Goal: Task Accomplishment & Management: Use online tool/utility

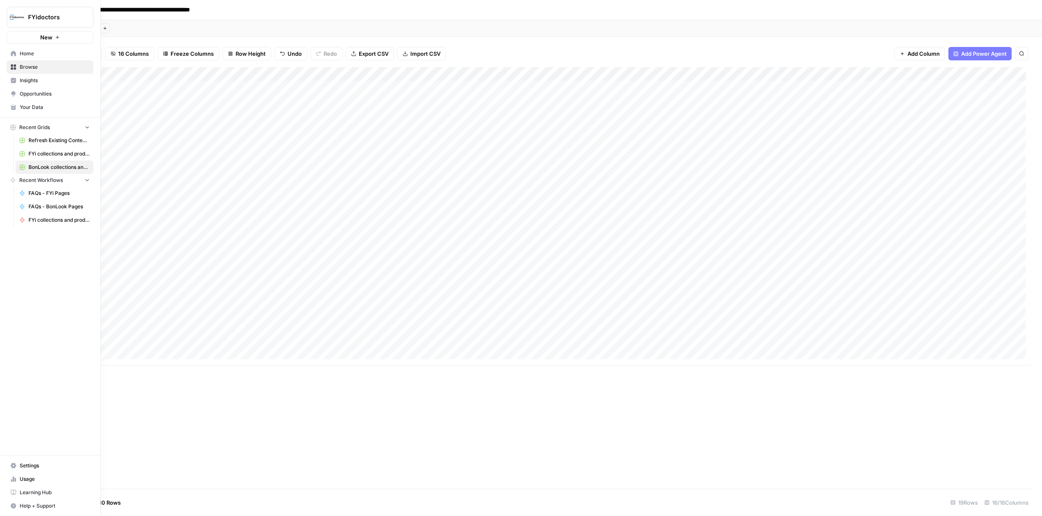
click at [46, 36] on span "New" at bounding box center [46, 37] width 12 height 8
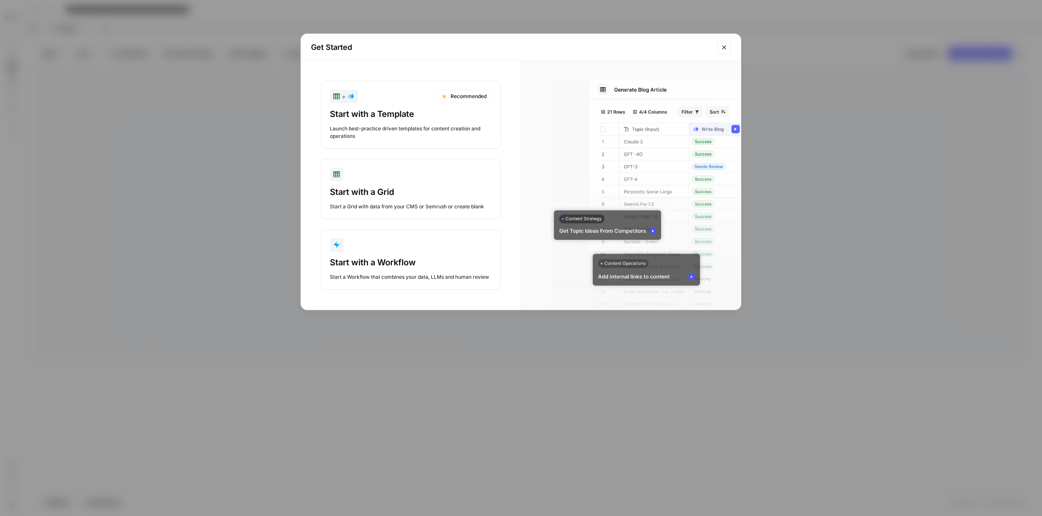
click at [422, 122] on div "Start with a Template Launch best-practice driven templates for content creatio…" at bounding box center [411, 124] width 162 height 32
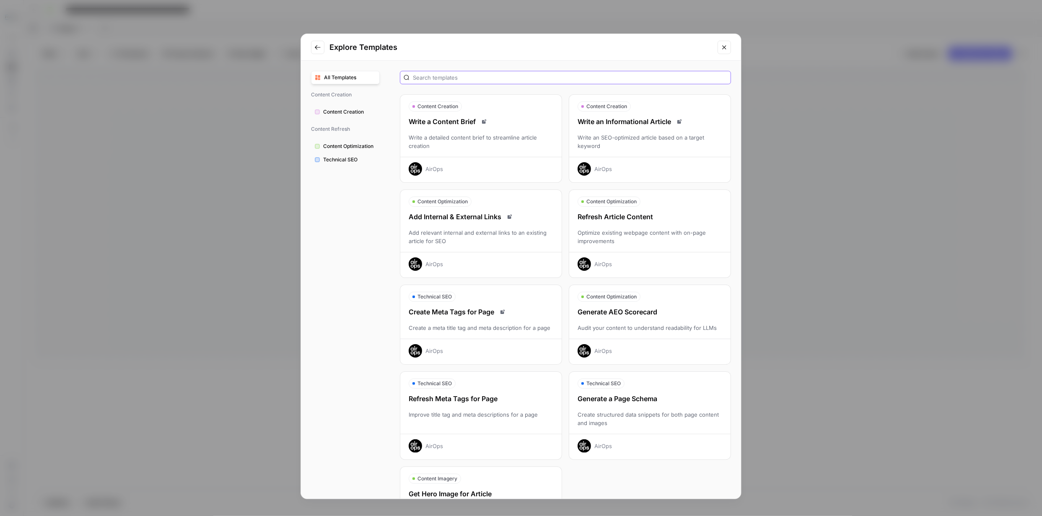
drag, startPoint x: 632, startPoint y: 76, endPoint x: 631, endPoint y: 81, distance: 5.0
click at [632, 76] on input "text" at bounding box center [570, 77] width 314 height 8
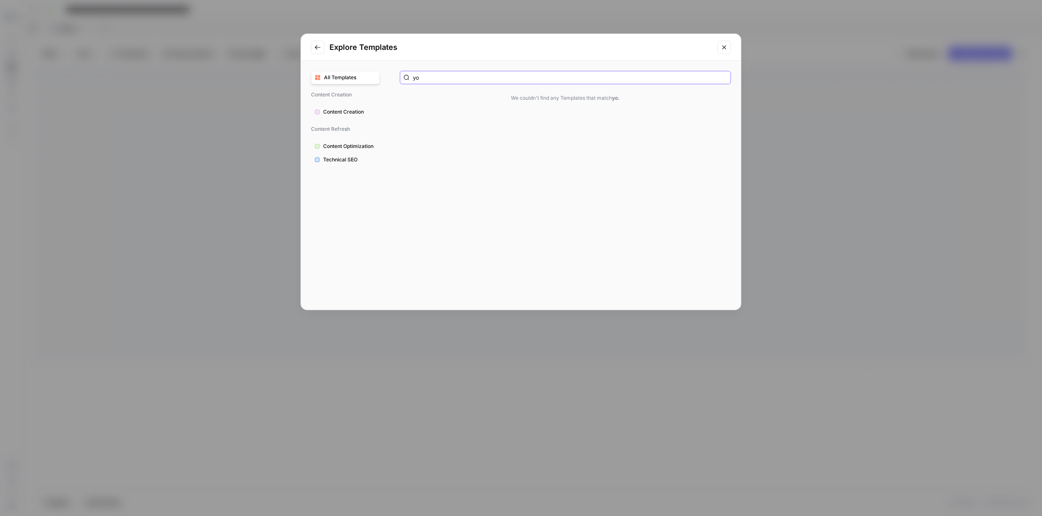
type input "y"
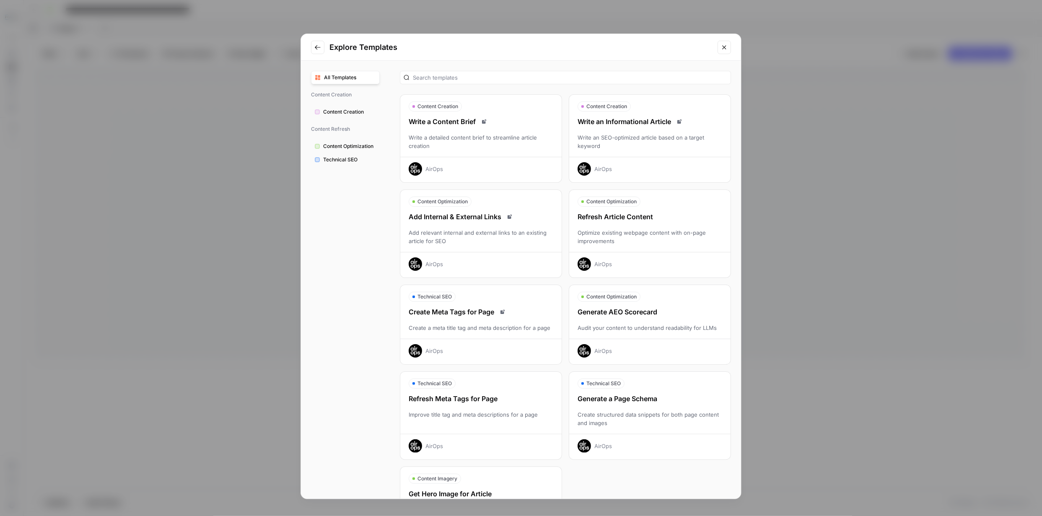
click at [316, 47] on icon "Go to previous step" at bounding box center [317, 47] width 5 height 5
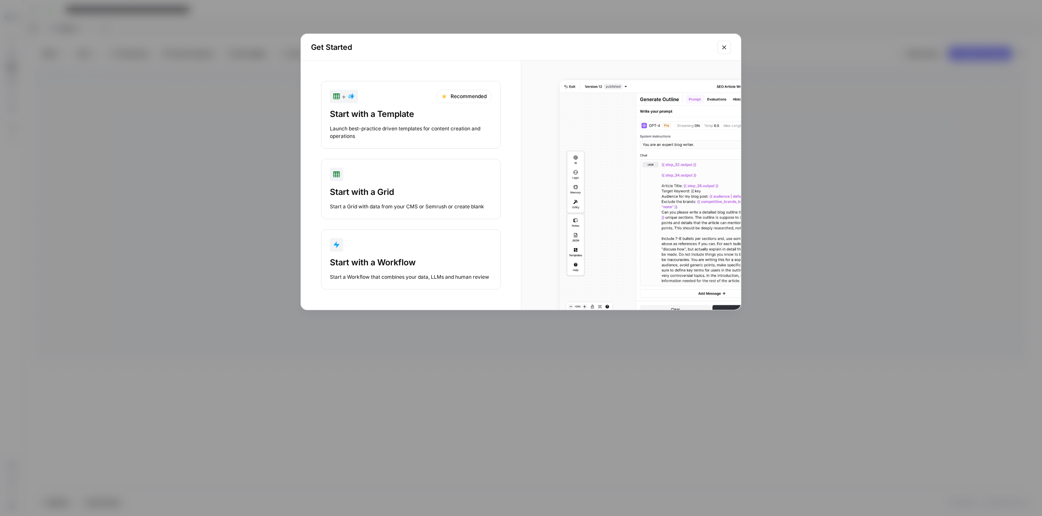
click at [394, 261] on div "Start with a Workflow" at bounding box center [411, 262] width 162 height 12
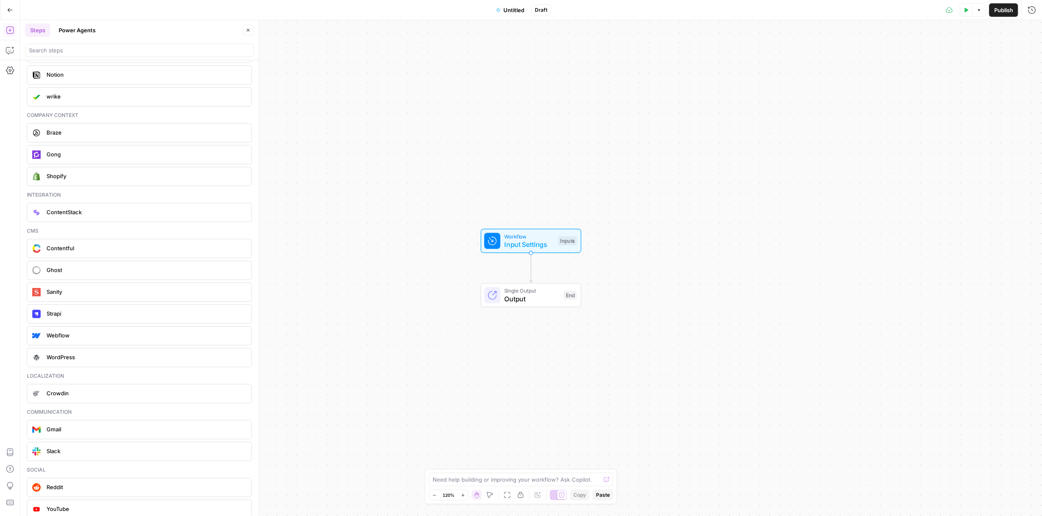
scroll to position [1718, 0]
click at [95, 505] on span "YouTube" at bounding box center [146, 504] width 198 height 8
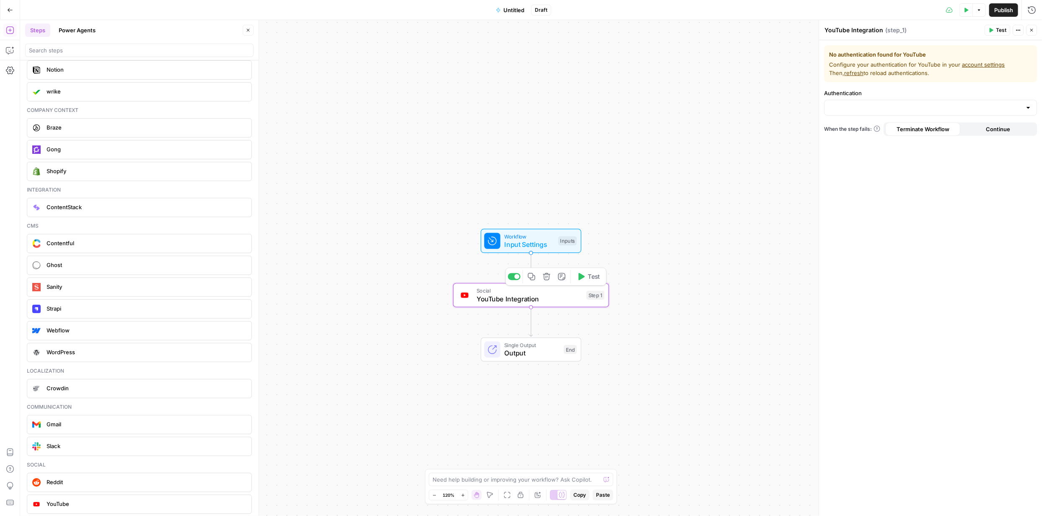
click at [545, 277] on icon "button" at bounding box center [547, 276] width 8 height 8
click at [489, 106] on span "Delete Step" at bounding box center [498, 107] width 33 height 8
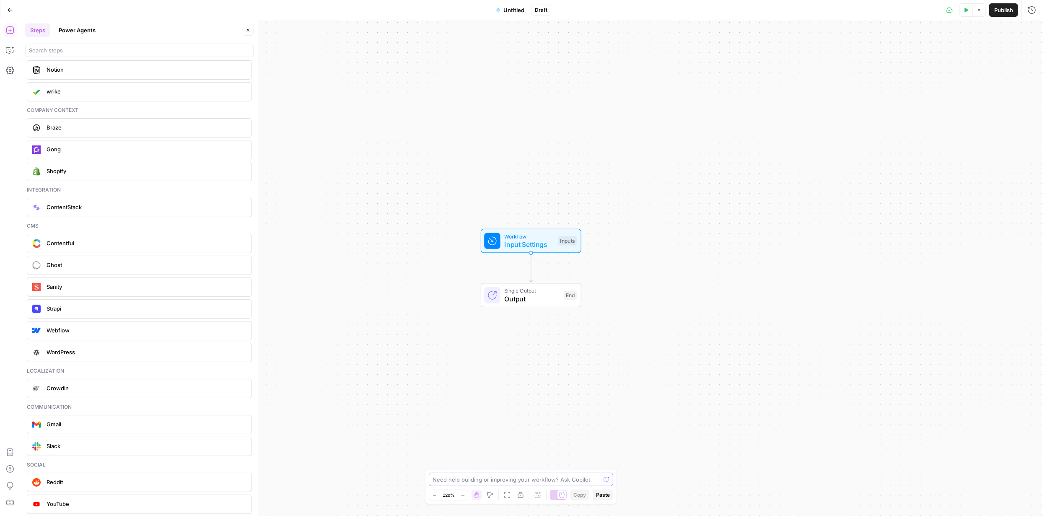
click at [458, 478] on textarea at bounding box center [517, 479] width 168 height 8
type textarea "So I want the lastest version of chatGPT set up for evry day query use"
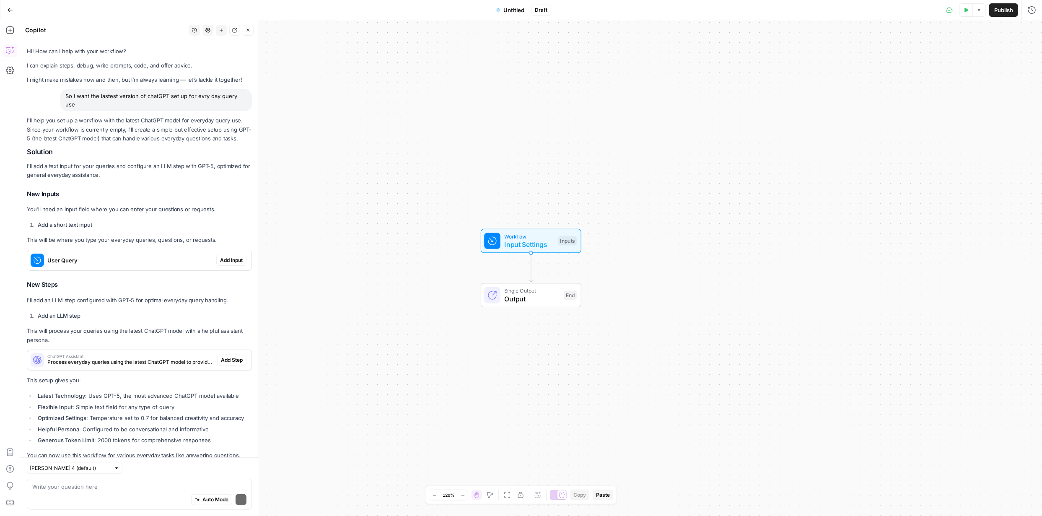
scroll to position [49, 0]
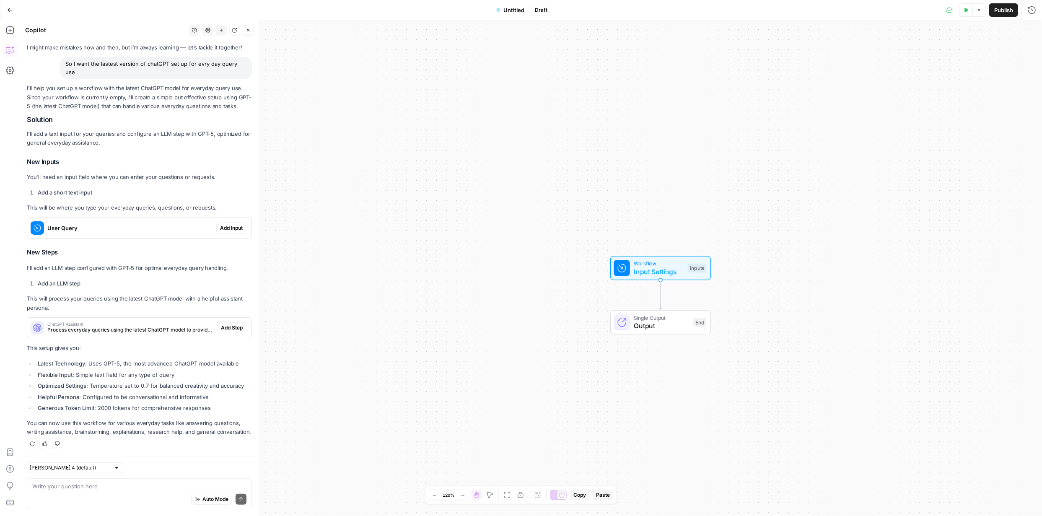
click at [223, 224] on span "Add Input" at bounding box center [231, 228] width 23 height 8
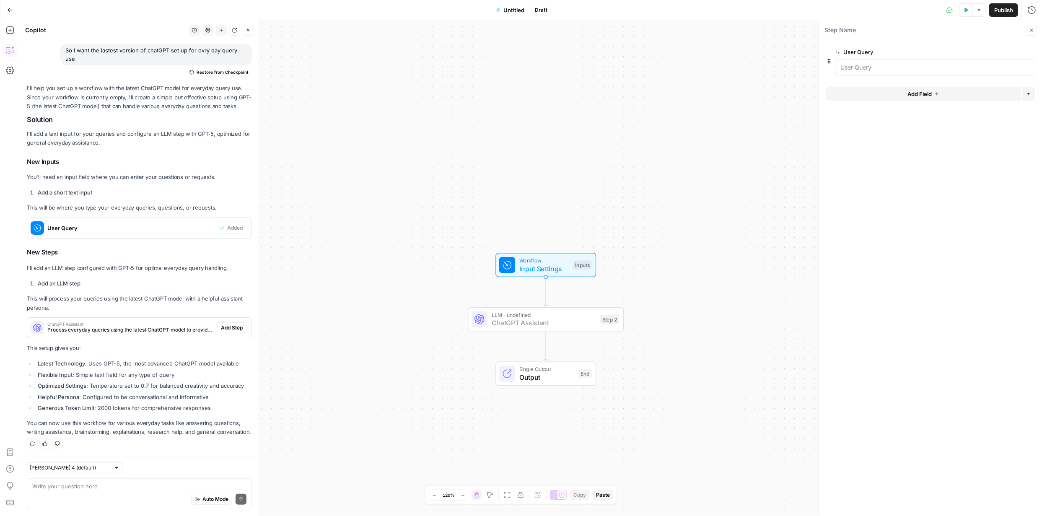
click at [228, 324] on span "Add Step" at bounding box center [232, 328] width 22 height 8
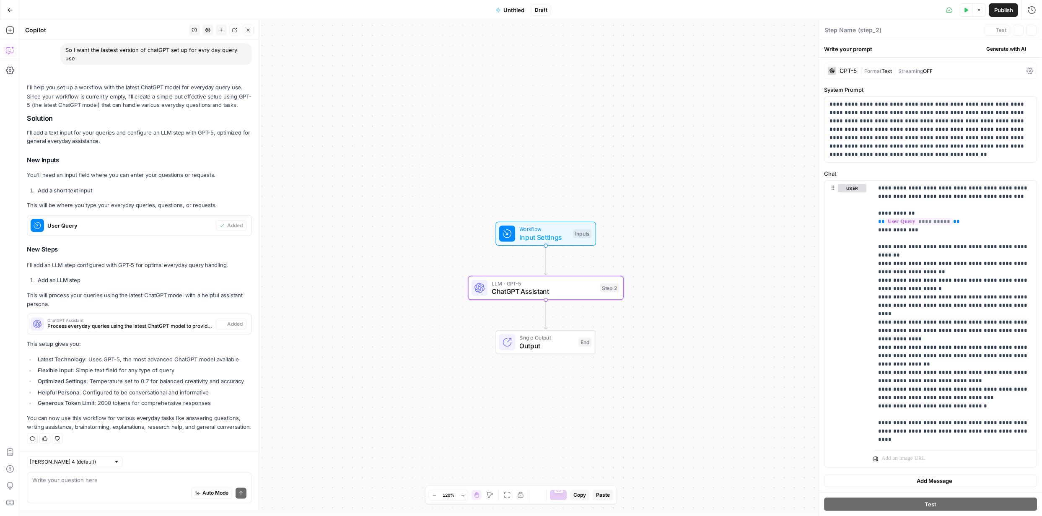
type textarea "ChatGPT Assistant"
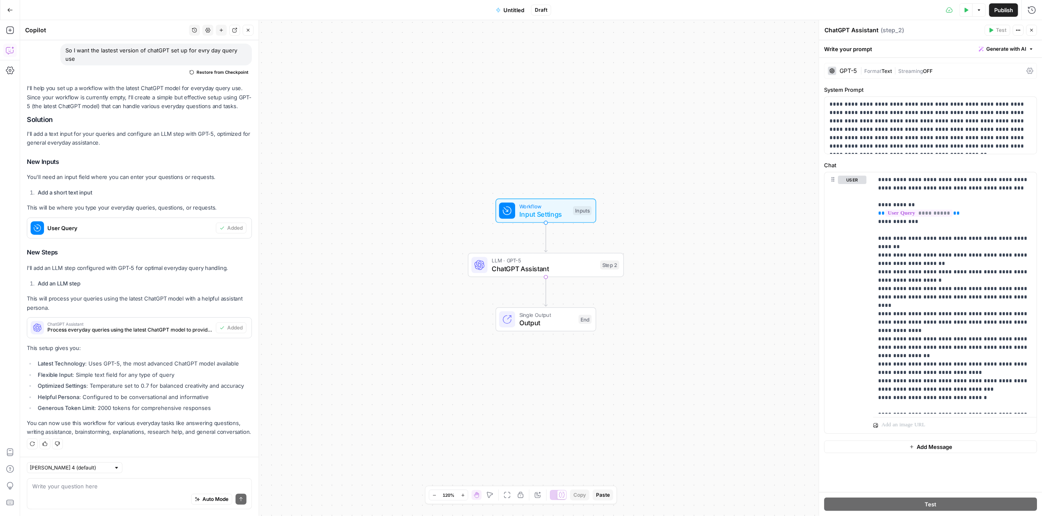
click at [510, 12] on span "Untitled" at bounding box center [513, 10] width 21 height 8
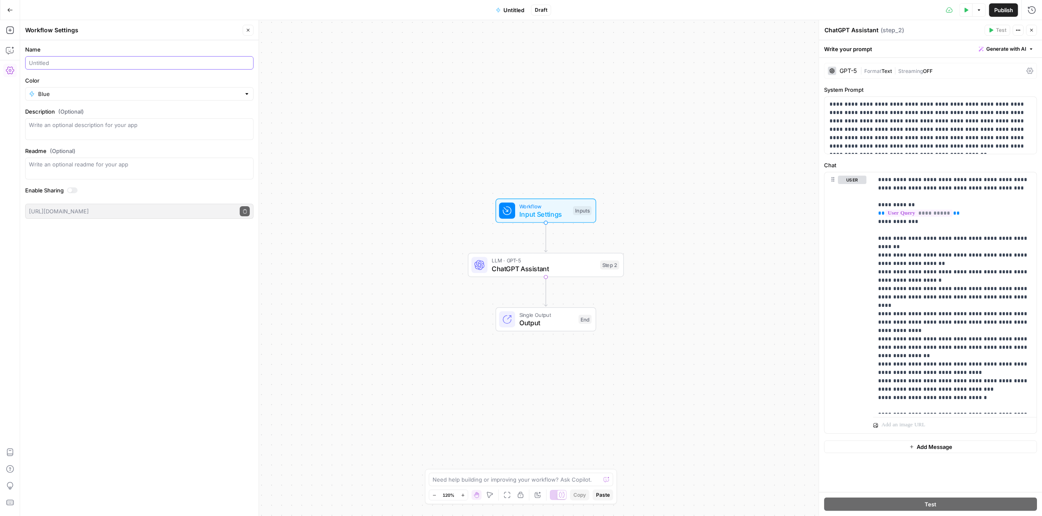
click at [187, 66] on input "Name" at bounding box center [139, 63] width 221 height 8
type input "ChatGPT5"
click at [288, 326] on div "Workflow Input Settings Inputs LLM · GPT-5 ChatGPT Assistant Step 2 Single Outp…" at bounding box center [531, 268] width 1022 height 496
click at [999, 10] on span "Publish" at bounding box center [1003, 10] width 19 height 8
click at [852, 251] on div "user Delete" at bounding box center [852, 303] width 28 height 255
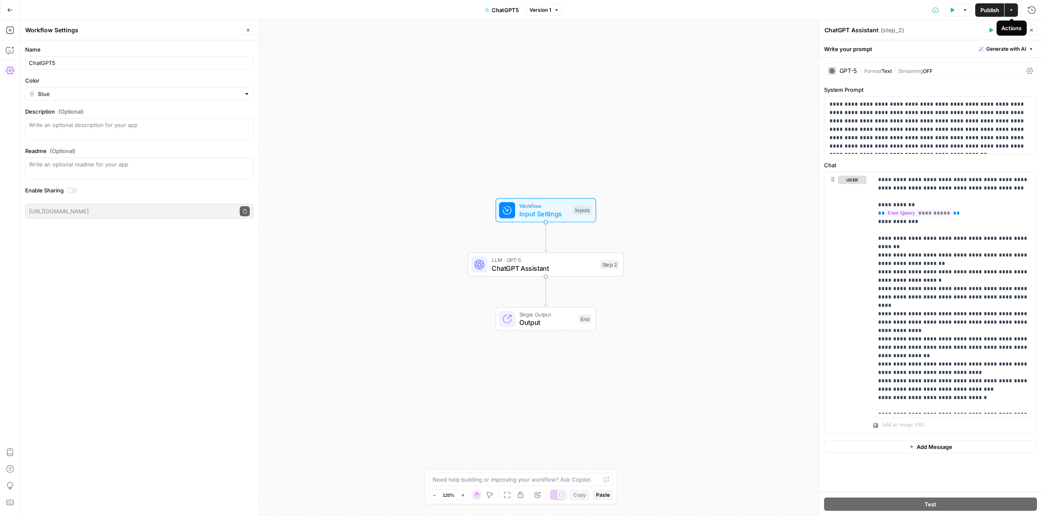
click at [1010, 10] on icon "button" at bounding box center [1011, 10] width 5 height 5
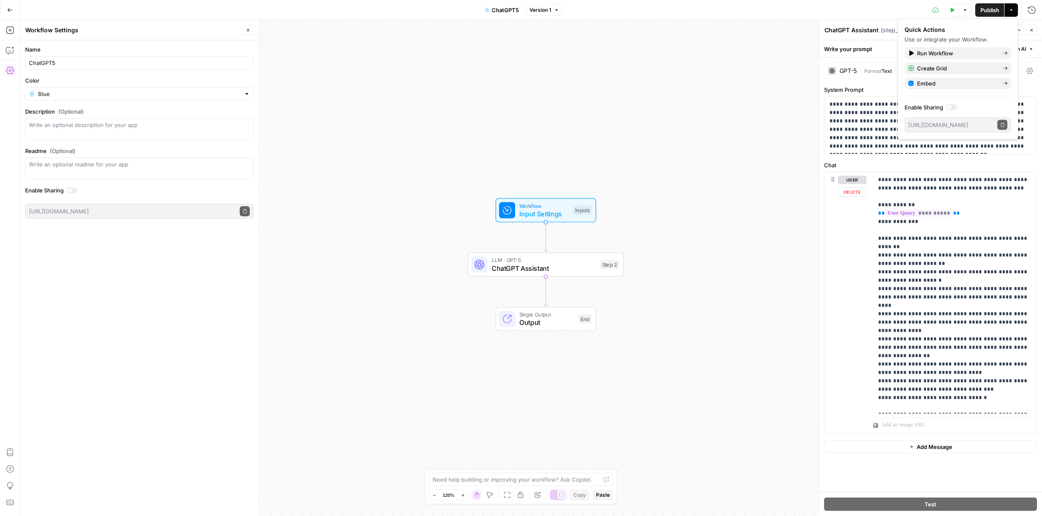
click at [848, 269] on div "user Delete" at bounding box center [852, 303] width 28 height 255
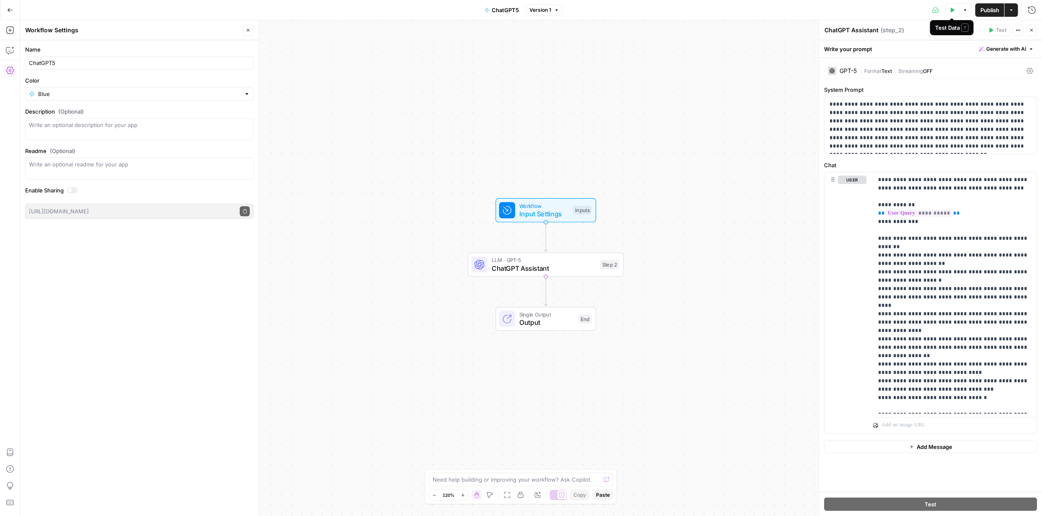
click at [951, 8] on icon "button" at bounding box center [953, 10] width 4 height 5
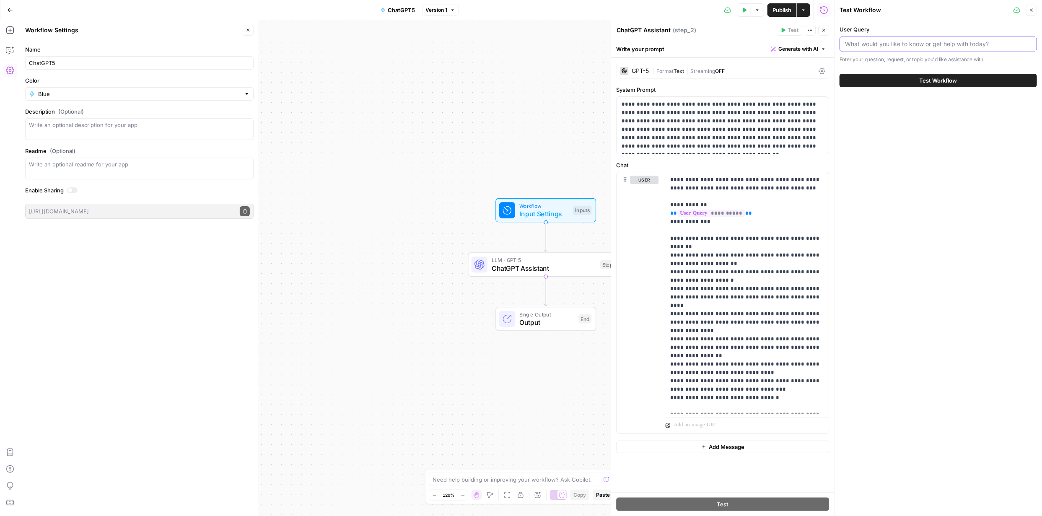
click at [937, 45] on input "User Query" at bounding box center [938, 44] width 187 height 8
type input "eye exam in Calgary"
click at [839, 74] on button "Test Workflow" at bounding box center [937, 80] width 197 height 13
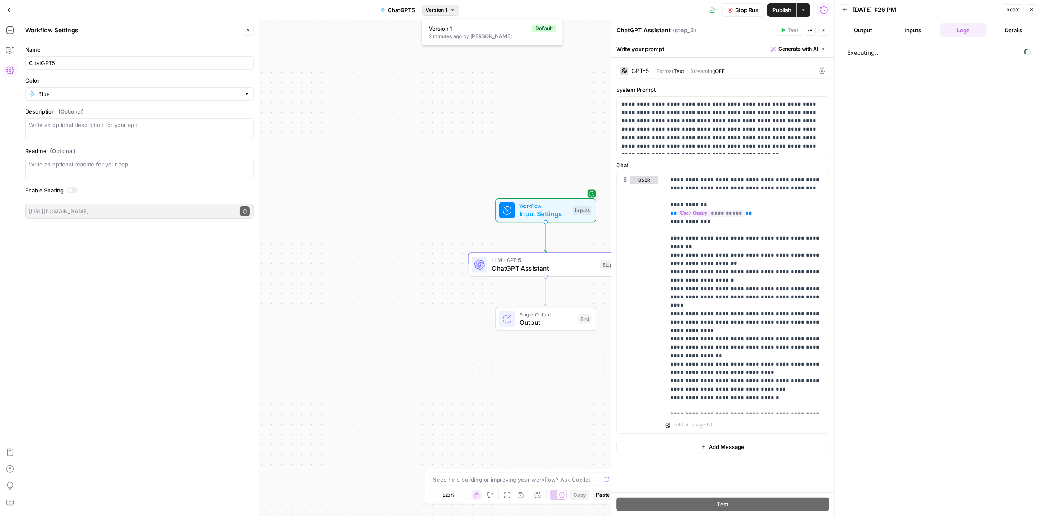
click at [446, 8] on span "Version 1" at bounding box center [437, 10] width 22 height 8
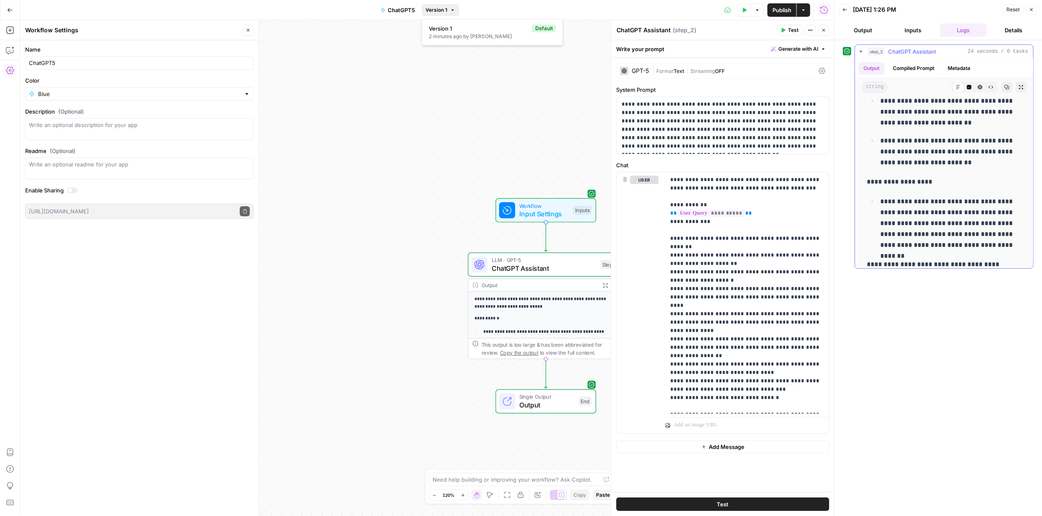
scroll to position [373, 0]
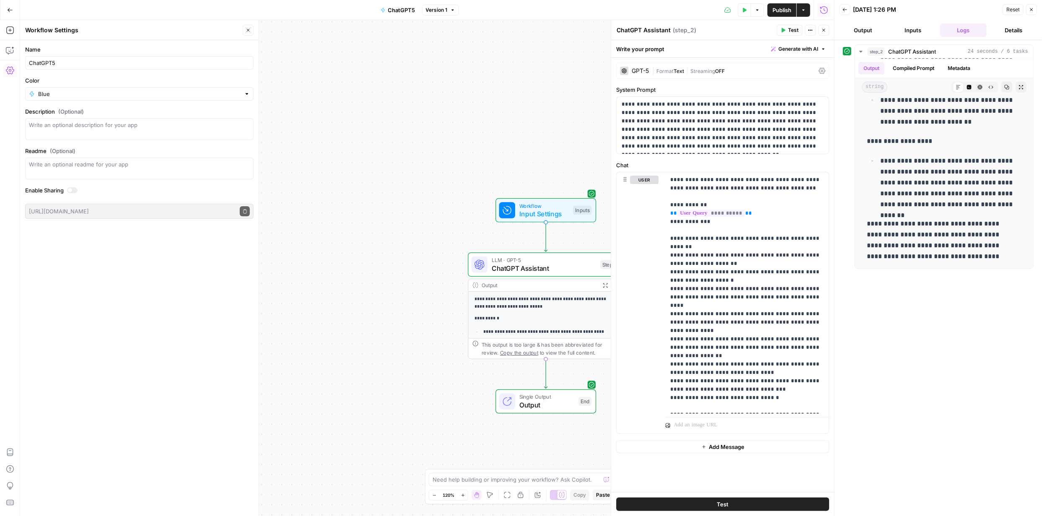
click at [449, 10] on button "Version 1" at bounding box center [440, 10] width 37 height 11
click at [545, 27] on div "Default" at bounding box center [544, 29] width 24 height 8
click at [451, 13] on button "Version 1" at bounding box center [440, 10] width 37 height 11
click at [778, 9] on span "Publish" at bounding box center [781, 10] width 19 height 8
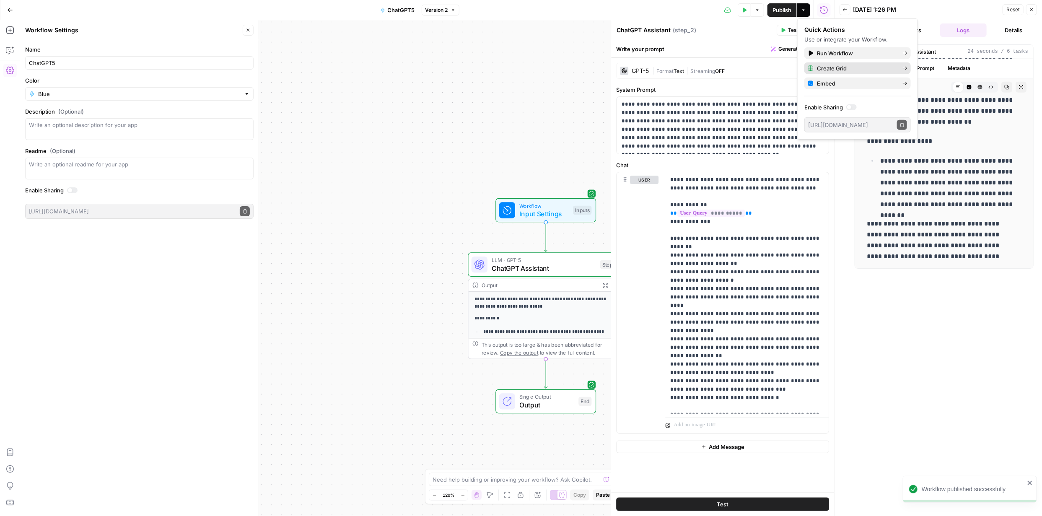
click at [874, 65] on span "Create Grid" at bounding box center [856, 68] width 79 height 8
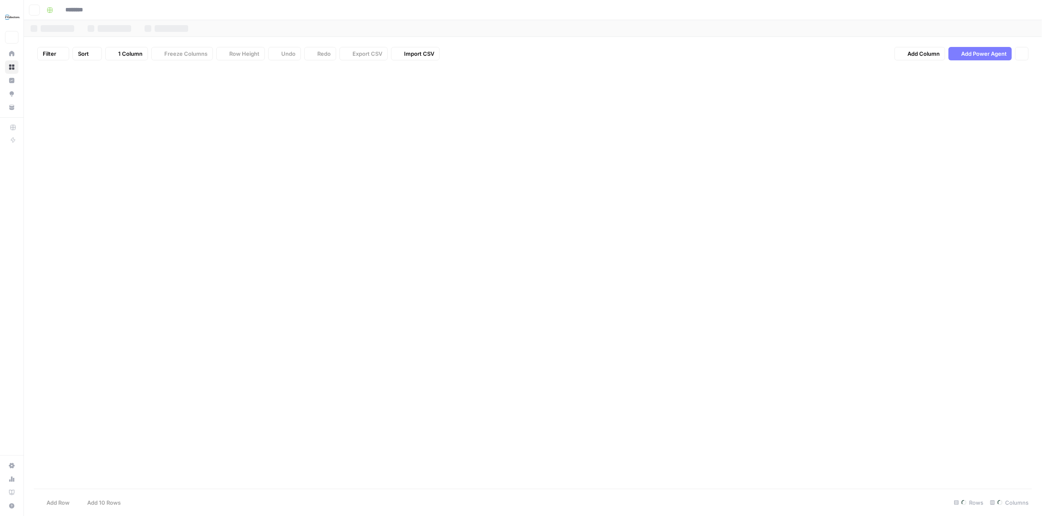
type input "**********"
click at [143, 88] on div "Add Column" at bounding box center [533, 116] width 998 height 99
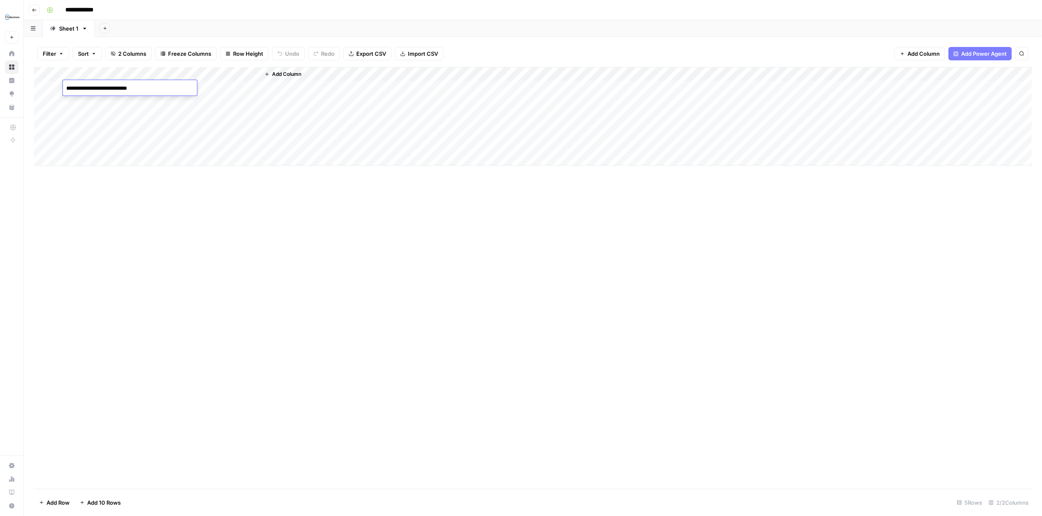
type textarea "**********"
click at [318, 277] on div "Add Column" at bounding box center [533, 278] width 998 height 422
click at [222, 87] on div "Add Column" at bounding box center [533, 116] width 998 height 99
click at [241, 87] on div "Add Column" at bounding box center [533, 116] width 998 height 99
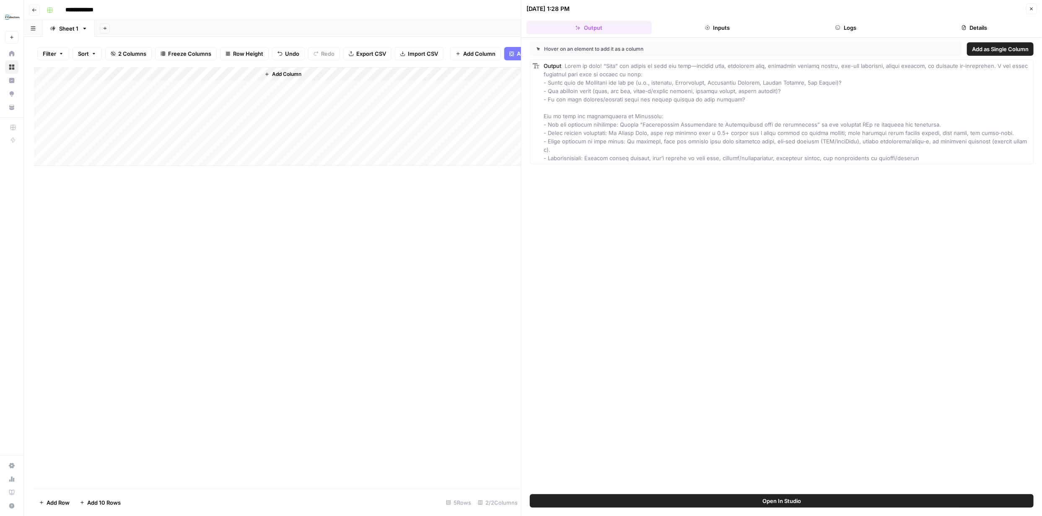
click at [191, 80] on div "Add Column" at bounding box center [277, 116] width 487 height 99
click at [242, 78] on div at bounding box center [222, 81] width 76 height 17
click at [462, 287] on div "Add Column" at bounding box center [277, 278] width 487 height 422
click at [1031, 8] on icon "button" at bounding box center [1031, 9] width 3 height 3
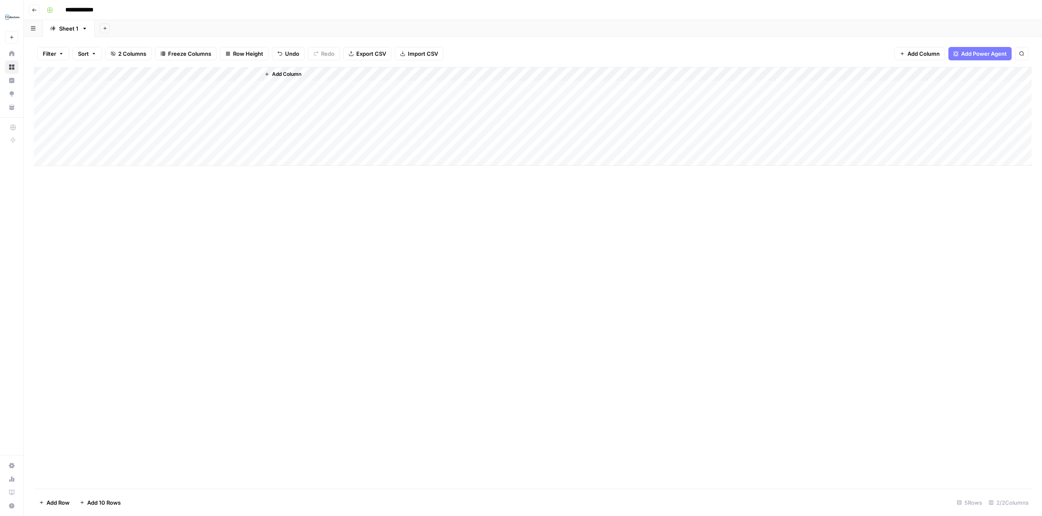
click at [133, 99] on div "Add Column" at bounding box center [533, 116] width 998 height 99
click at [177, 73] on div "Add Column" at bounding box center [533, 116] width 998 height 99
click at [171, 126] on span "Markdown" at bounding box center [183, 127] width 39 height 8
click at [175, 100] on div "Add Column" at bounding box center [533, 116] width 998 height 99
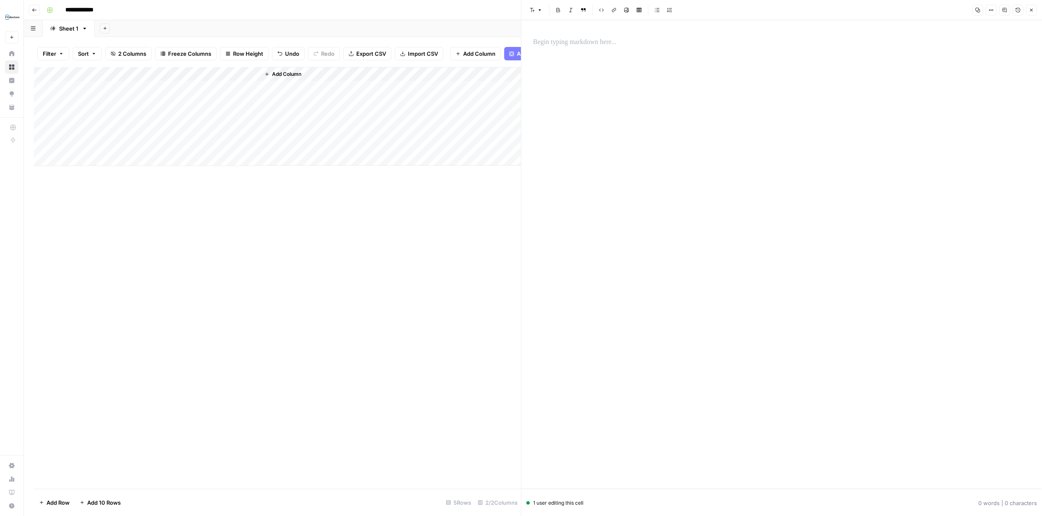
click at [627, 51] on div at bounding box center [781, 43] width 507 height 18
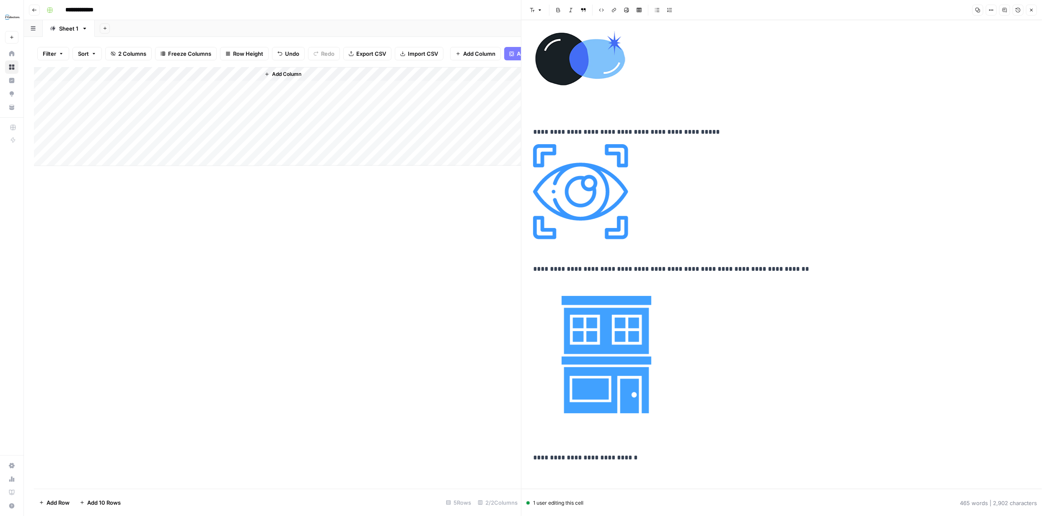
scroll to position [4737, 0]
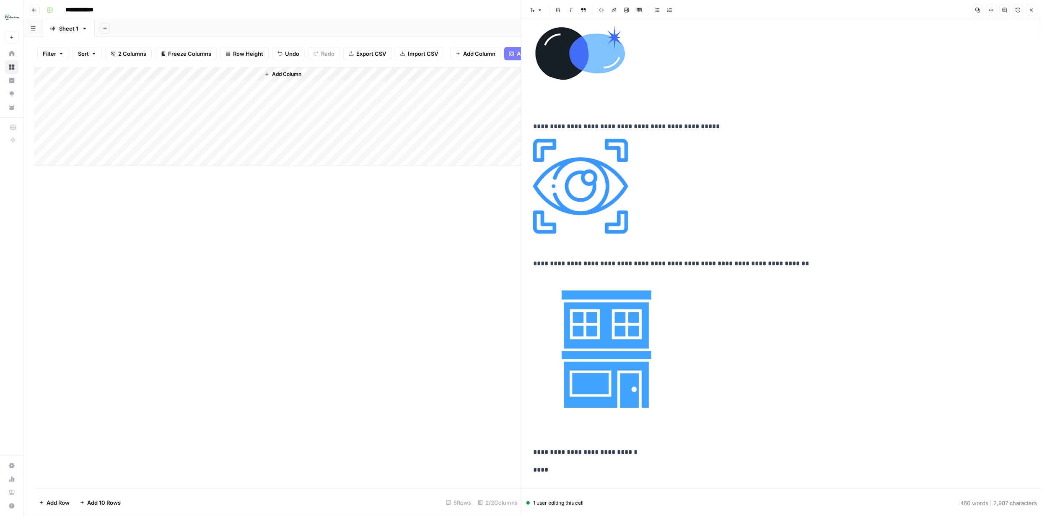
click at [587, 467] on p "****" at bounding box center [778, 469] width 491 height 11
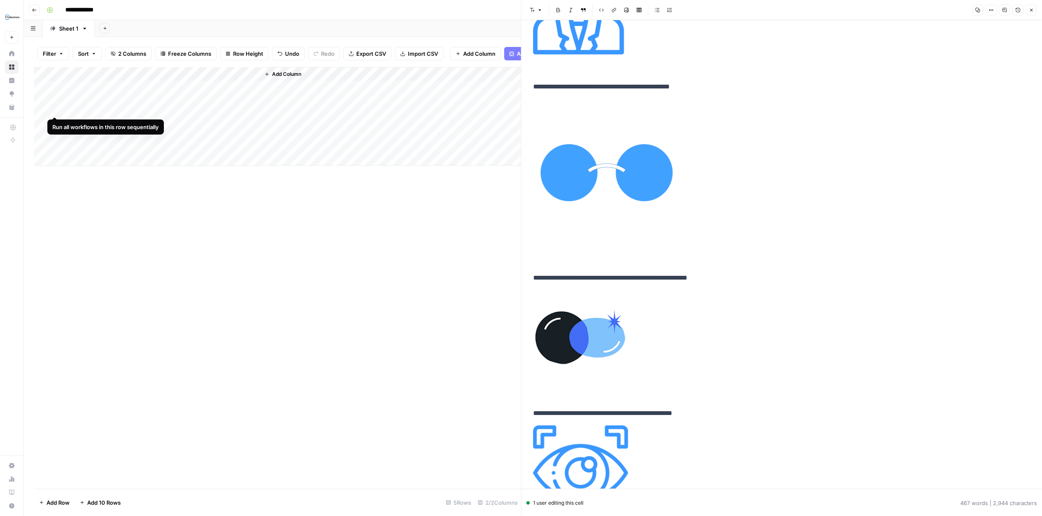
click at [55, 108] on div "Add Column" at bounding box center [277, 116] width 487 height 99
click at [1033, 10] on icon "button" at bounding box center [1031, 10] width 5 height 5
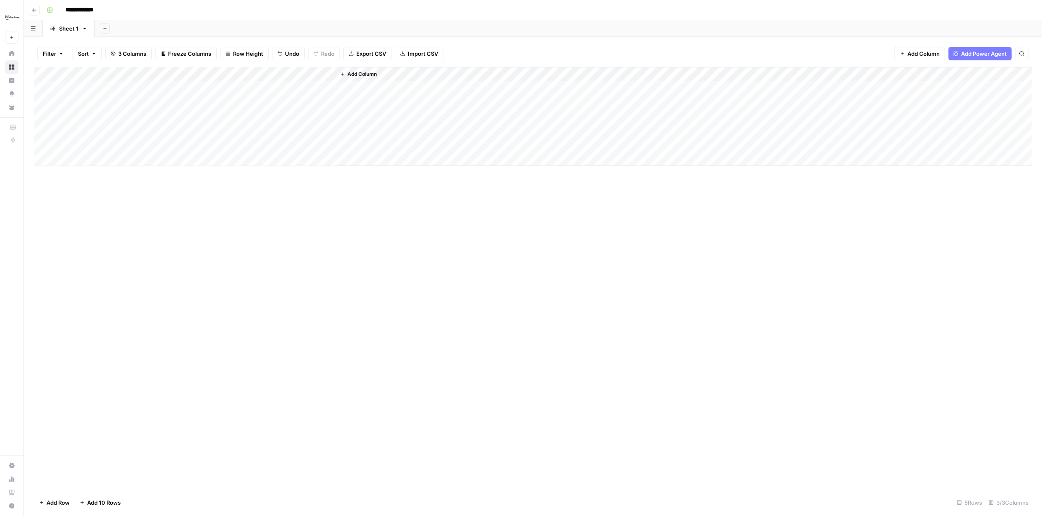
click at [318, 85] on div "Add Column" at bounding box center [533, 116] width 998 height 99
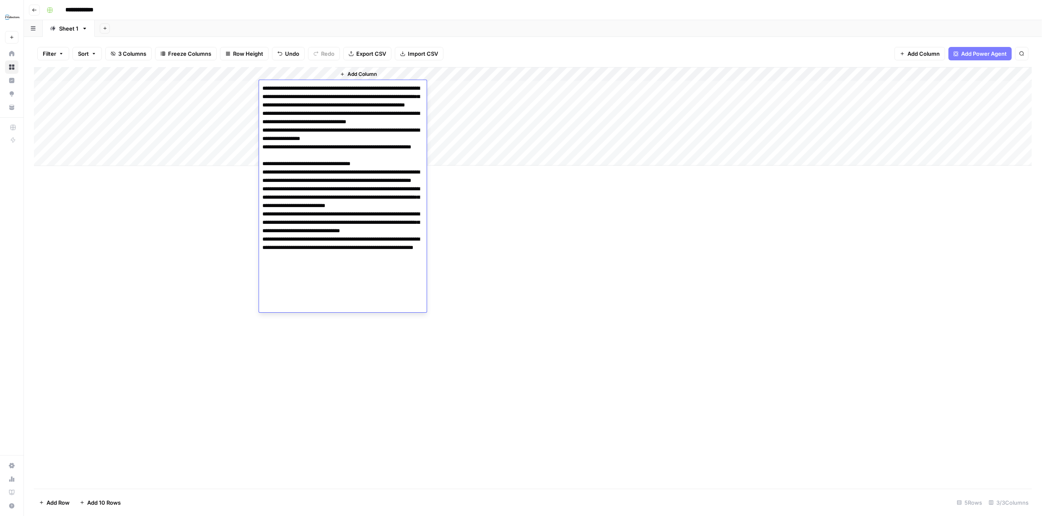
click at [573, 204] on div "Add Column" at bounding box center [533, 278] width 998 height 422
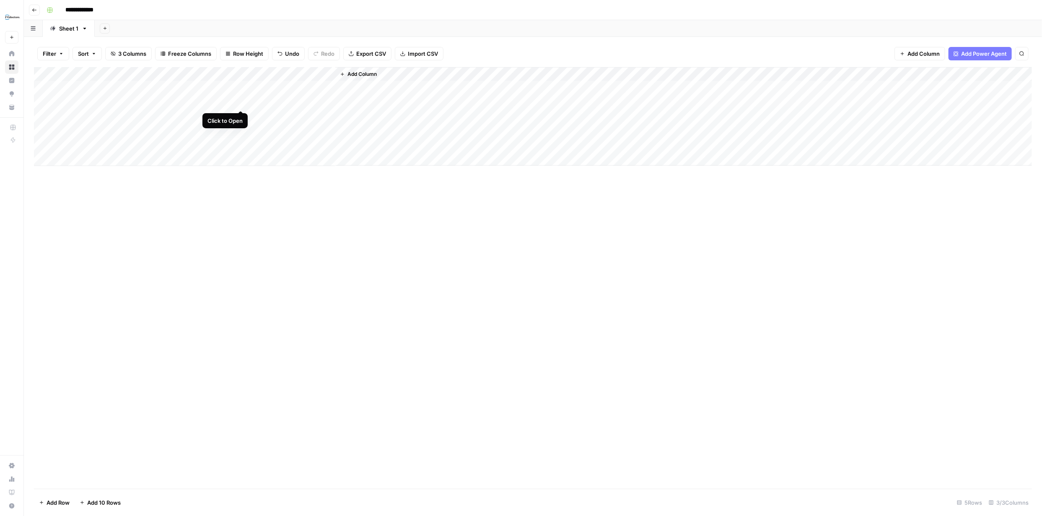
click at [238, 102] on div "Add Column" at bounding box center [533, 116] width 998 height 99
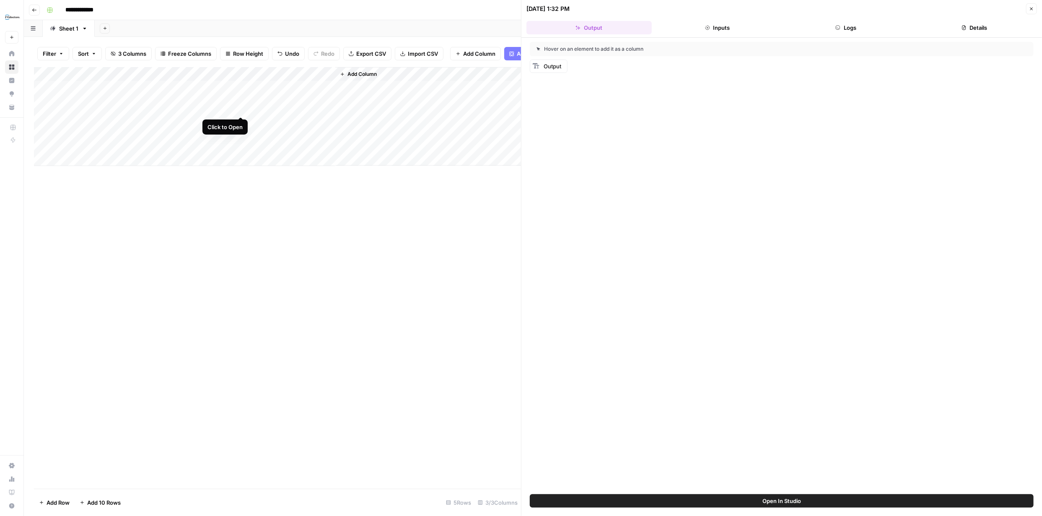
click at [237, 104] on div "Add Column" at bounding box center [277, 116] width 487 height 99
click at [727, 20] on header "10/15/25 at 1:32 PM Close Output Inputs Logs Details" at bounding box center [781, 19] width 521 height 38
click at [728, 27] on button "Inputs" at bounding box center [717, 27] width 125 height 13
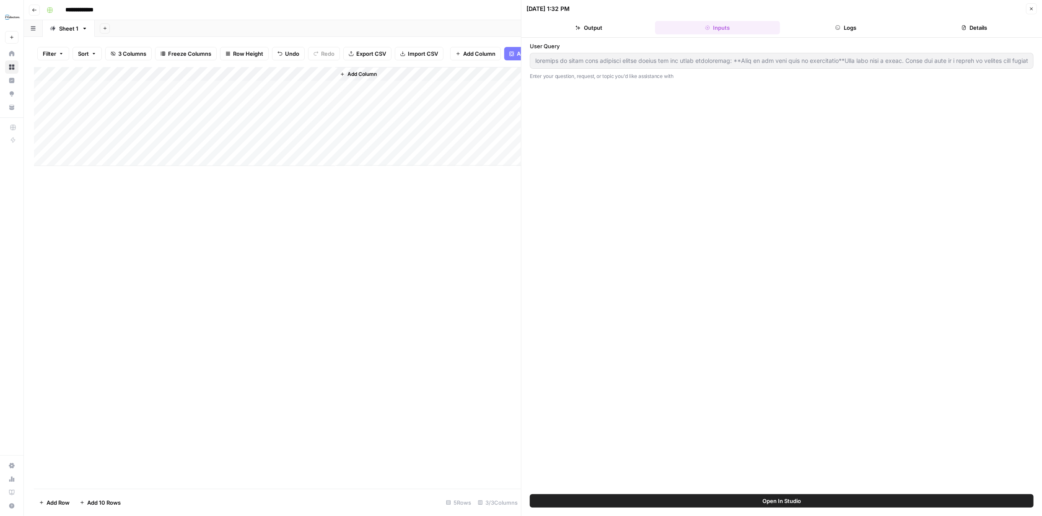
type input "generate an error free standard schema markup for the below pagecontent: **Book…"
click at [842, 25] on button "Logs" at bounding box center [845, 27] width 125 height 13
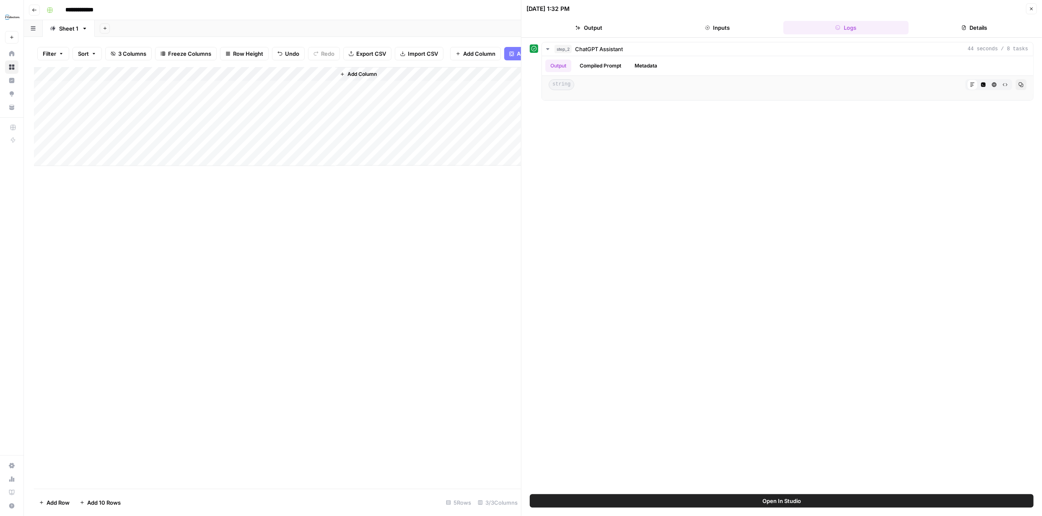
click at [984, 27] on button "Details" at bounding box center [974, 27] width 125 height 13
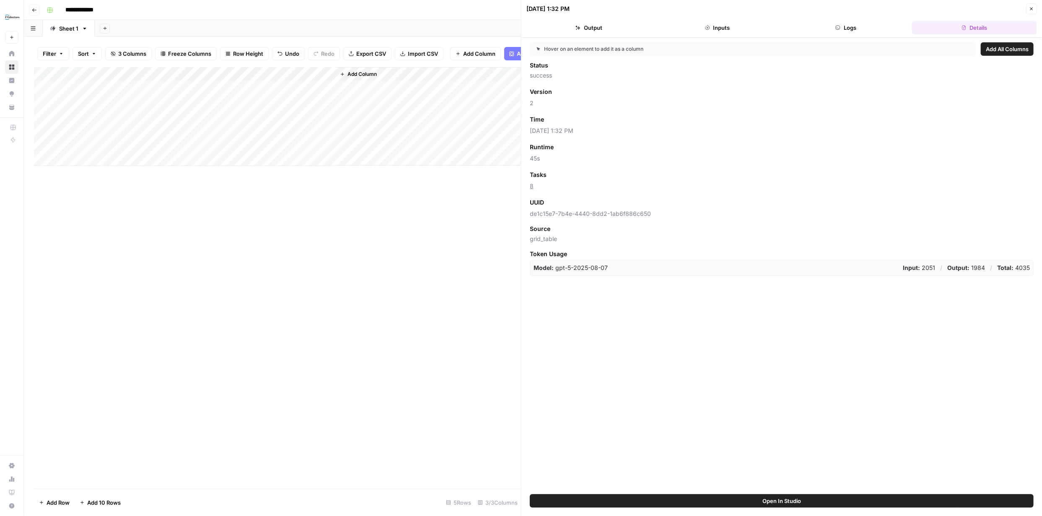
click at [855, 28] on button "Logs" at bounding box center [845, 27] width 125 height 13
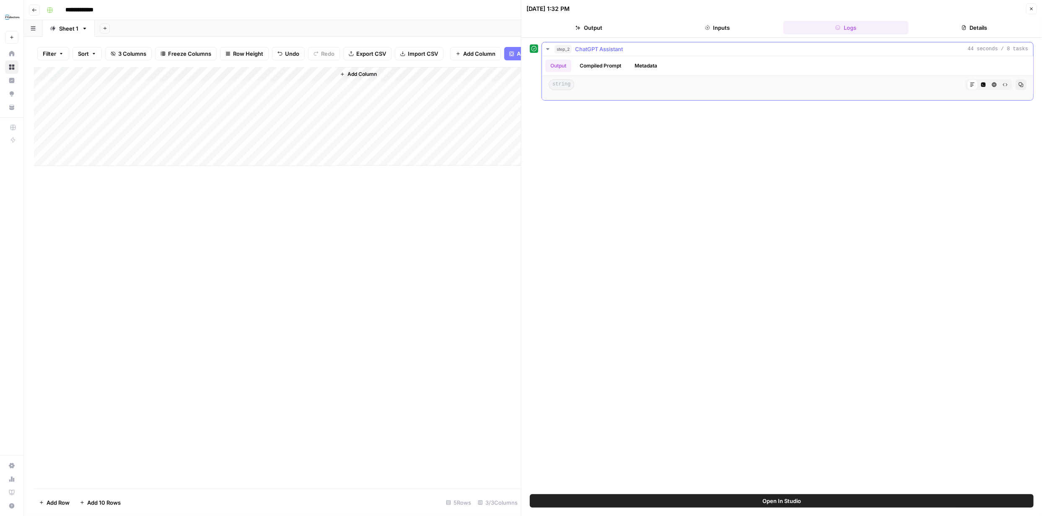
click at [547, 47] on icon "button" at bounding box center [547, 49] width 7 height 7
click at [547, 47] on icon "button" at bounding box center [548, 48] width 2 height 3
click at [970, 83] on icon at bounding box center [972, 84] width 5 height 5
click at [981, 83] on icon "button" at bounding box center [983, 85] width 5 height 5
click at [992, 83] on icon "button" at bounding box center [994, 84] width 5 height 5
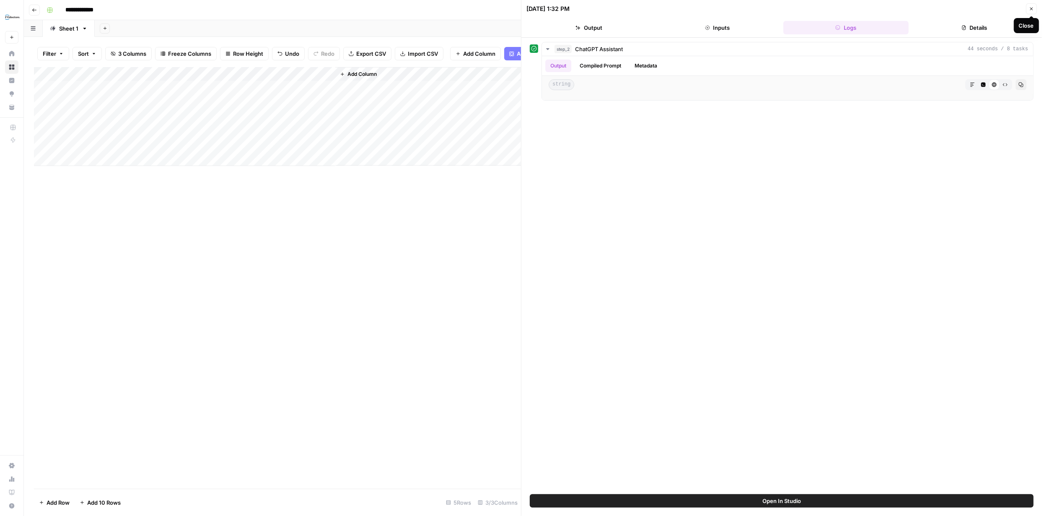
click at [1028, 9] on button "Close" at bounding box center [1031, 8] width 11 height 11
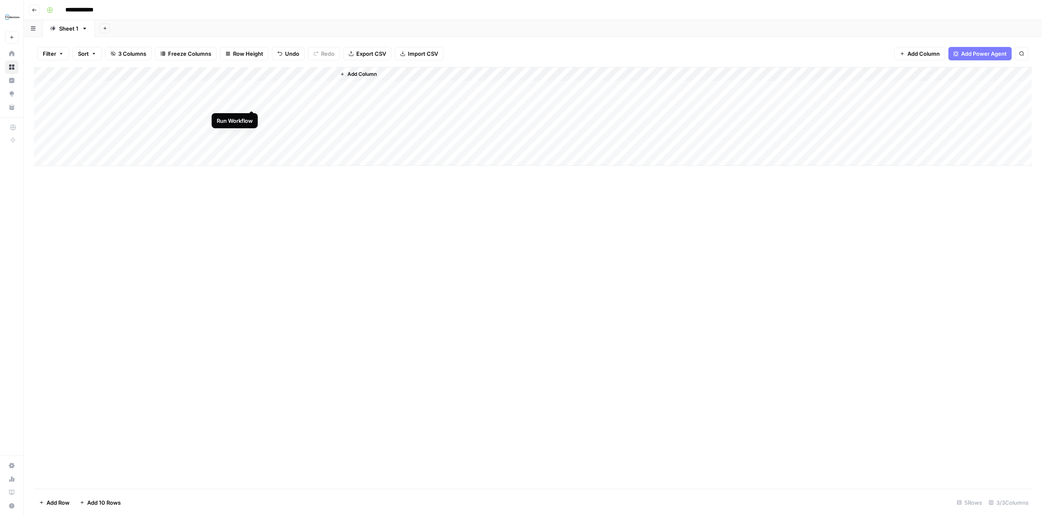
click at [250, 102] on div "Add Column" at bounding box center [533, 116] width 998 height 99
click at [239, 101] on div "Add Column" at bounding box center [533, 116] width 998 height 99
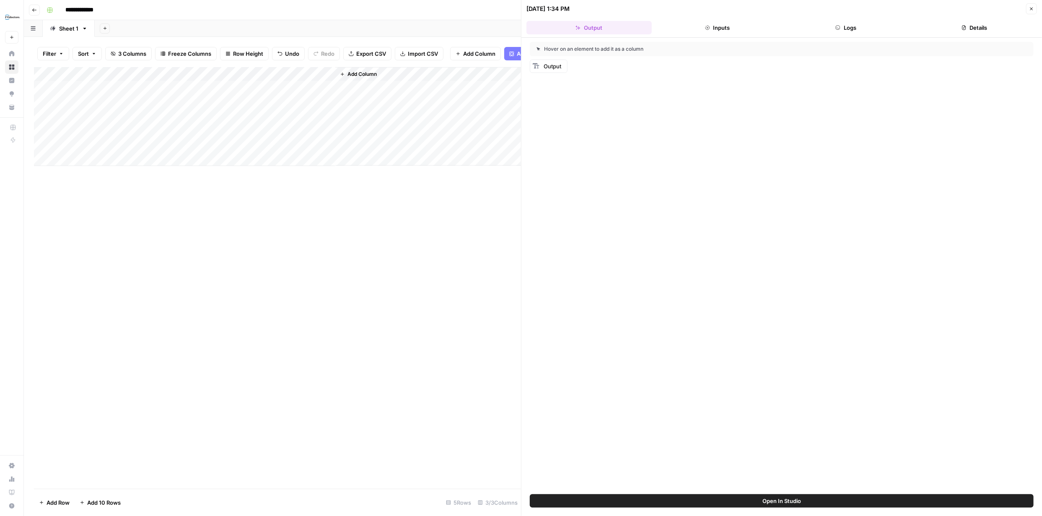
click at [727, 27] on button "Inputs" at bounding box center [717, 27] width 125 height 13
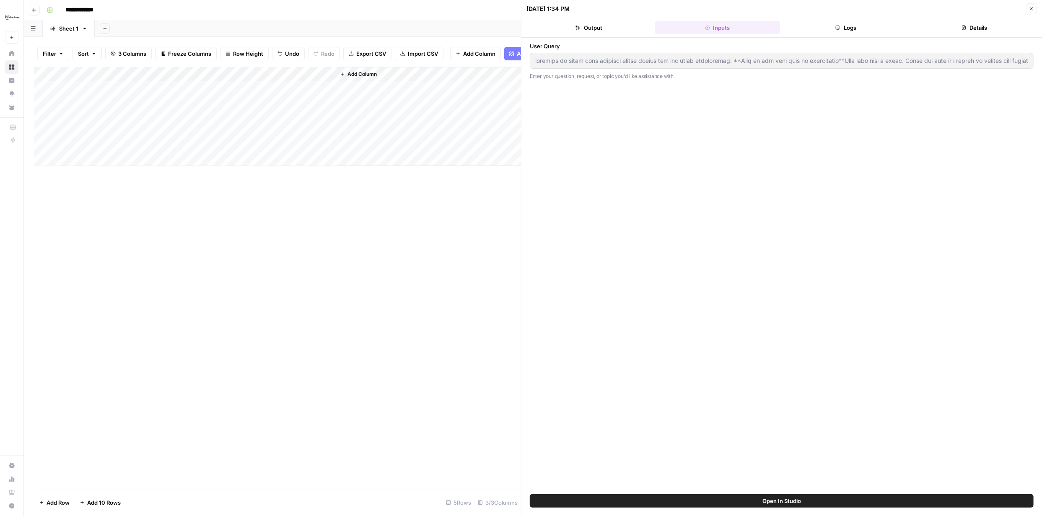
click at [836, 28] on icon "button" at bounding box center [837, 27] width 5 height 5
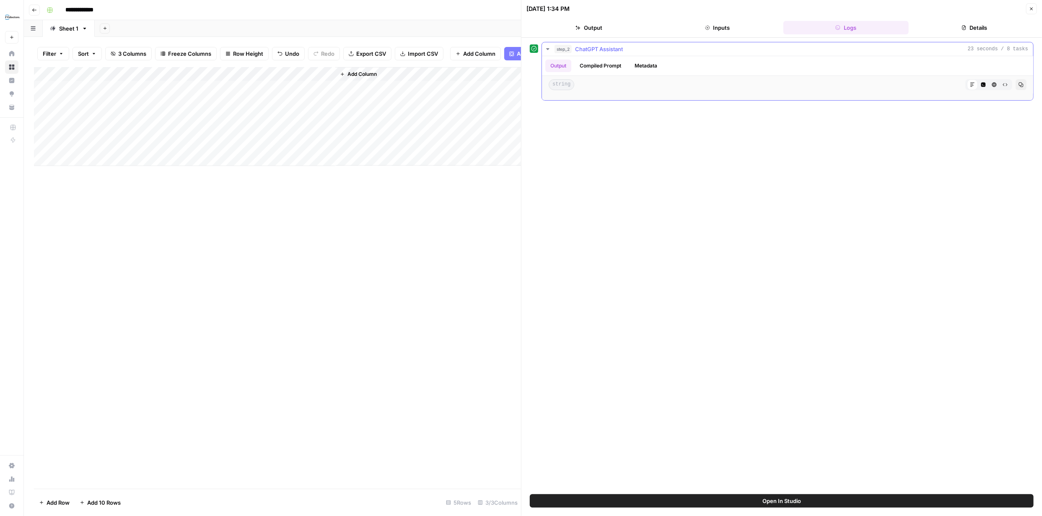
click at [611, 64] on button "Compiled Prompt" at bounding box center [601, 66] width 52 height 13
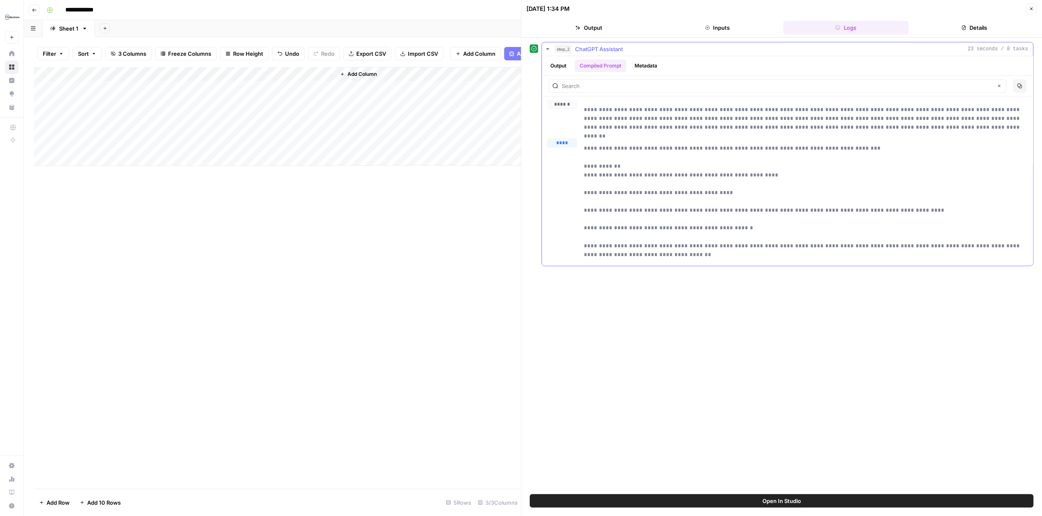
click at [643, 65] on button "Metadata" at bounding box center [646, 66] width 33 height 13
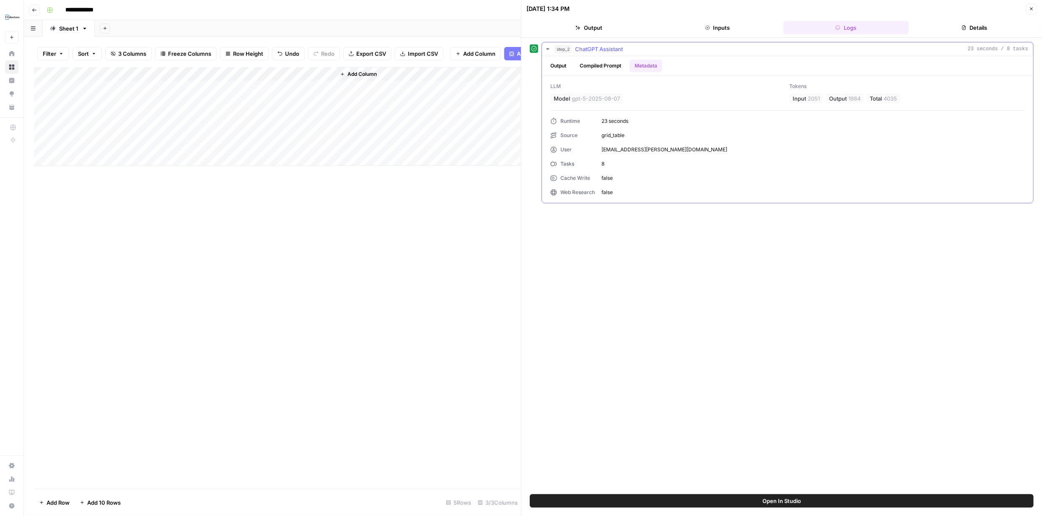
click at [841, 94] on span "Output" at bounding box center [838, 98] width 18 height 8
click at [977, 31] on button "Details" at bounding box center [974, 27] width 125 height 13
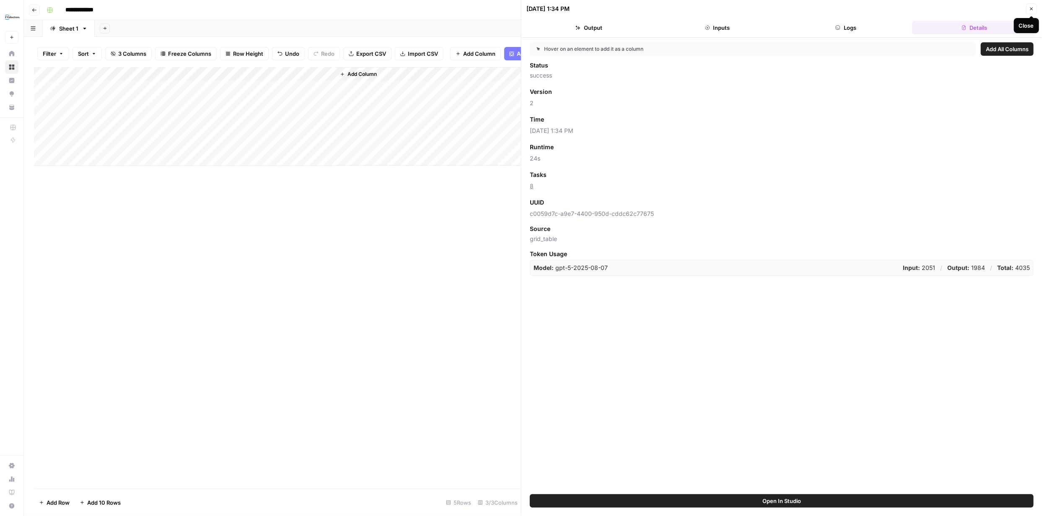
click at [1033, 11] on icon "button" at bounding box center [1031, 8] width 5 height 5
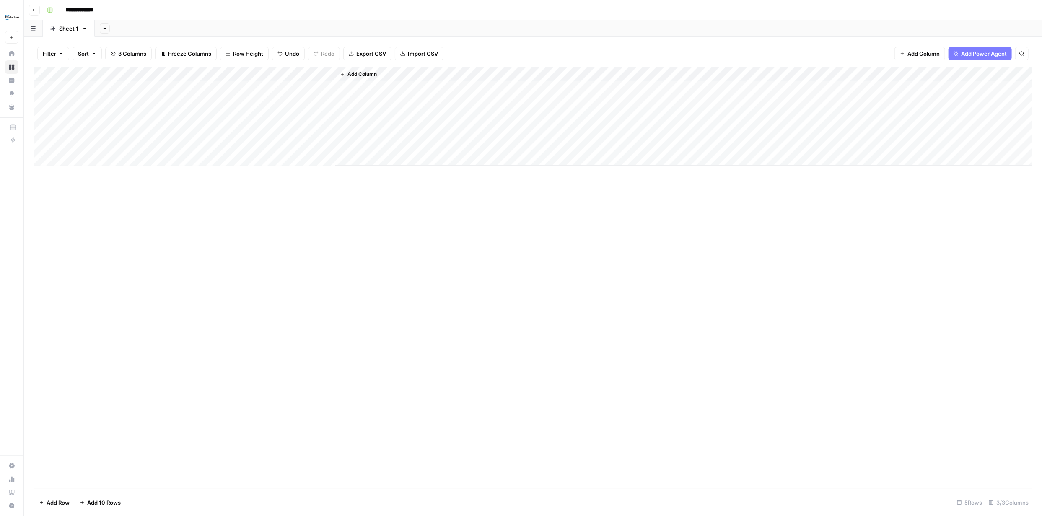
click at [42, 103] on div "Add Column" at bounding box center [533, 116] width 998 height 99
click at [63, 498] on span "Delete 1 Row" at bounding box center [56, 502] width 34 height 8
click at [499, 98] on span "Delete" at bounding box center [491, 97] width 18 height 8
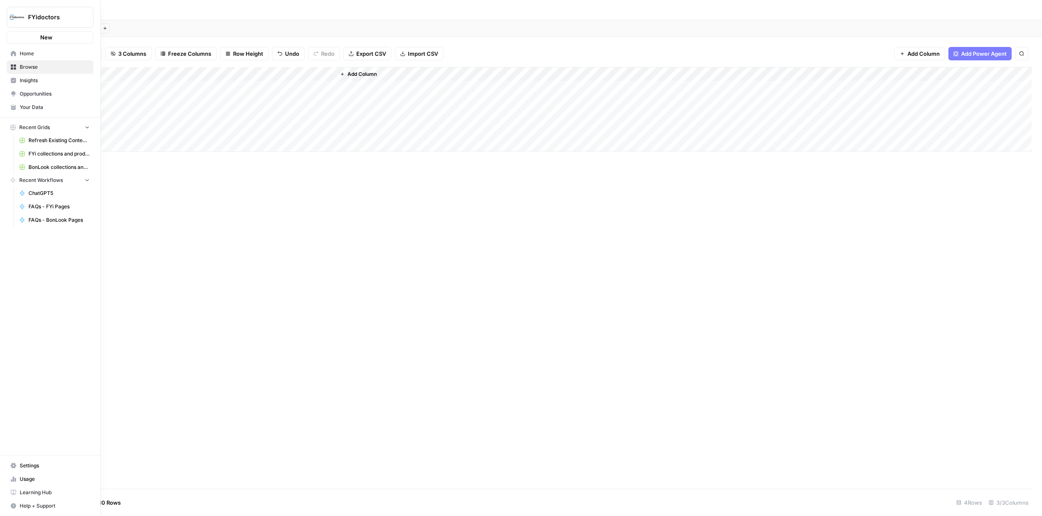
click at [13, 39] on button "New" at bounding box center [50, 37] width 87 height 13
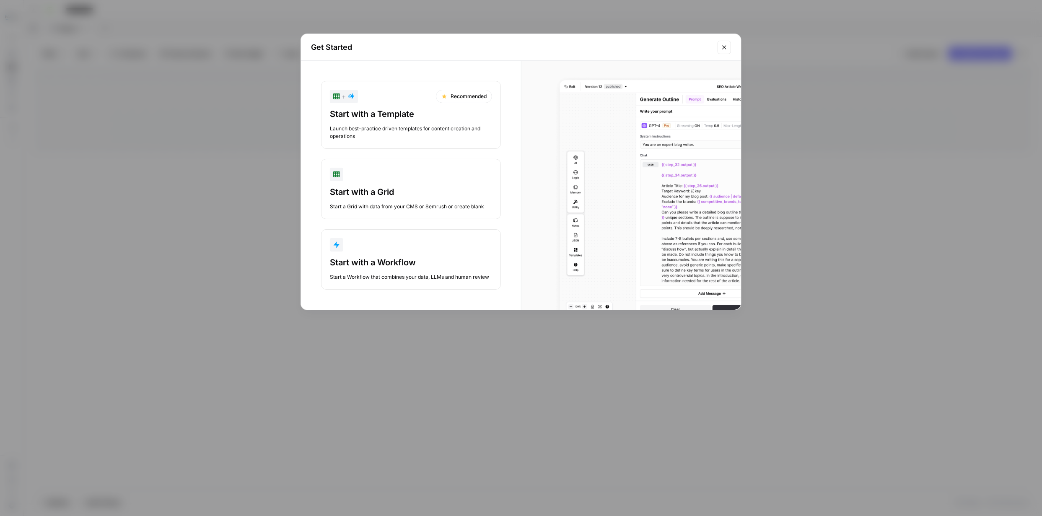
click at [416, 257] on div "Start with a Workflow" at bounding box center [411, 262] width 162 height 12
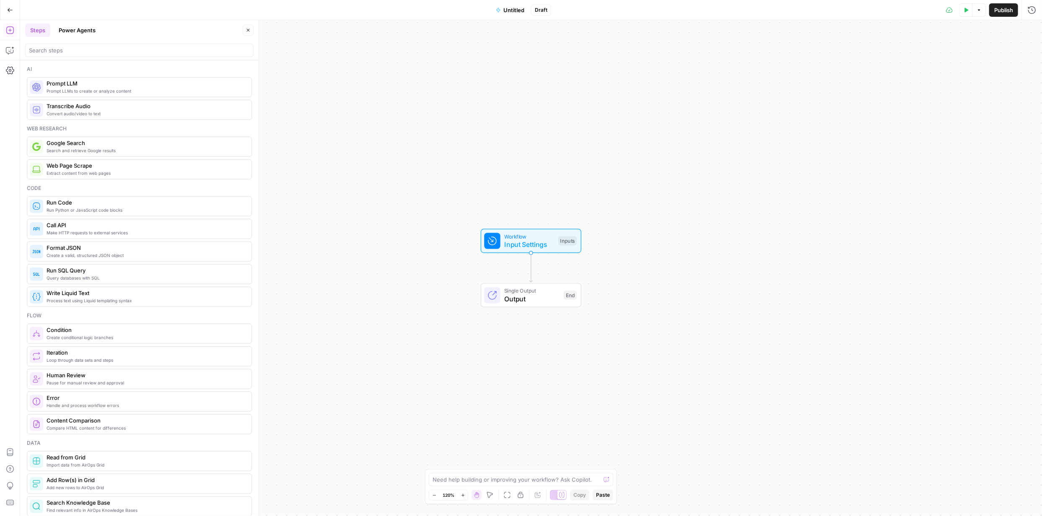
click at [510, 11] on span "Untitled" at bounding box center [513, 10] width 21 height 8
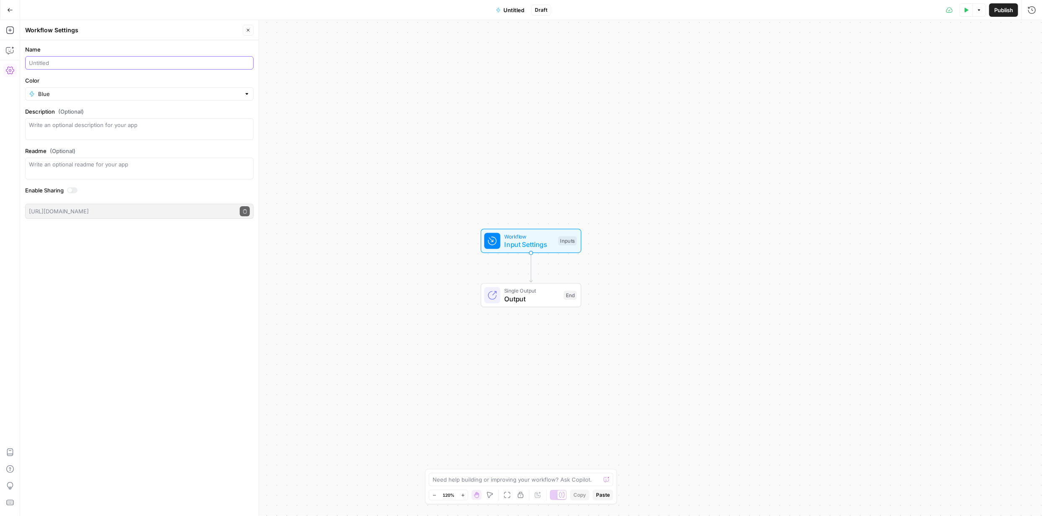
click at [198, 63] on input "Name" at bounding box center [139, 63] width 221 height 8
type input "Schema Mark-Up generator"
click at [543, 479] on textarea at bounding box center [517, 479] width 168 height 8
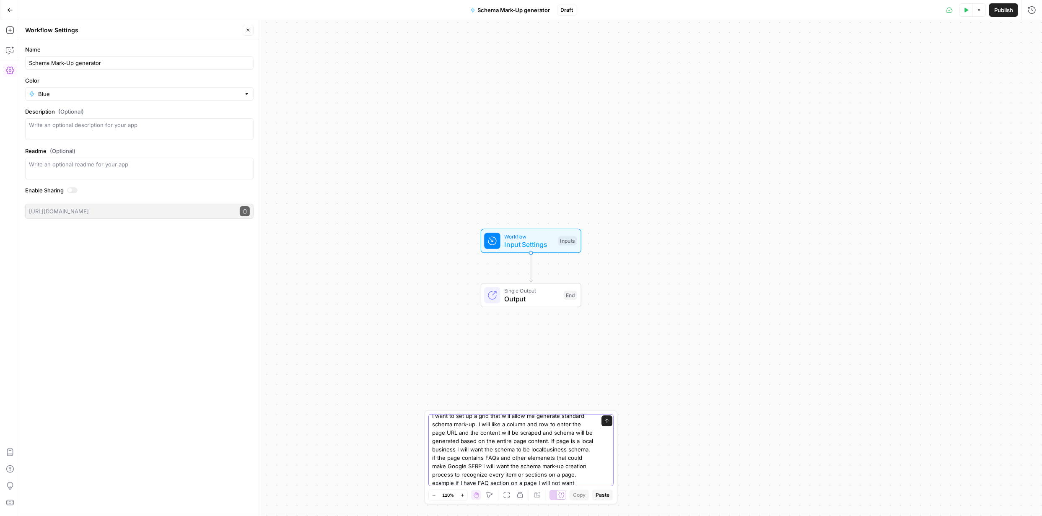
scroll to position [14, 0]
type textarea "I want to set up a grid that will allow me generate standard schema mark-up. I …"
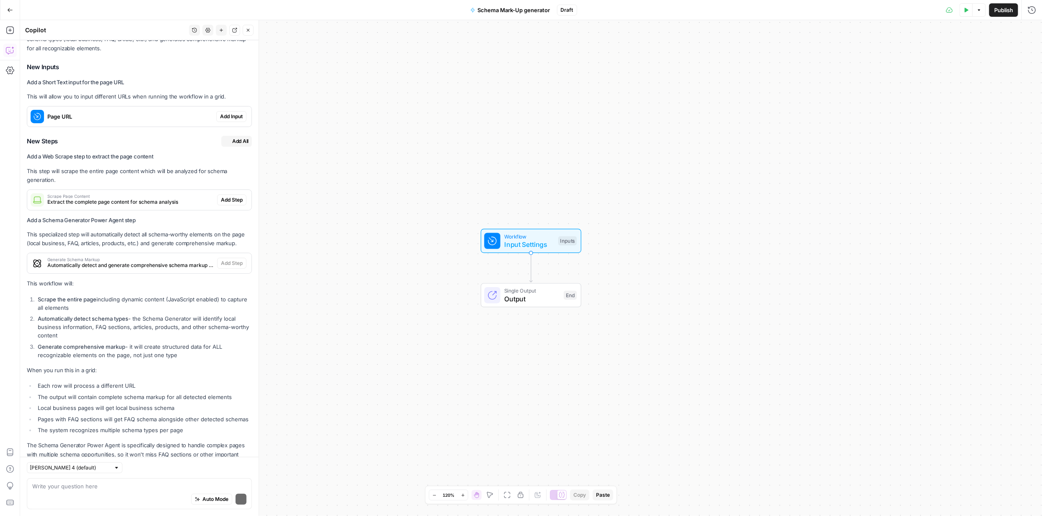
scroll to position [225, 0]
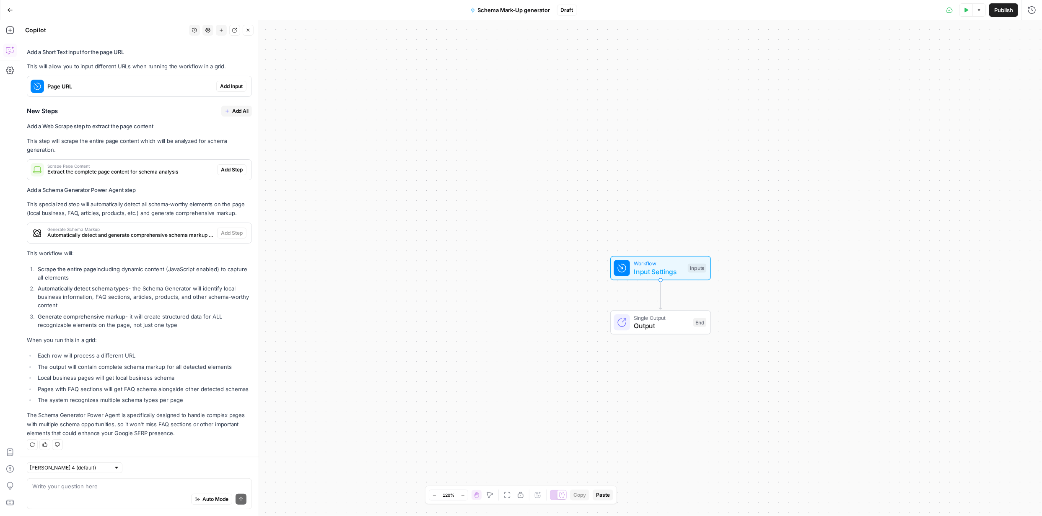
click at [232, 107] on span "Add All" at bounding box center [240, 111] width 16 height 8
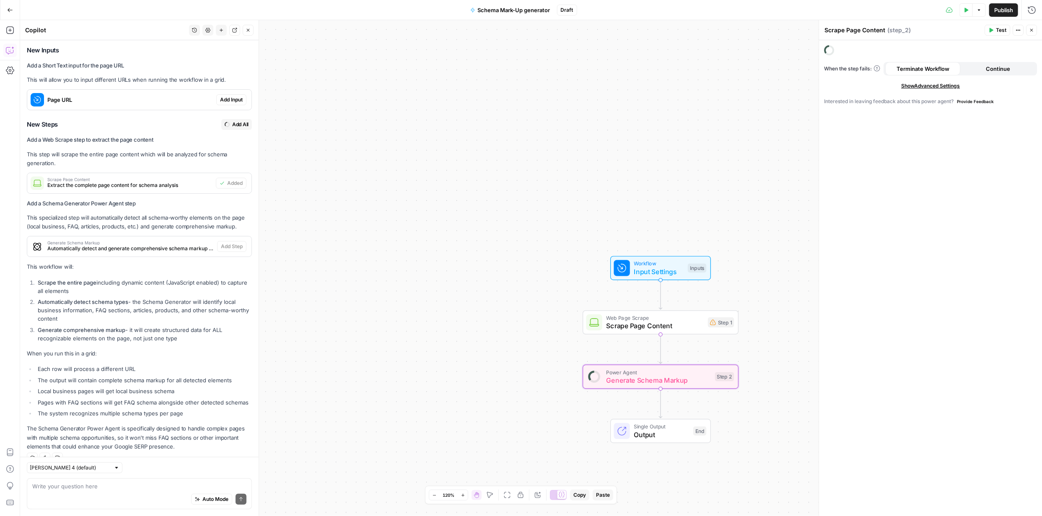
scroll to position [238, 0]
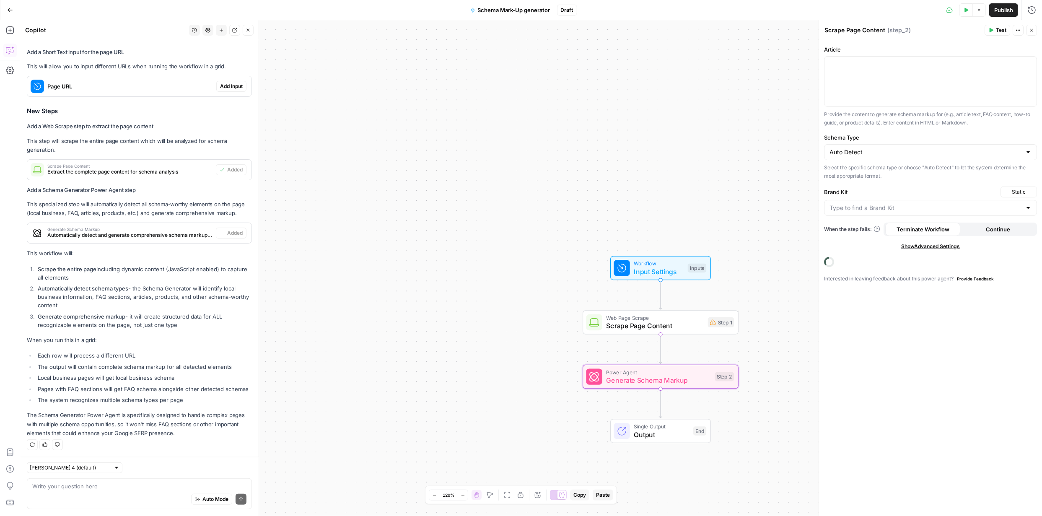
type textarea "Generate Schema Markup"
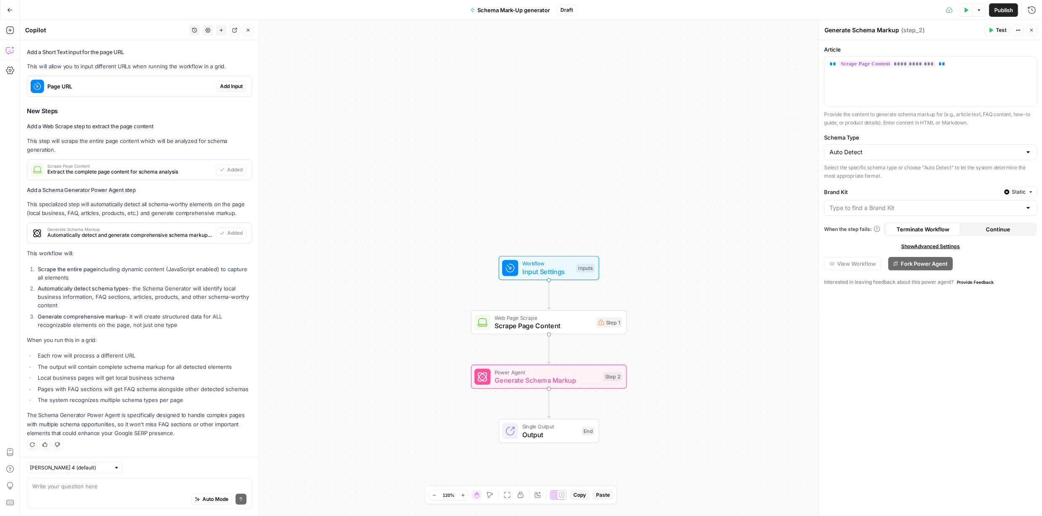
click at [221, 83] on span "Add Input" at bounding box center [231, 87] width 23 height 8
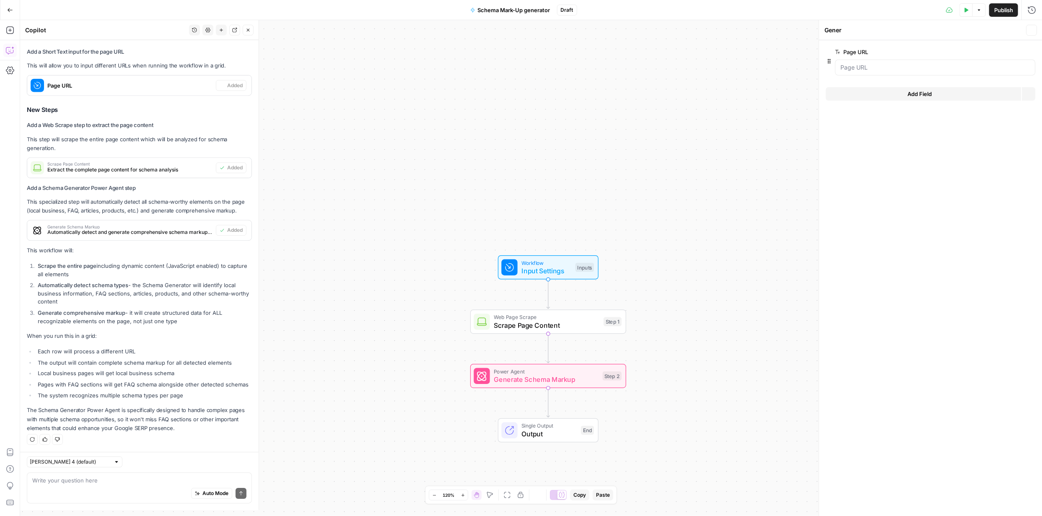
type textarea "Inputs"
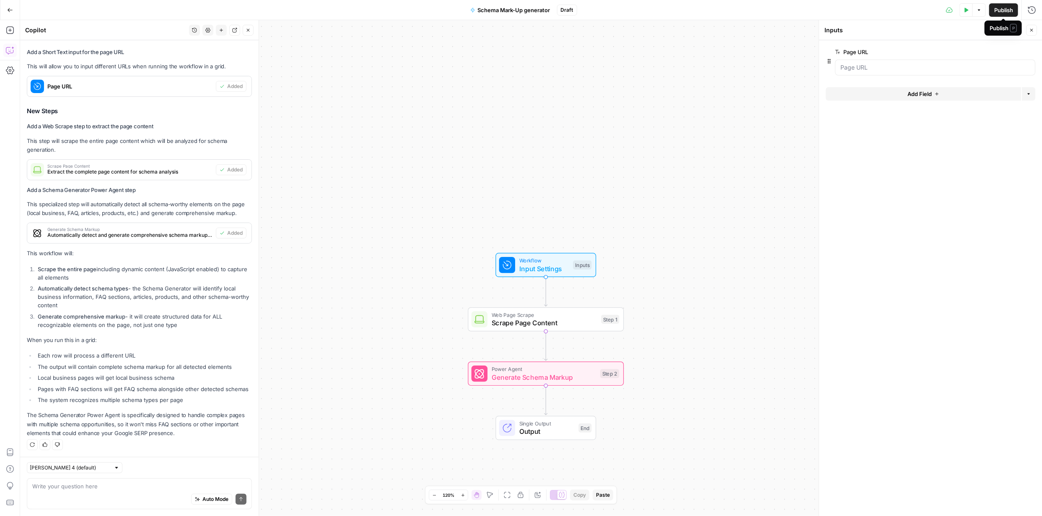
click at [1003, 12] on span "Publish" at bounding box center [1003, 10] width 19 height 8
click at [985, 13] on span "Publish" at bounding box center [989, 10] width 19 height 8
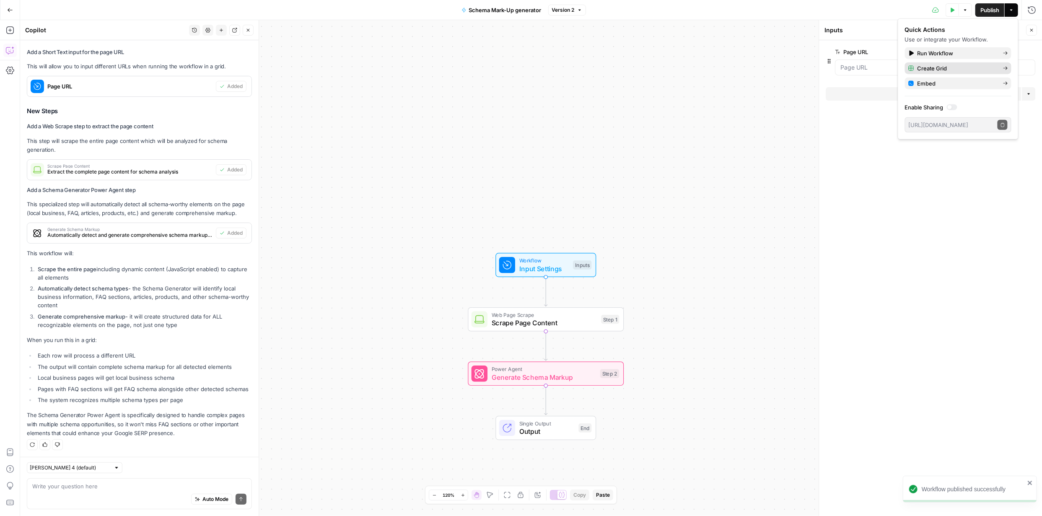
click at [938, 66] on span "Create Grid" at bounding box center [956, 68] width 79 height 8
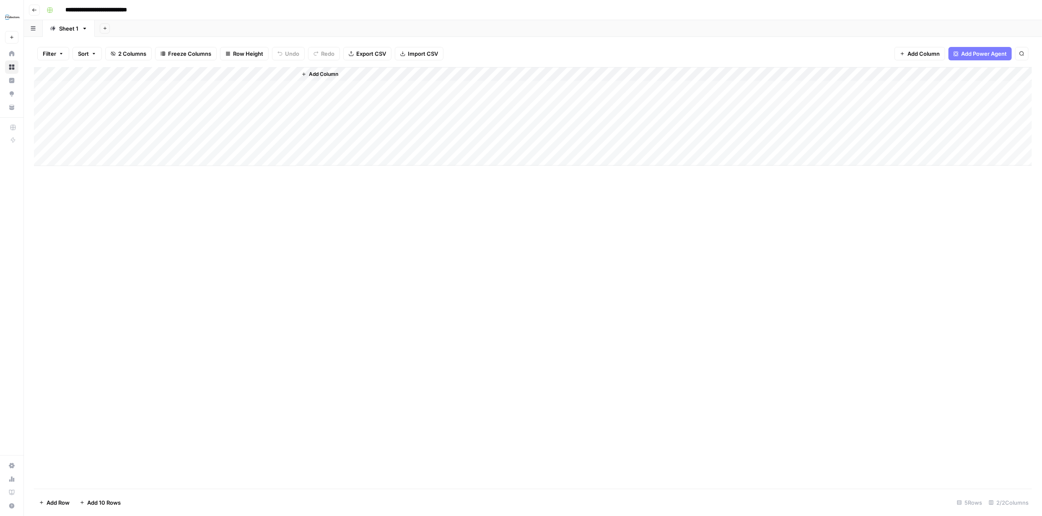
click at [108, 92] on div "Add Column" at bounding box center [533, 116] width 998 height 99
type textarea "**********"
click at [266, 181] on div "Add Column" at bounding box center [533, 278] width 998 height 422
click at [50, 87] on div "Add Column" at bounding box center [533, 116] width 998 height 99
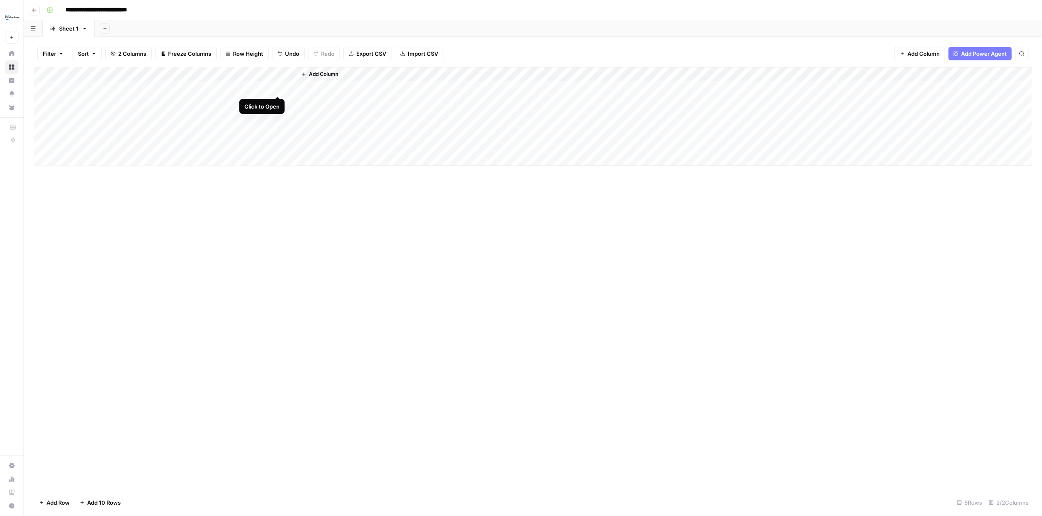
click at [277, 85] on div "Add Column" at bounding box center [533, 116] width 998 height 99
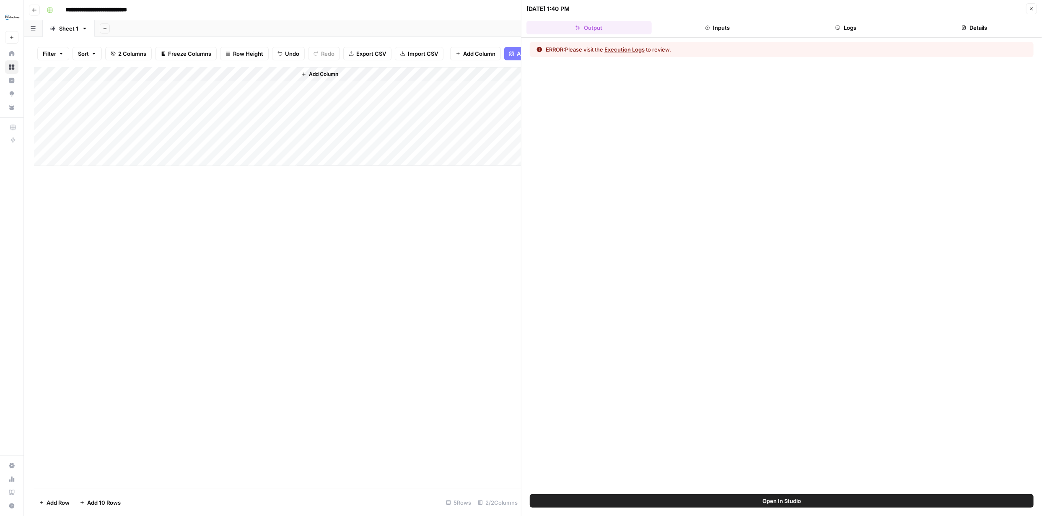
click at [631, 47] on button "Execution Logs" at bounding box center [624, 49] width 40 height 8
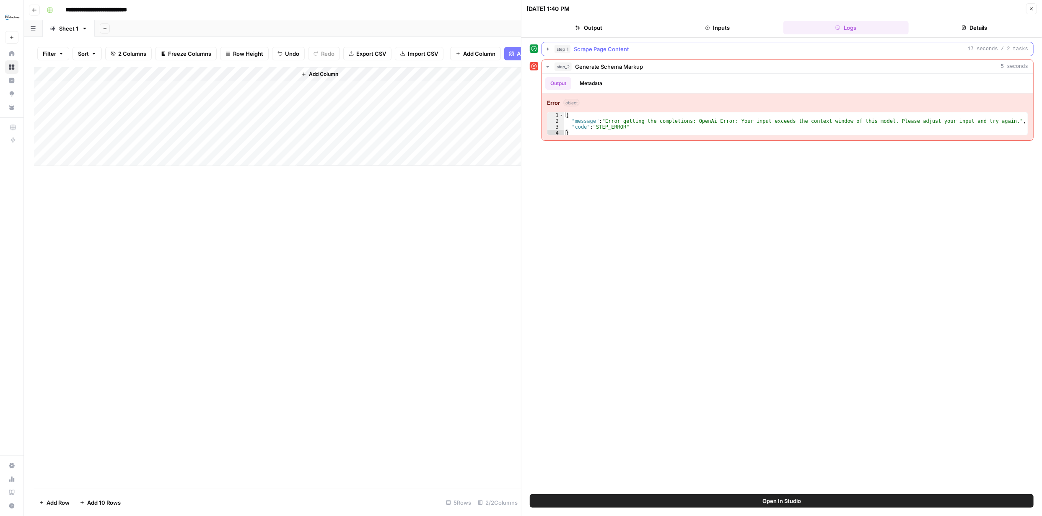
click at [548, 49] on icon "button" at bounding box center [548, 48] width 2 height 3
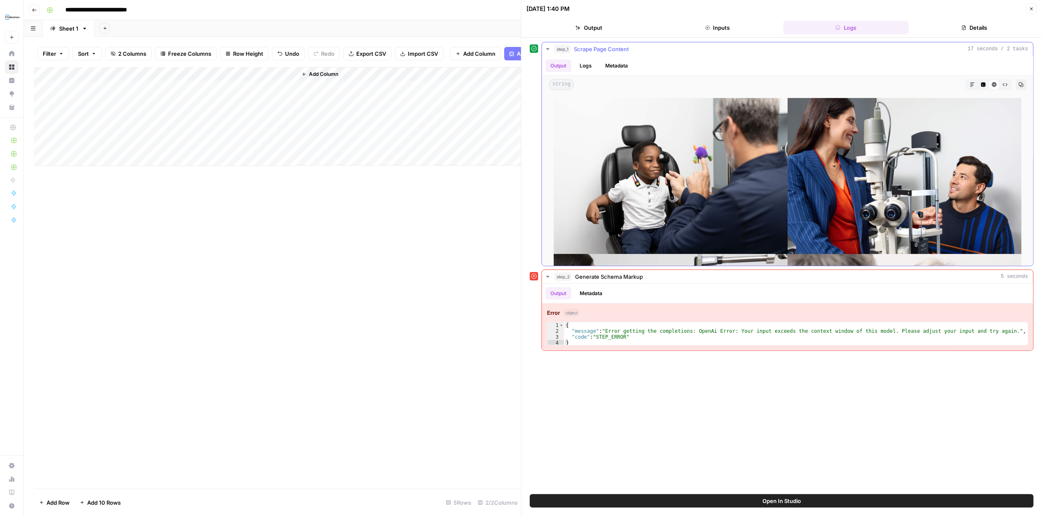
scroll to position [5576, 0]
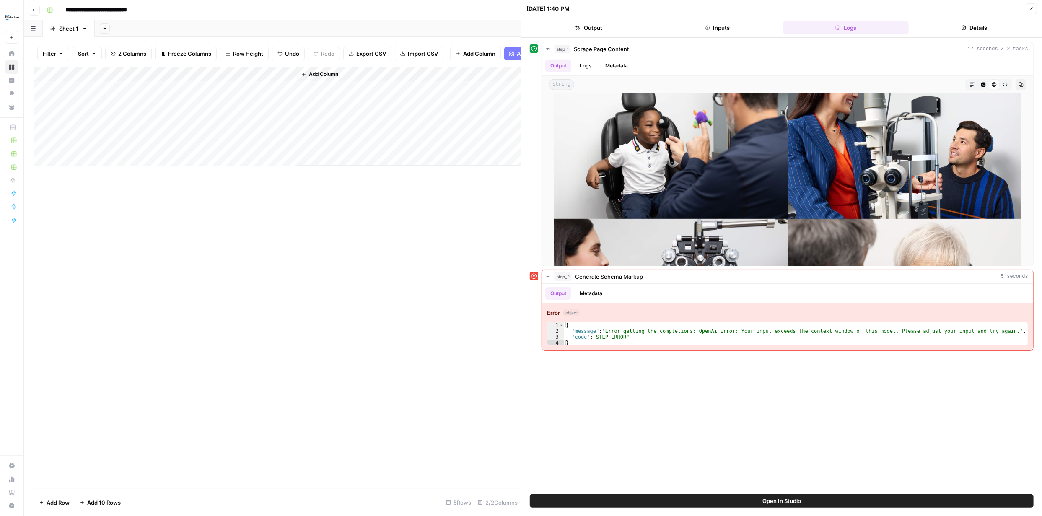
click at [278, 80] on div "Add Column" at bounding box center [277, 116] width 487 height 99
click at [226, 163] on span "Edit Workflow" at bounding box center [236, 162] width 73 height 8
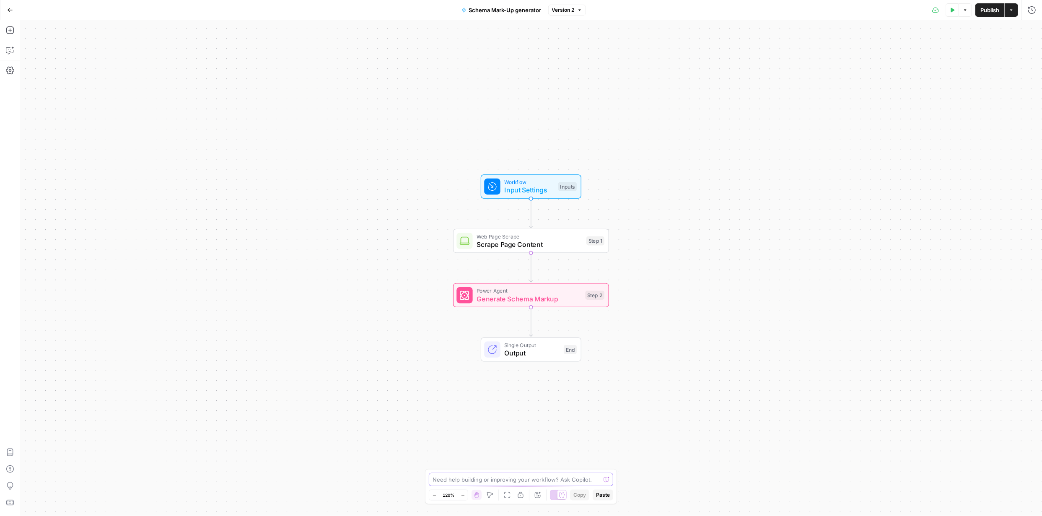
drag, startPoint x: 503, startPoint y: 477, endPoint x: 498, endPoint y: 483, distance: 7.8
click at [503, 477] on textarea at bounding box center [517, 479] width 168 height 8
type textarea "m"
type textarea "site, page menu and other navigational elements should not be scraped. Only the…"
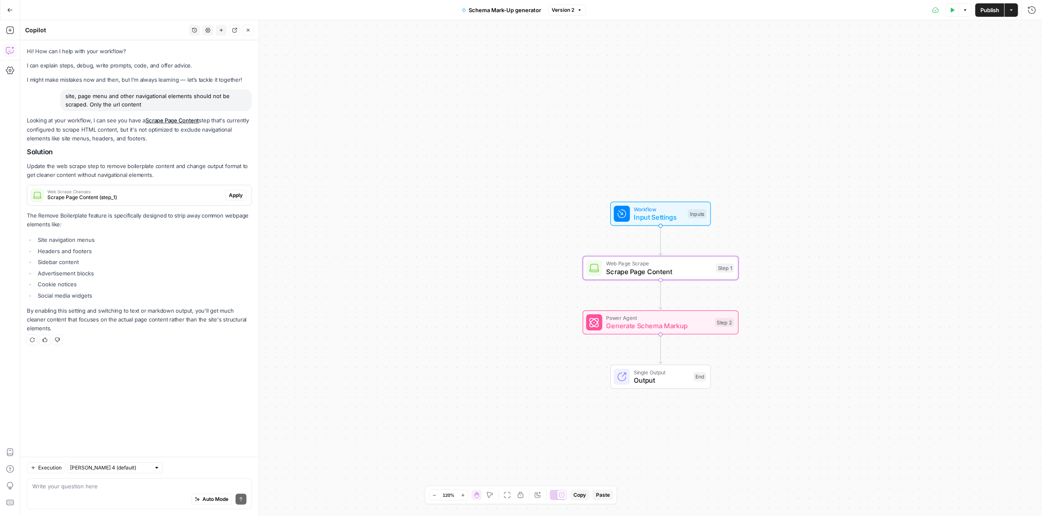
click at [238, 195] on span "Apply" at bounding box center [236, 196] width 14 height 8
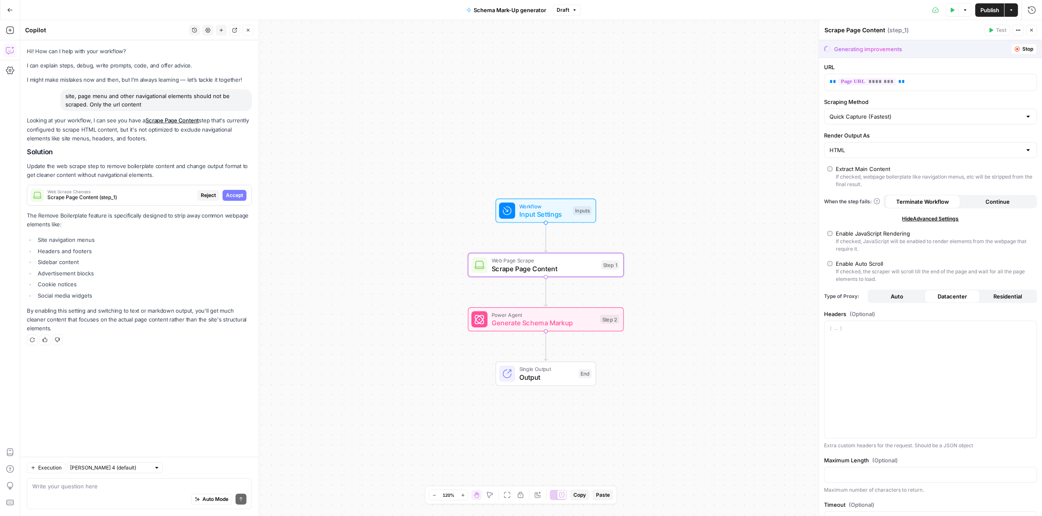
click at [234, 192] on span "Accept" at bounding box center [234, 196] width 17 height 8
type input "Text"
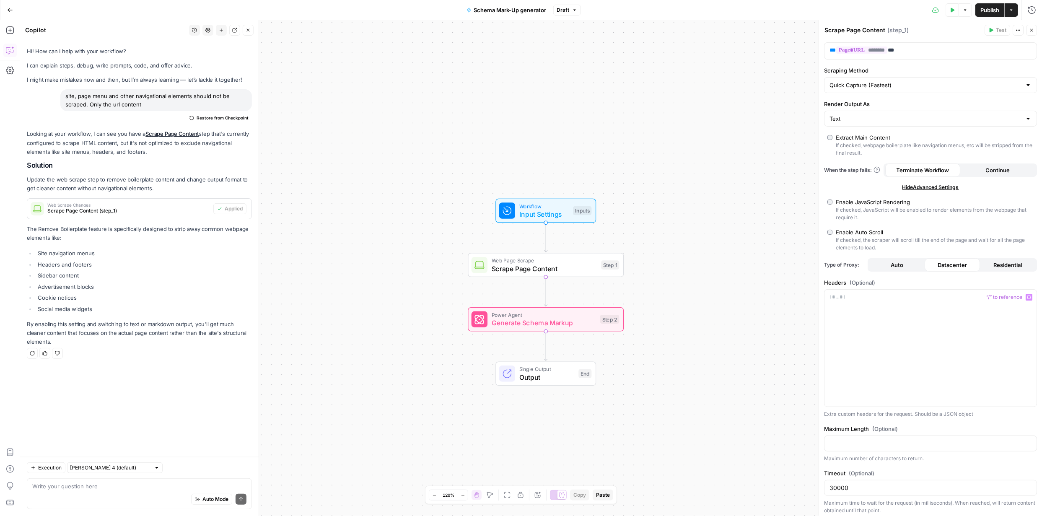
scroll to position [16, 0]
click at [989, 6] on span "Publish" at bounding box center [989, 10] width 19 height 8
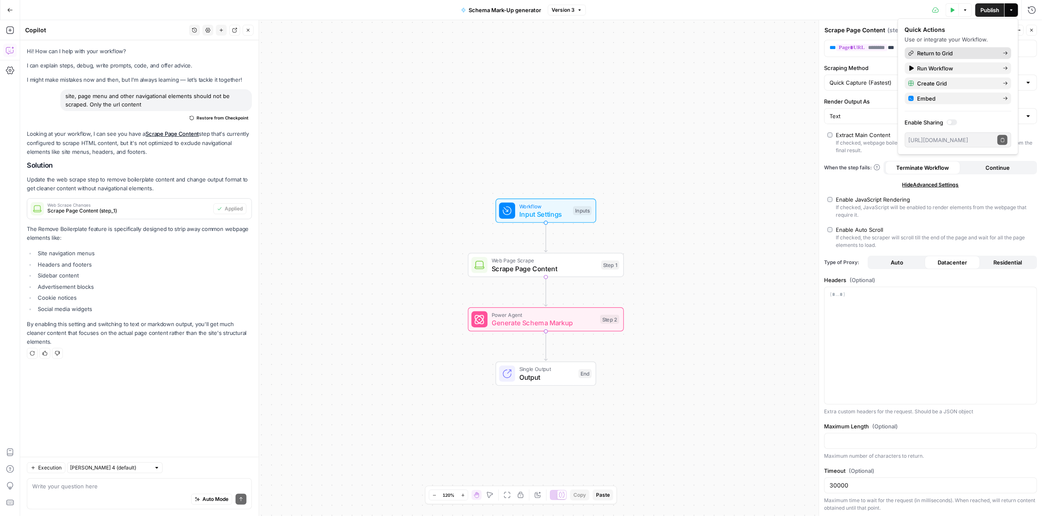
click at [927, 52] on span "Return to Grid" at bounding box center [935, 53] width 36 height 8
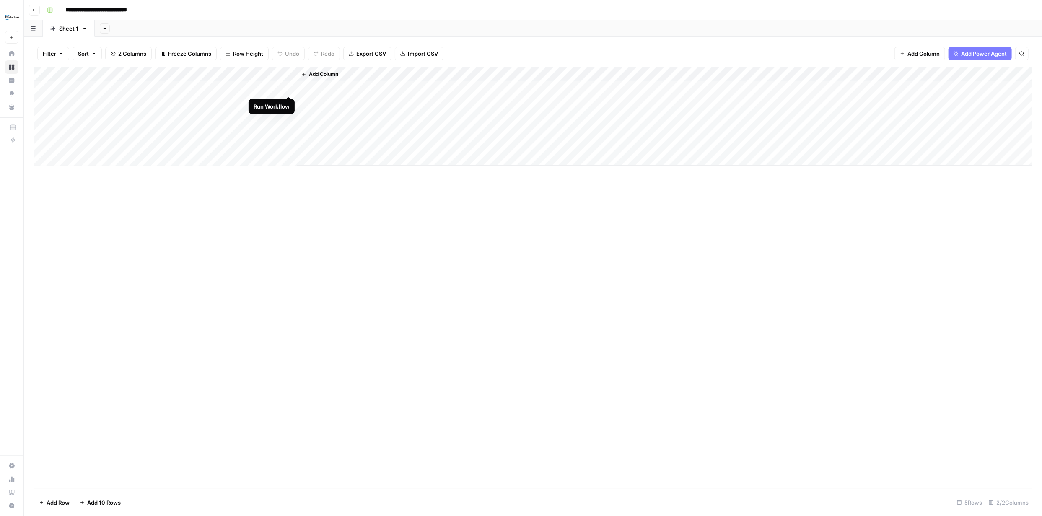
click at [286, 87] on div "Add Column" at bounding box center [533, 116] width 998 height 99
click at [360, 85] on div "Add Column" at bounding box center [533, 116] width 998 height 99
click at [354, 87] on div "Add Column" at bounding box center [533, 116] width 998 height 99
click at [229, 201] on div "Add Column" at bounding box center [533, 278] width 998 height 422
click at [276, 86] on div "Add Column" at bounding box center [533, 116] width 998 height 99
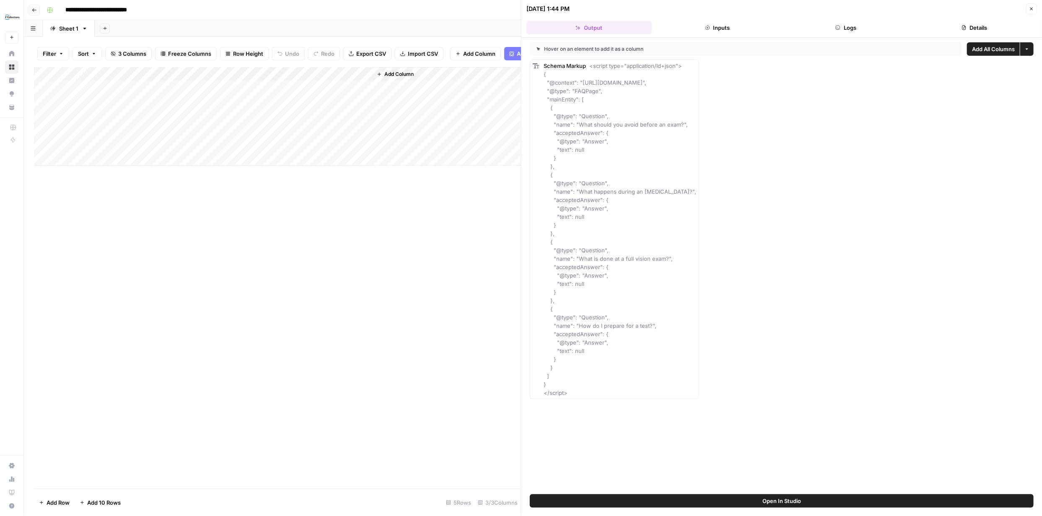
click at [278, 80] on div "Add Column" at bounding box center [277, 116] width 487 height 99
click at [236, 163] on span "Edit Workflow" at bounding box center [218, 162] width 36 height 8
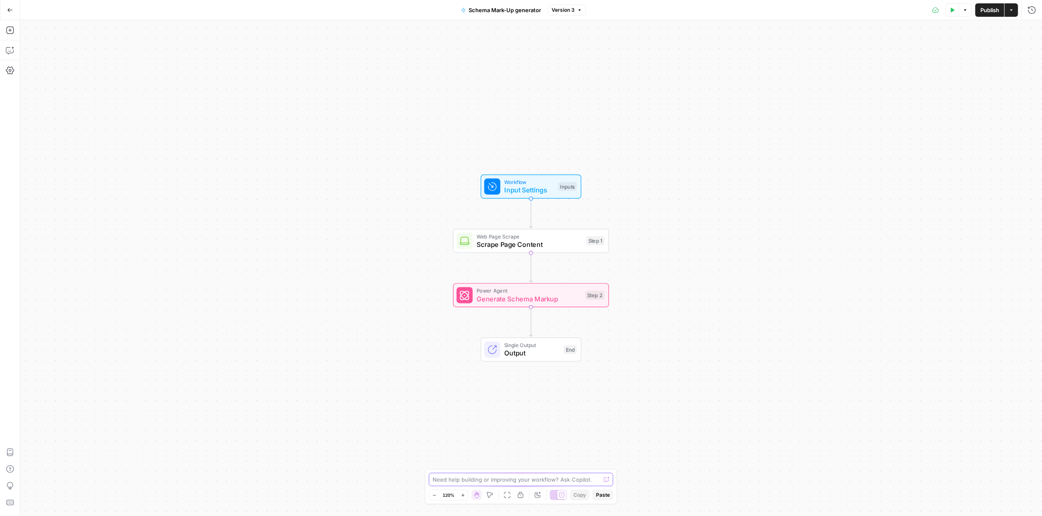
click at [541, 478] on textarea at bounding box center [517, 479] width 168 height 8
type textarea "I need a full standard schema markup to be generated and not just FAQ. Sweep th…"
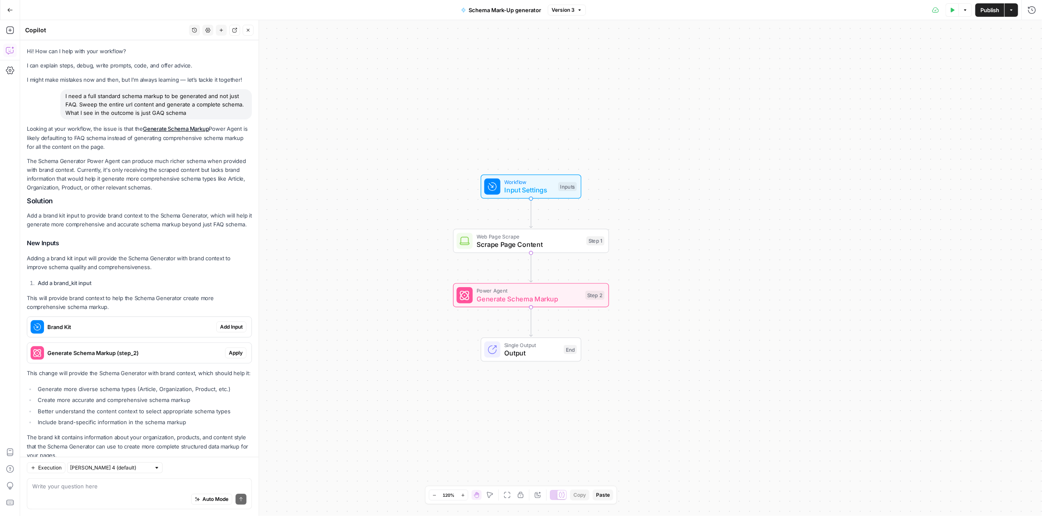
scroll to position [40, 0]
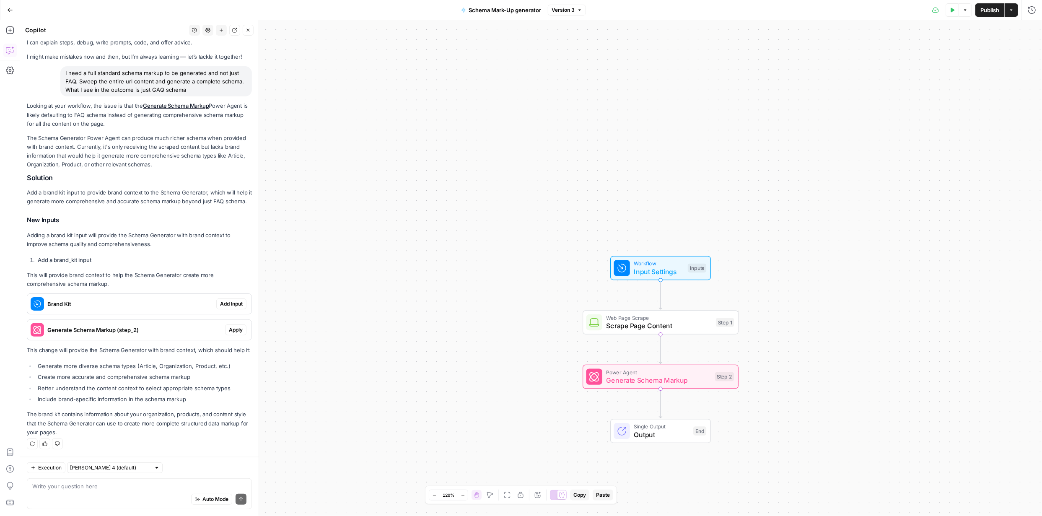
click at [222, 300] on span "Add Input" at bounding box center [231, 304] width 23 height 8
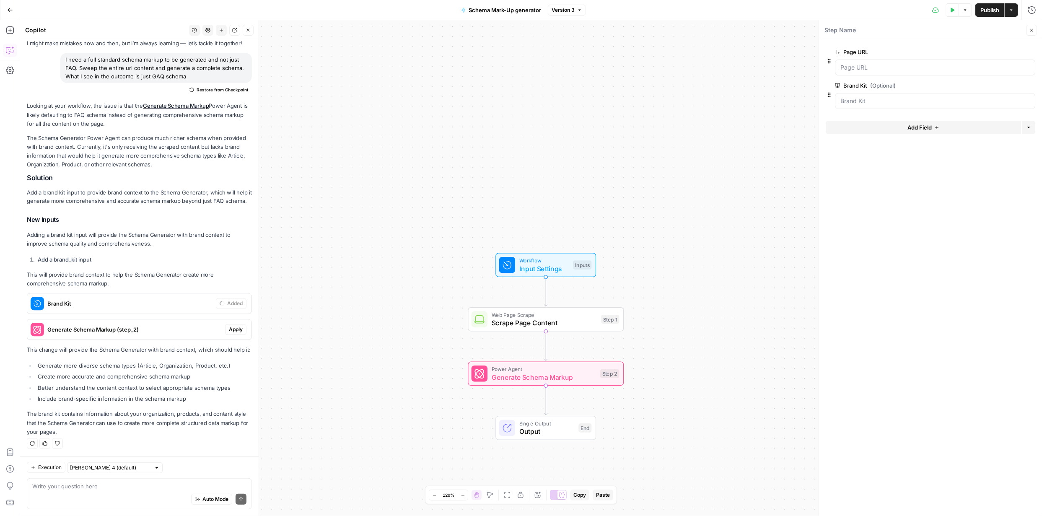
scroll to position [54, 0]
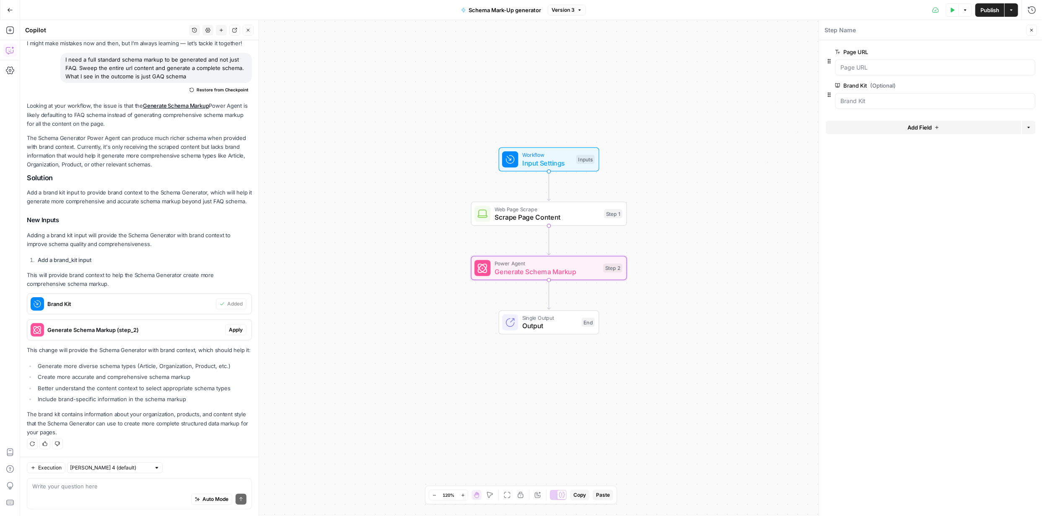
click at [229, 326] on span "Apply" at bounding box center [236, 330] width 14 height 8
click at [495, 103] on span "Apply anyway" at bounding box center [502, 107] width 41 height 8
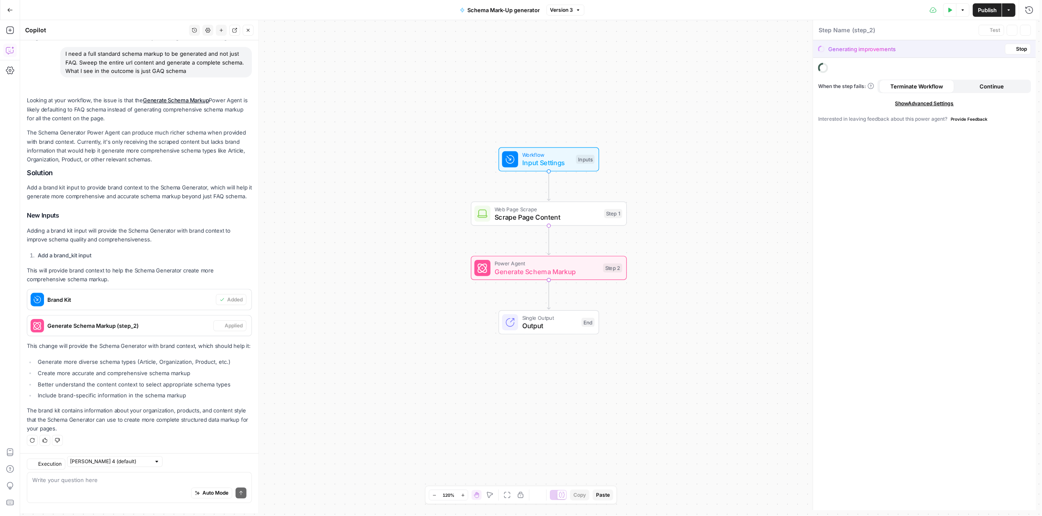
type textarea "Generate Schema Markup"
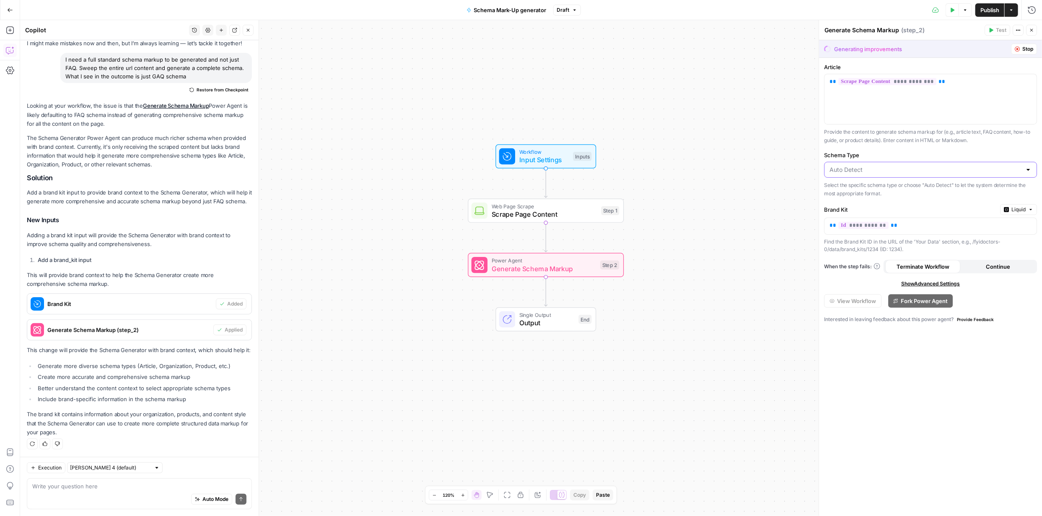
click at [1020, 171] on input "Schema Type" at bounding box center [925, 170] width 192 height 8
click at [1021, 171] on input "Schema Type" at bounding box center [925, 170] width 192 height 8
click at [979, 348] on div "**********" at bounding box center [930, 287] width 223 height 458
click at [954, 8] on button "Test Data" at bounding box center [952, 9] width 13 height 13
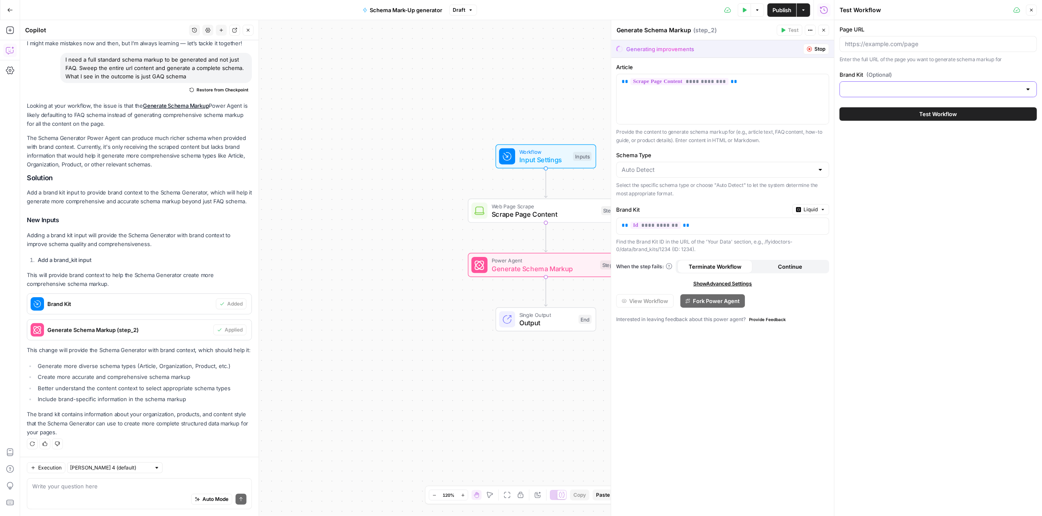
click at [1013, 87] on input "Brand Kit (Optional)" at bounding box center [933, 89] width 176 height 8
click at [943, 108] on div "FYidoctors" at bounding box center [938, 110] width 183 height 8
type input "FYidoctors"
click at [925, 45] on input "Page URL" at bounding box center [938, 44] width 187 height 8
paste input "[URL][DOMAIN_NAME]"
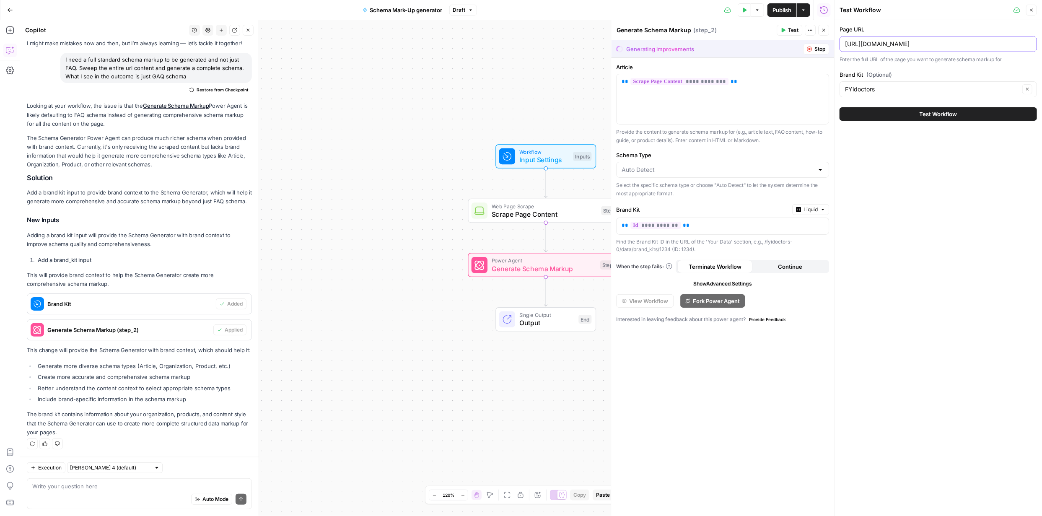
type input "[URL][DOMAIN_NAME]"
click at [943, 110] on span "Test Workflow" at bounding box center [939, 114] width 38 height 8
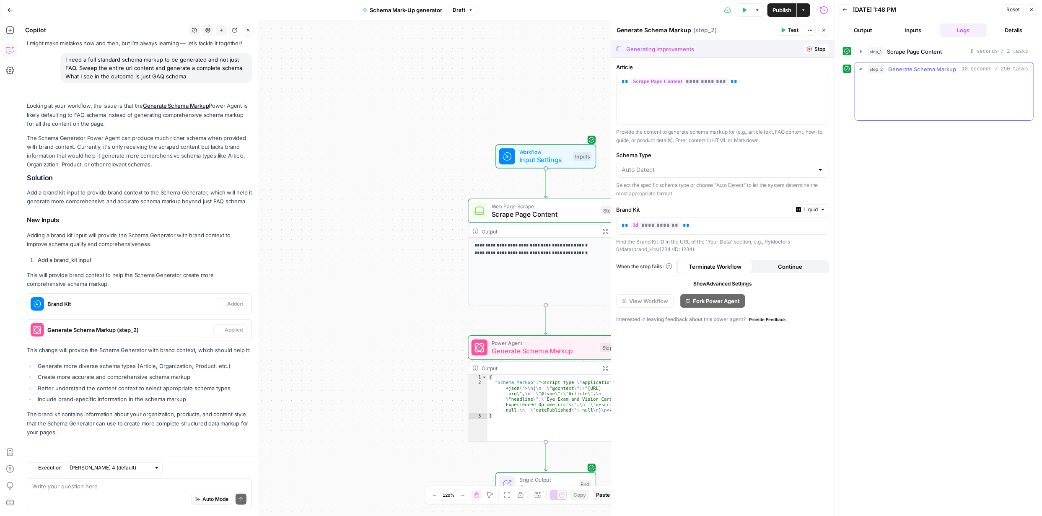
scroll to position [54, 0]
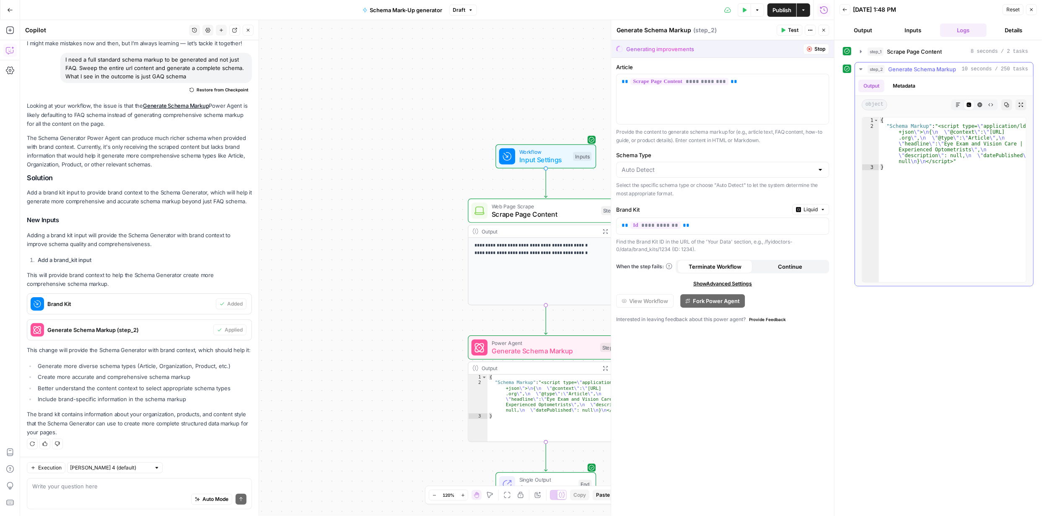
click at [860, 70] on icon "button" at bounding box center [861, 69] width 7 height 7
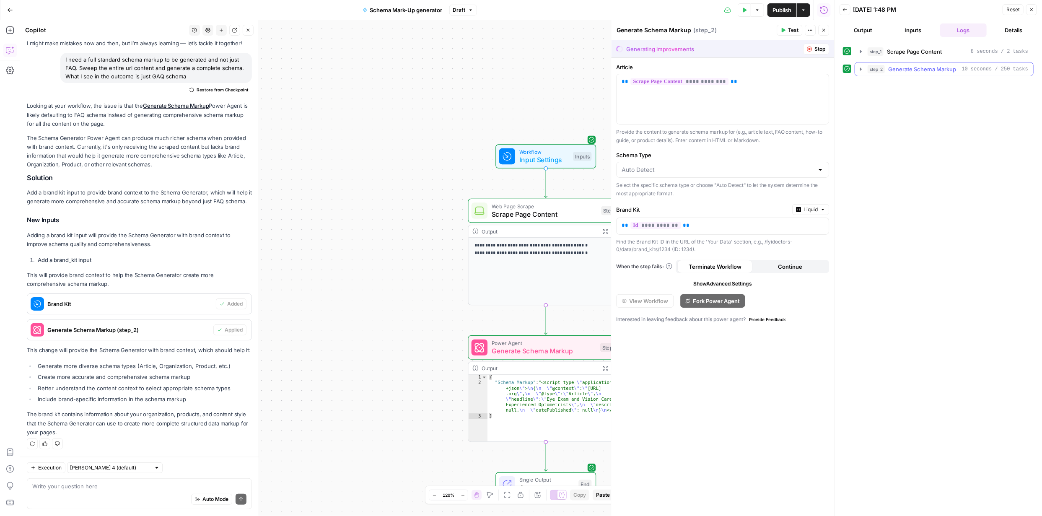
click at [860, 70] on icon "button" at bounding box center [861, 68] width 2 height 3
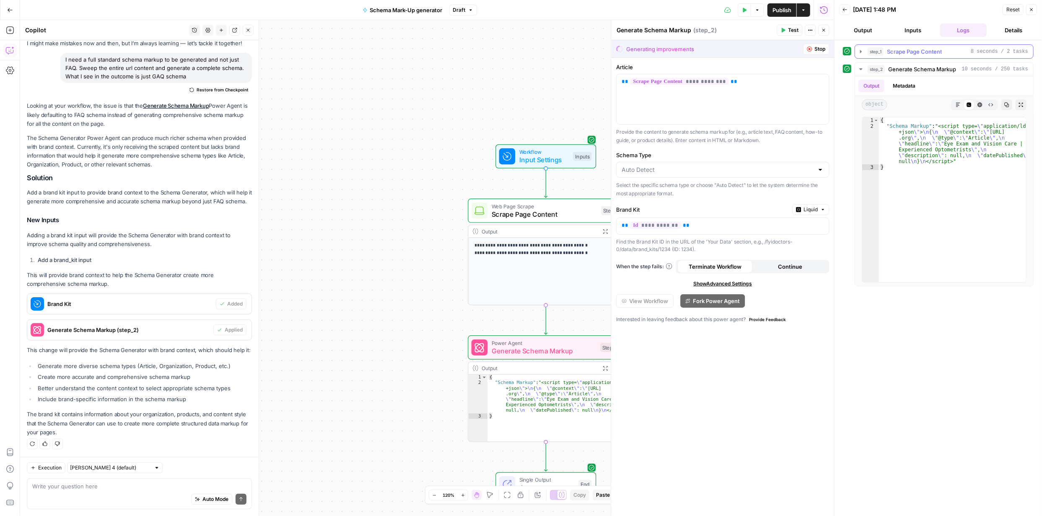
click at [860, 51] on icon "button" at bounding box center [861, 51] width 2 height 3
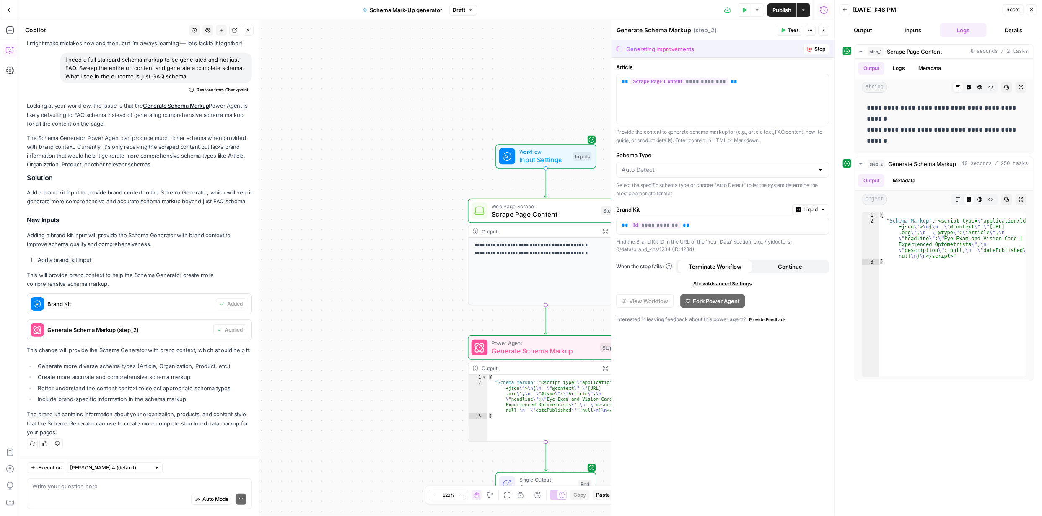
click at [896, 441] on div "**********" at bounding box center [938, 277] width 191 height 467
click at [902, 49] on span "Scrape Page Content" at bounding box center [914, 51] width 55 height 8
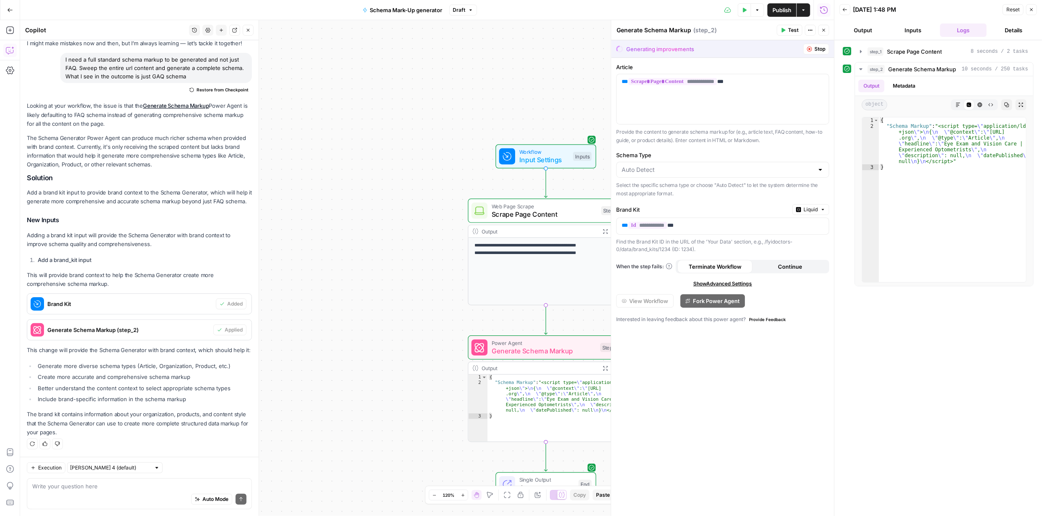
click at [782, 6] on span "Publish" at bounding box center [781, 10] width 19 height 8
click at [803, 10] on icon "button" at bounding box center [803, 10] width 5 height 5
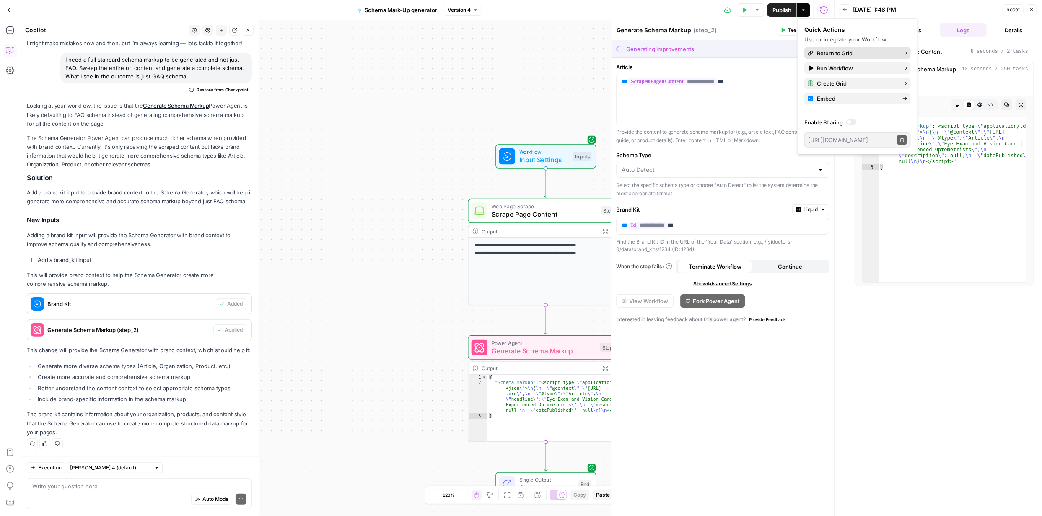
click at [839, 53] on span "Return to Grid" at bounding box center [835, 53] width 36 height 8
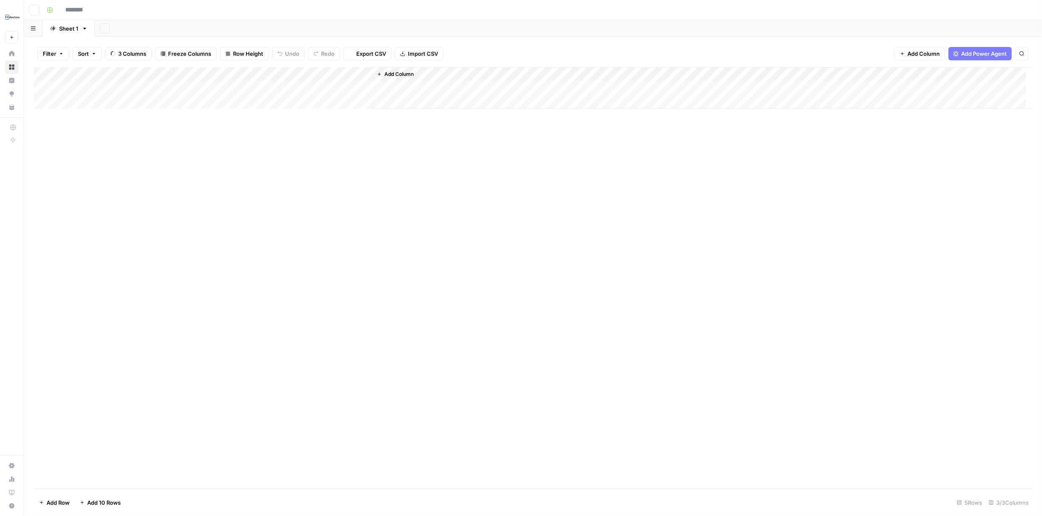
type input "**********"
click at [51, 86] on div "Add Column" at bounding box center [533, 116] width 998 height 99
click at [359, 85] on div "Add Column" at bounding box center [533, 116] width 998 height 99
click at [358, 85] on div "Add Column" at bounding box center [533, 116] width 998 height 99
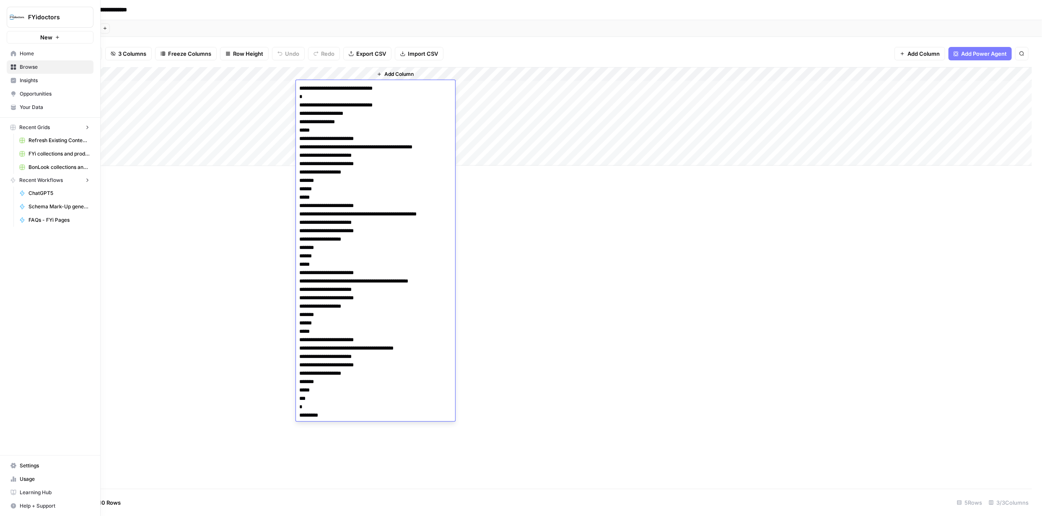
click at [13, 62] on link "Browse" at bounding box center [50, 66] width 87 height 13
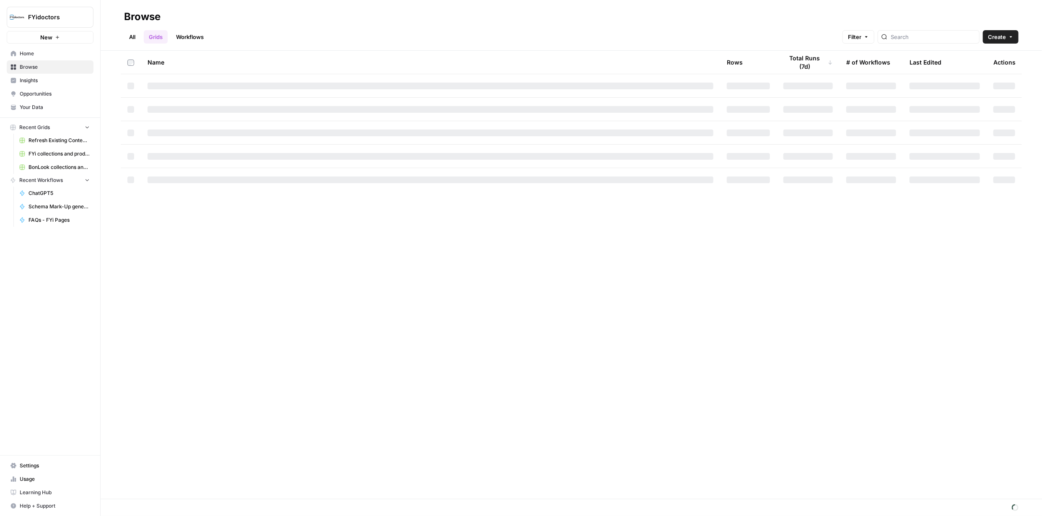
click at [22, 64] on span "Browse" at bounding box center [55, 67] width 70 height 8
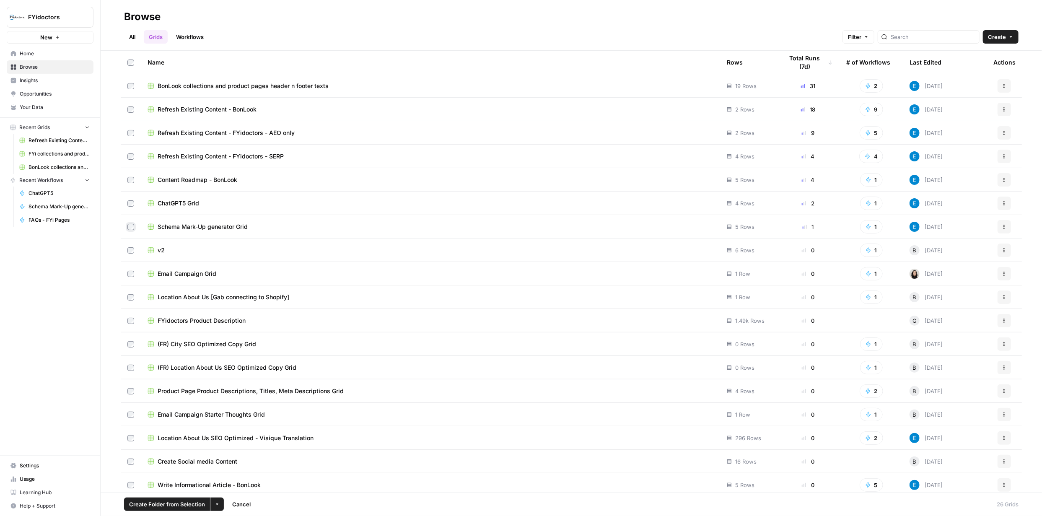
click at [216, 503] on icon "button" at bounding box center [217, 504] width 5 height 5
click at [238, 484] on span "Delete" at bounding box center [234, 484] width 17 height 8
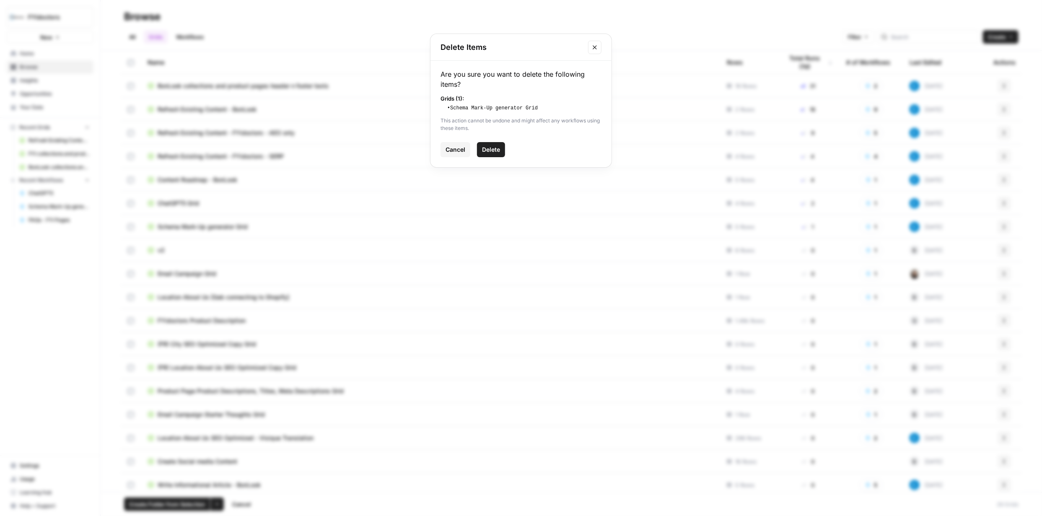
drag, startPoint x: 492, startPoint y: 144, endPoint x: 486, endPoint y: 142, distance: 5.7
click at [491, 144] on button "Delete" at bounding box center [491, 149] width 28 height 15
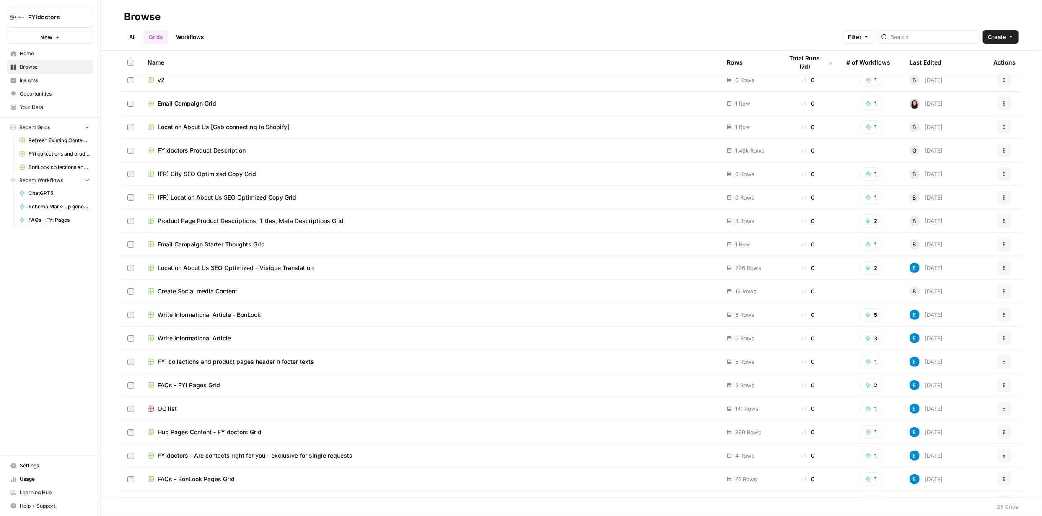
scroll to position [163, 0]
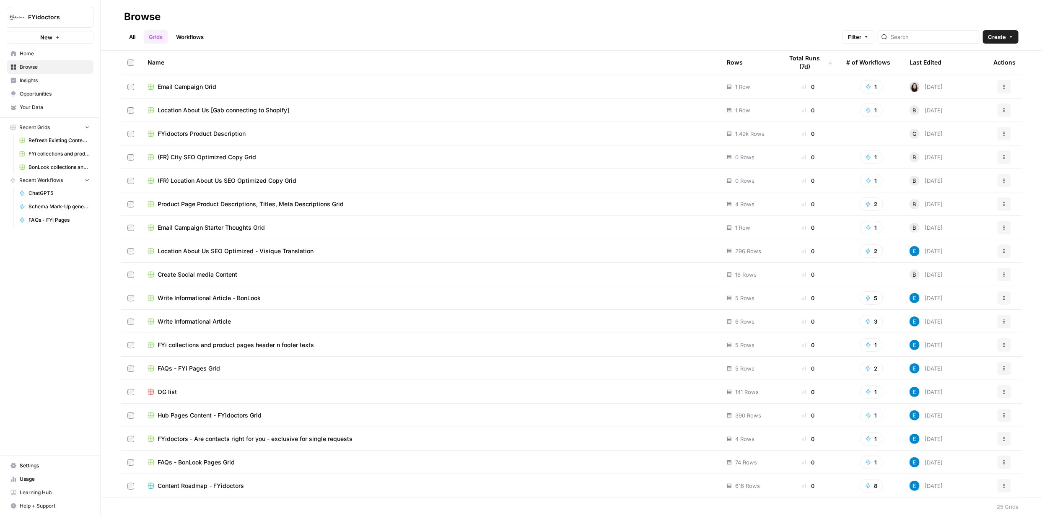
click at [191, 37] on link "Workflows" at bounding box center [190, 36] width 38 height 13
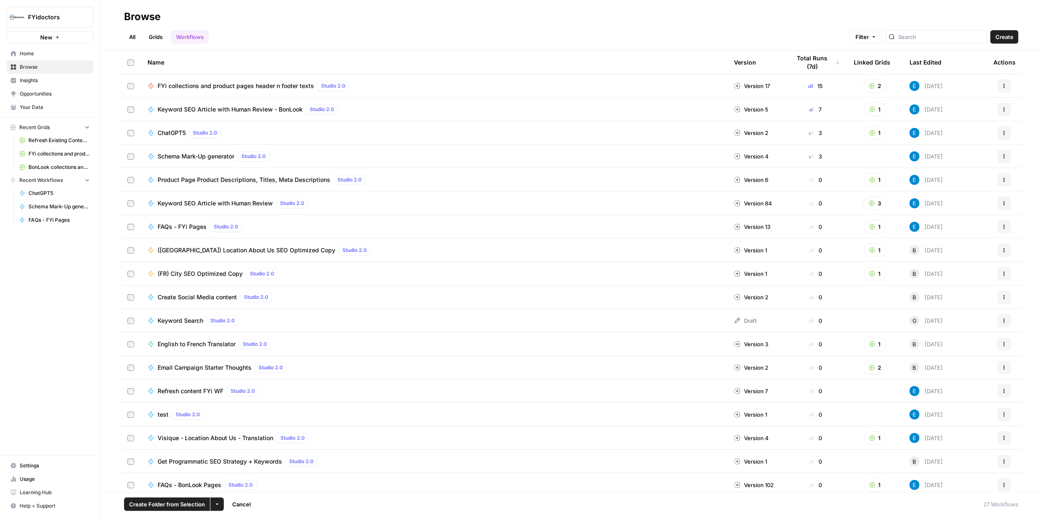
click at [216, 502] on icon "button" at bounding box center [217, 504] width 5 height 5
click at [243, 484] on div "Delete" at bounding box center [234, 484] width 34 height 8
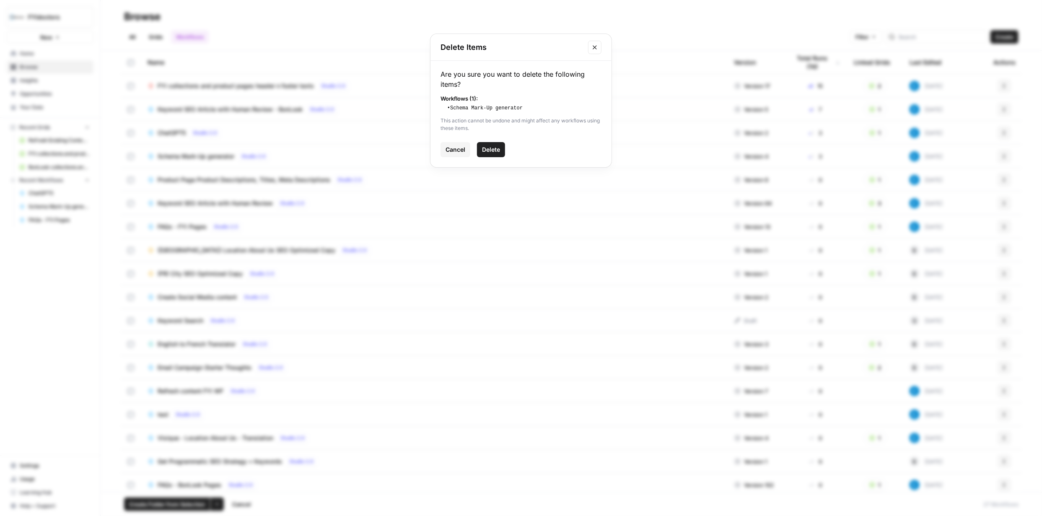
click at [494, 144] on button "Delete" at bounding box center [491, 149] width 28 height 15
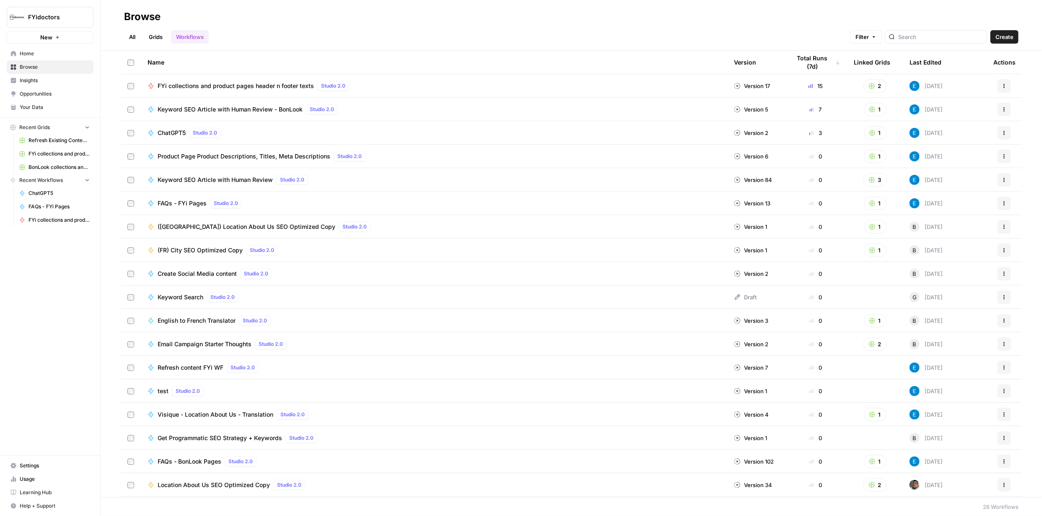
click at [49, 35] on span "New" at bounding box center [46, 37] width 12 height 8
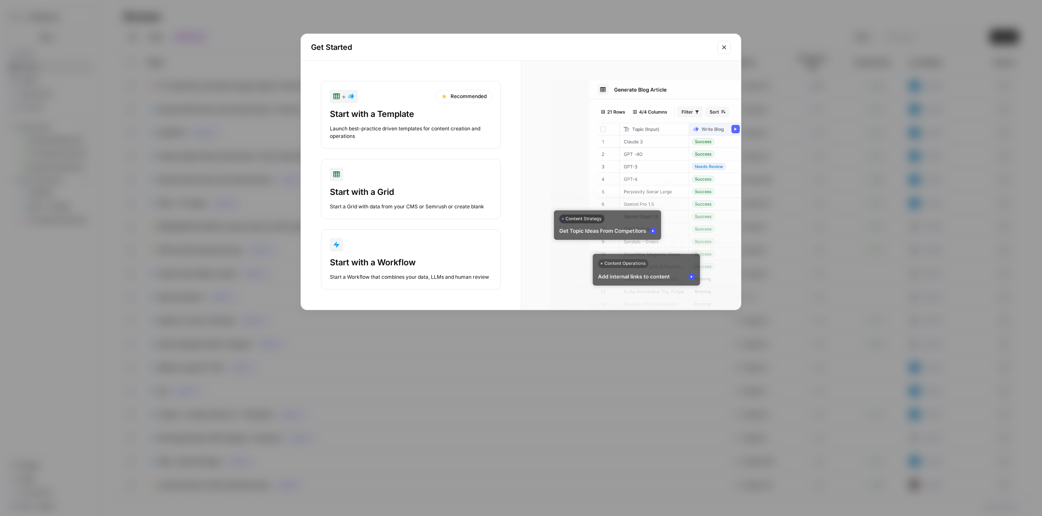
click at [417, 108] on div "Start with a Template" at bounding box center [411, 114] width 162 height 12
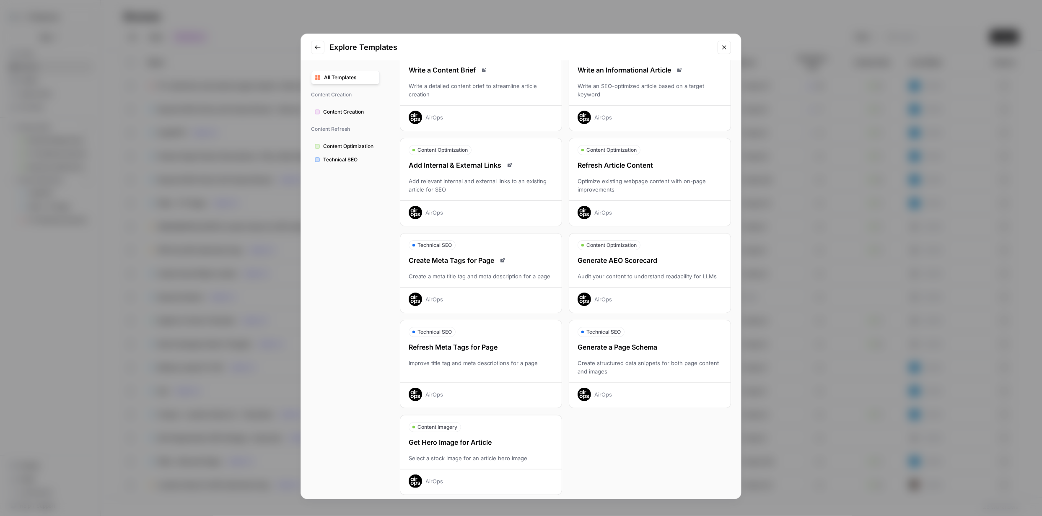
scroll to position [57, 0]
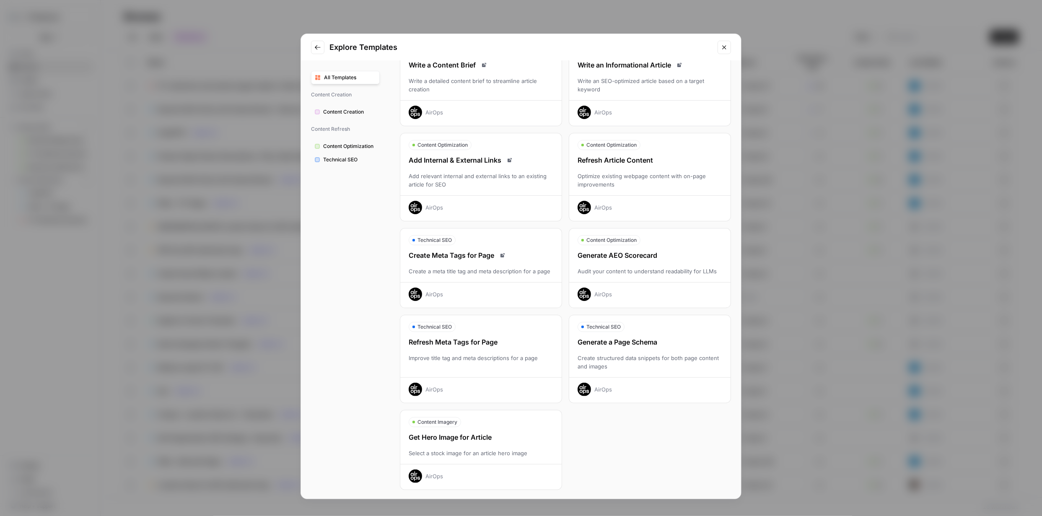
click at [665, 354] on div "Create structured data snippets for both page content and images" at bounding box center [649, 362] width 161 height 17
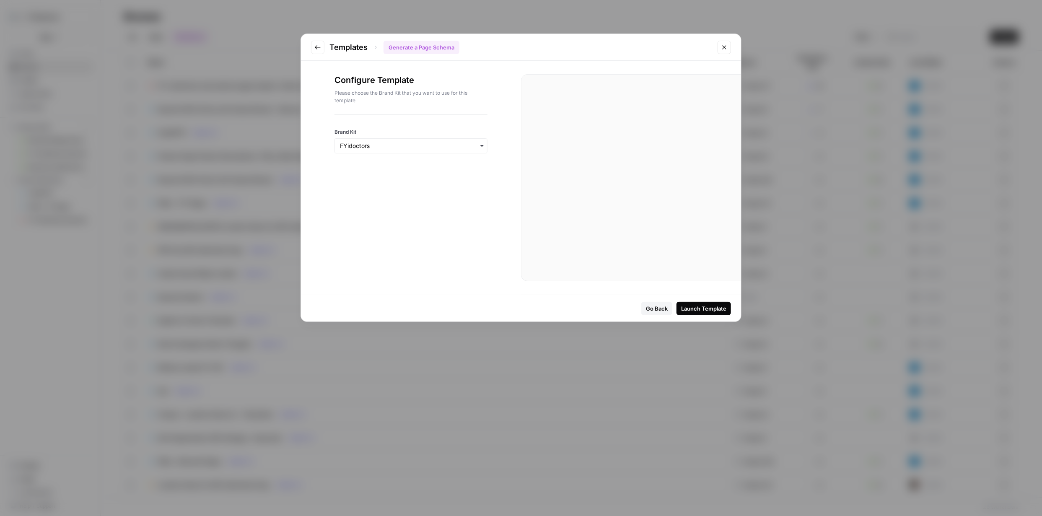
click at [706, 305] on div "Launch Template" at bounding box center [703, 308] width 45 height 8
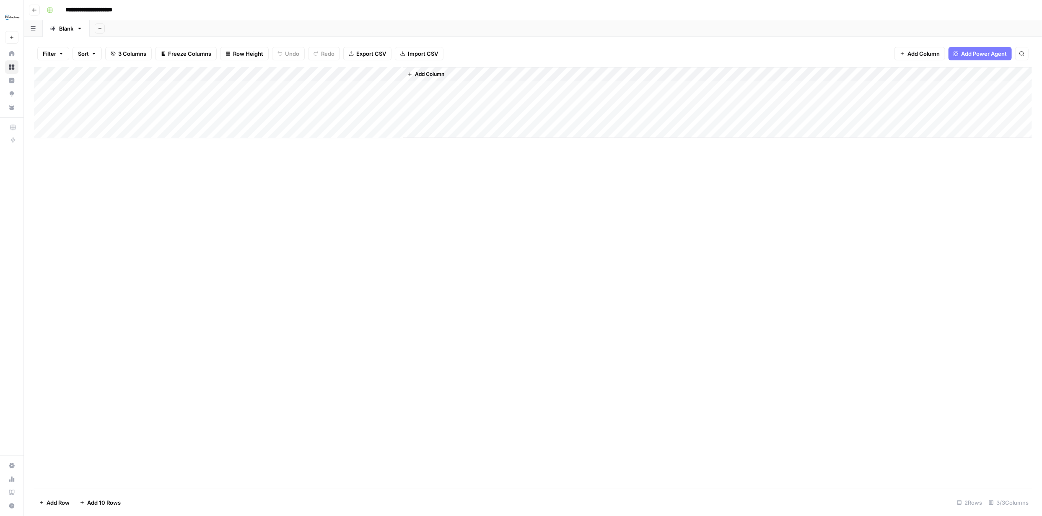
click at [45, 112] on div "Add Column" at bounding box center [533, 102] width 998 height 71
click at [70, 503] on span "Delete 1 Row" at bounding box center [56, 502] width 34 height 8
click at [501, 93] on button "Delete" at bounding box center [491, 96] width 28 height 15
click at [133, 96] on div "Add Column" at bounding box center [533, 91] width 998 height 49
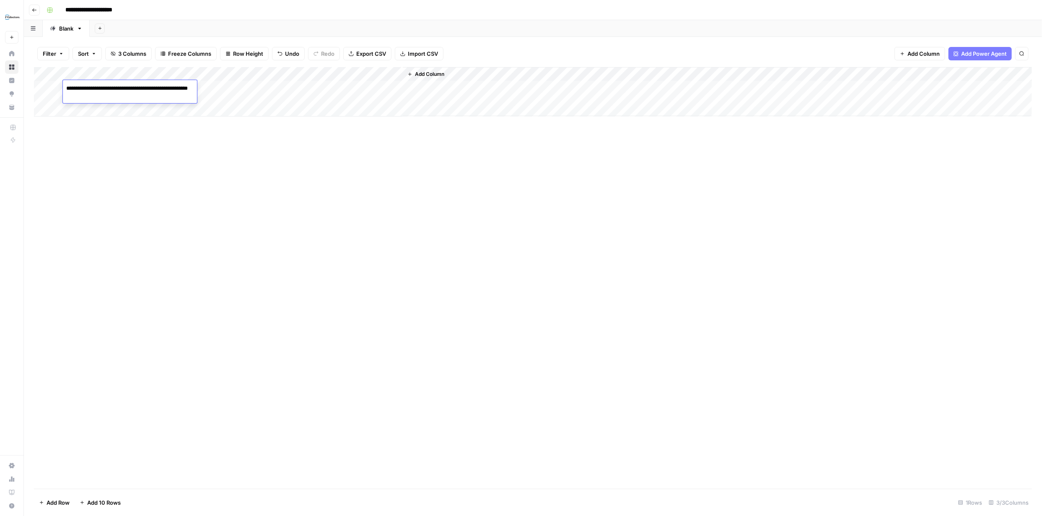
click at [133, 96] on textarea "**********" at bounding box center [147, 93] width 168 height 20
type textarea "**********"
click at [177, 155] on div "Add Column" at bounding box center [533, 278] width 998 height 422
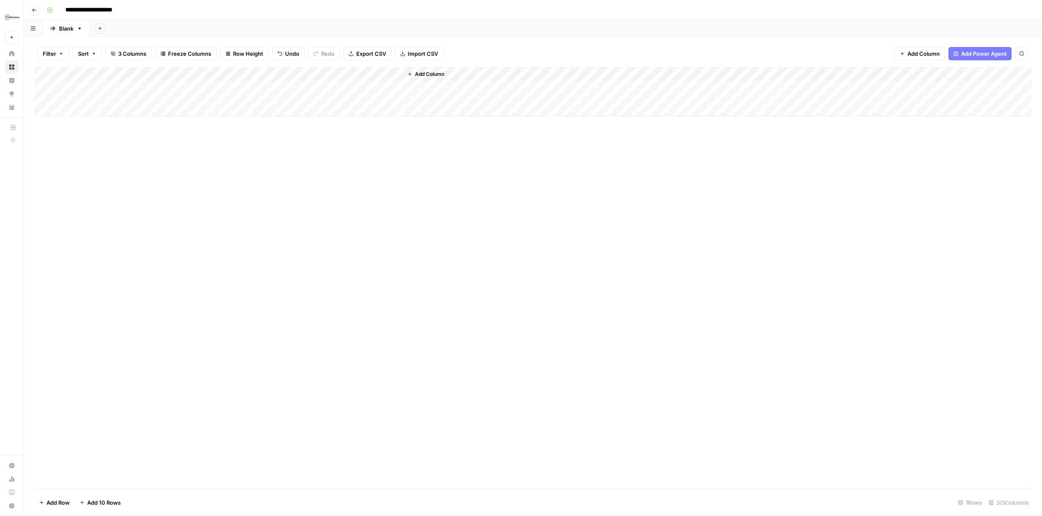
click at [54, 89] on div "Add Column" at bounding box center [533, 91] width 998 height 49
click at [328, 87] on div "Add Column" at bounding box center [533, 91] width 998 height 49
click at [255, 85] on div "Add Column" at bounding box center [533, 91] width 998 height 49
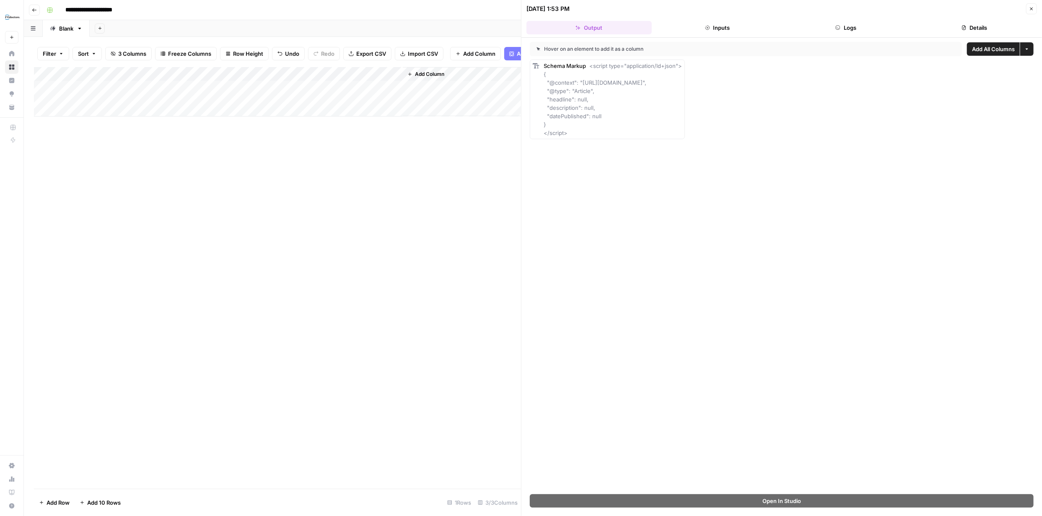
click at [836, 26] on icon "button" at bounding box center [837, 27] width 5 height 5
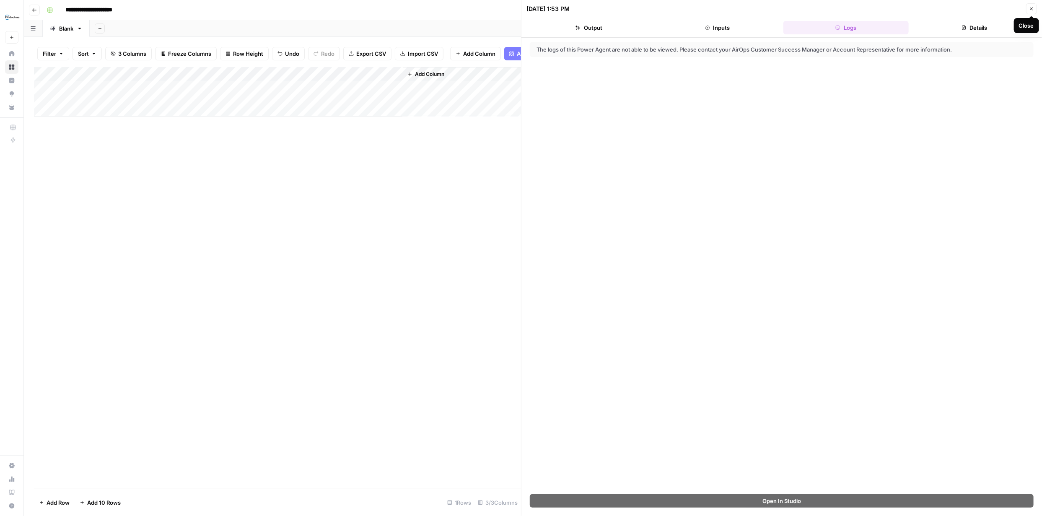
click at [1029, 8] on icon "button" at bounding box center [1031, 8] width 5 height 5
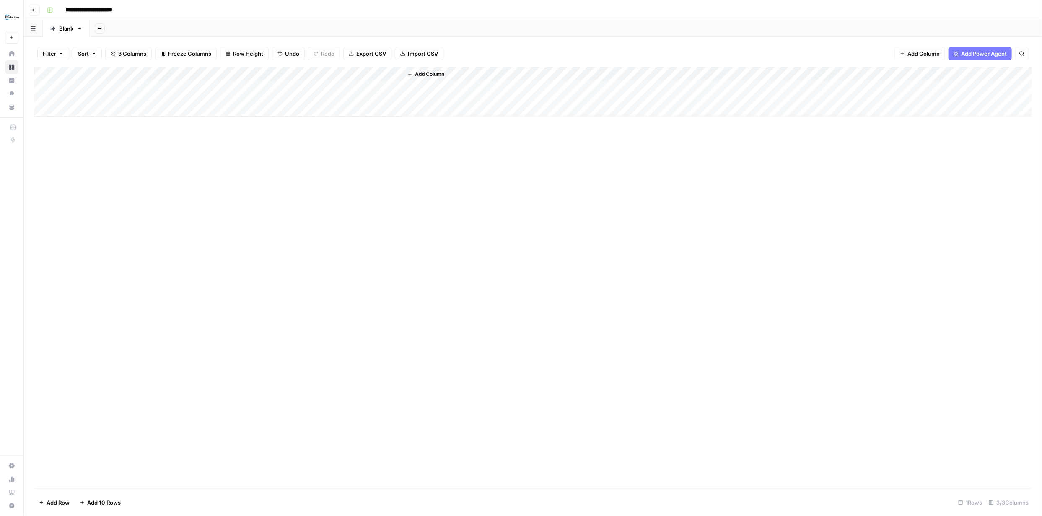
click at [153, 87] on div "Add Column" at bounding box center [533, 91] width 998 height 49
click at [153, 88] on div "Add Column" at bounding box center [533, 91] width 998 height 49
click at [153, 87] on textarea "**********" at bounding box center [130, 89] width 134 height 12
click at [179, 88] on textarea "**********" at bounding box center [130, 89] width 134 height 12
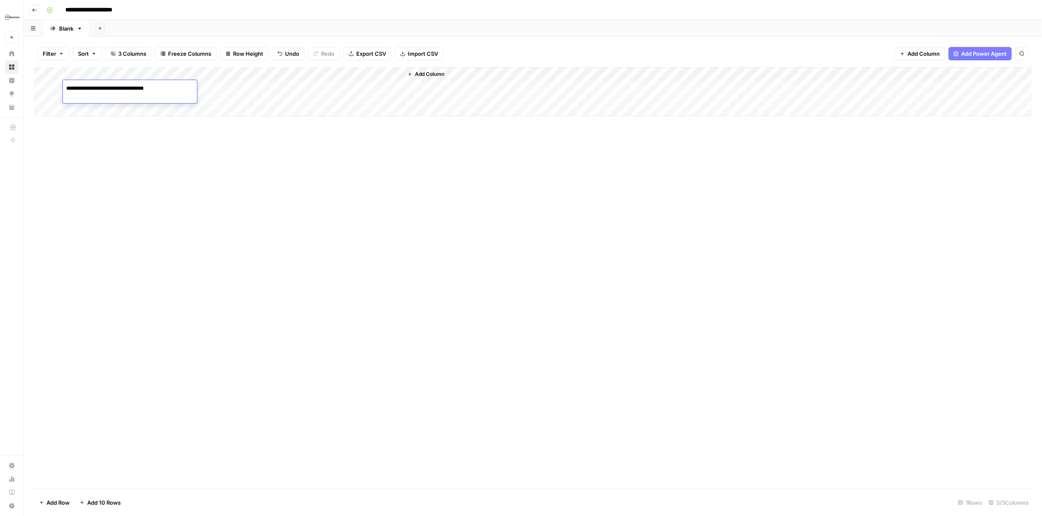
click at [179, 88] on textarea "**********" at bounding box center [130, 89] width 134 height 12
click at [178, 88] on textarea "**********" at bounding box center [130, 89] width 134 height 12
paste textarea "**********"
type textarea "**********"
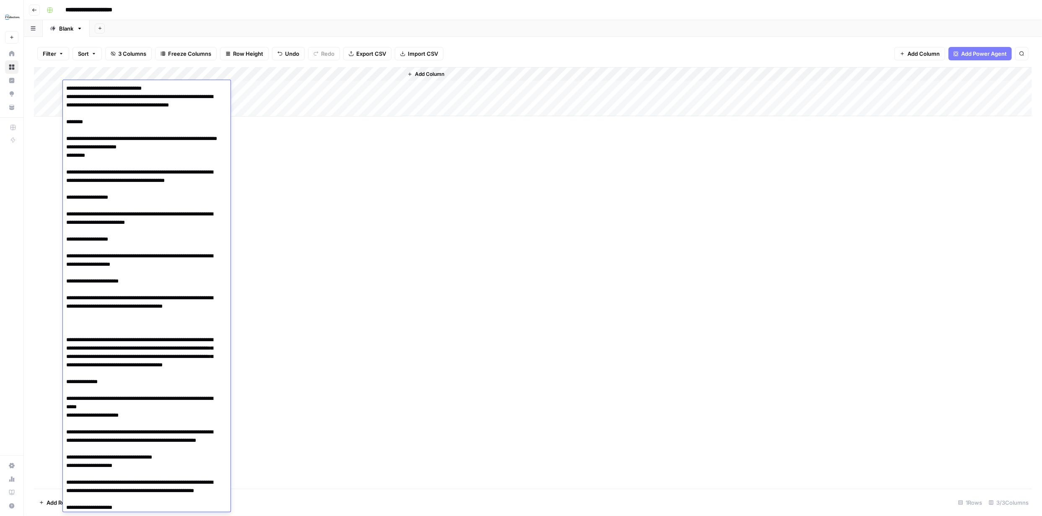
scroll to position [736, 0]
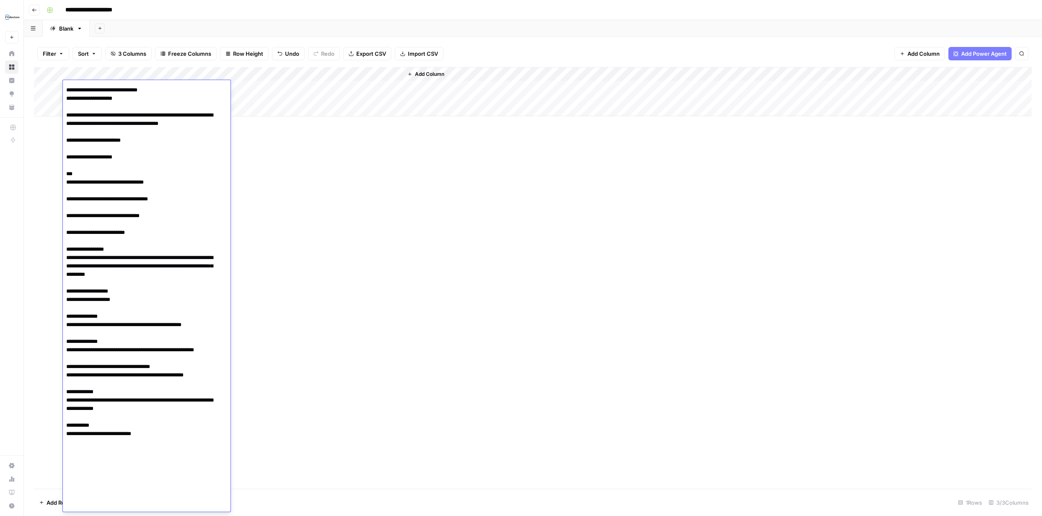
click at [399, 239] on div "Add Column" at bounding box center [533, 278] width 998 height 422
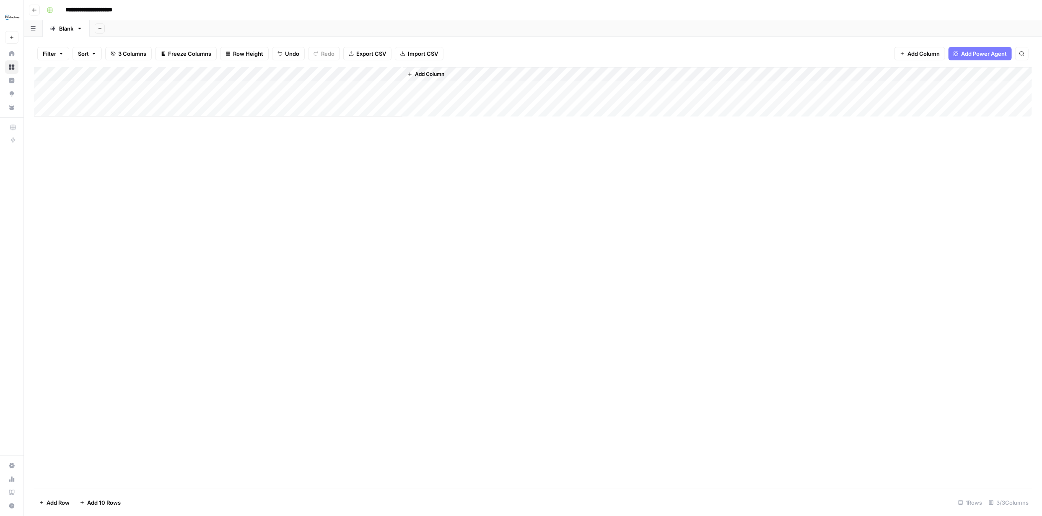
click at [56, 86] on div "Add Column" at bounding box center [533, 91] width 998 height 49
click at [383, 88] on div "Add Column" at bounding box center [533, 91] width 998 height 49
click at [258, 88] on div "Add Column" at bounding box center [533, 91] width 998 height 49
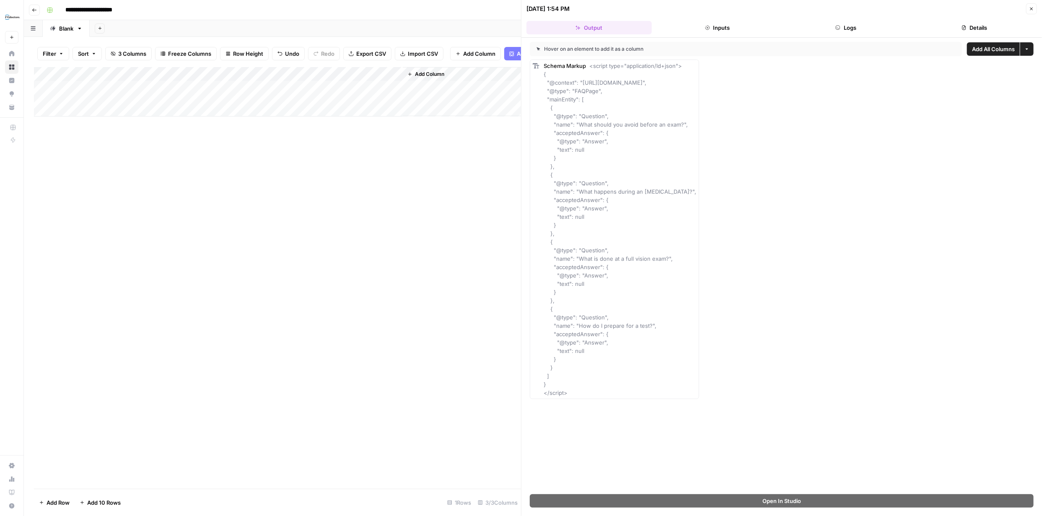
click at [963, 28] on icon "button" at bounding box center [963, 27] width 5 height 5
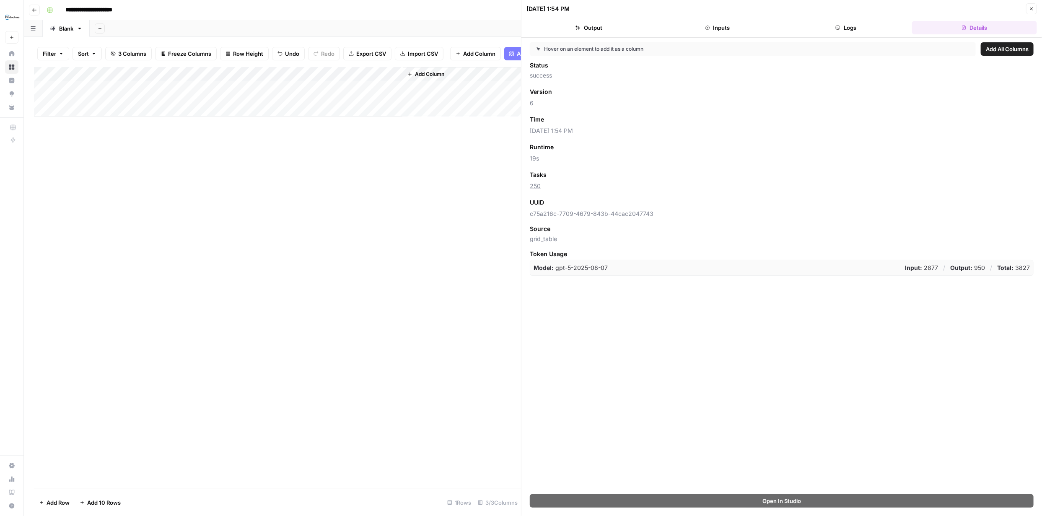
click at [846, 30] on button "Logs" at bounding box center [845, 27] width 125 height 13
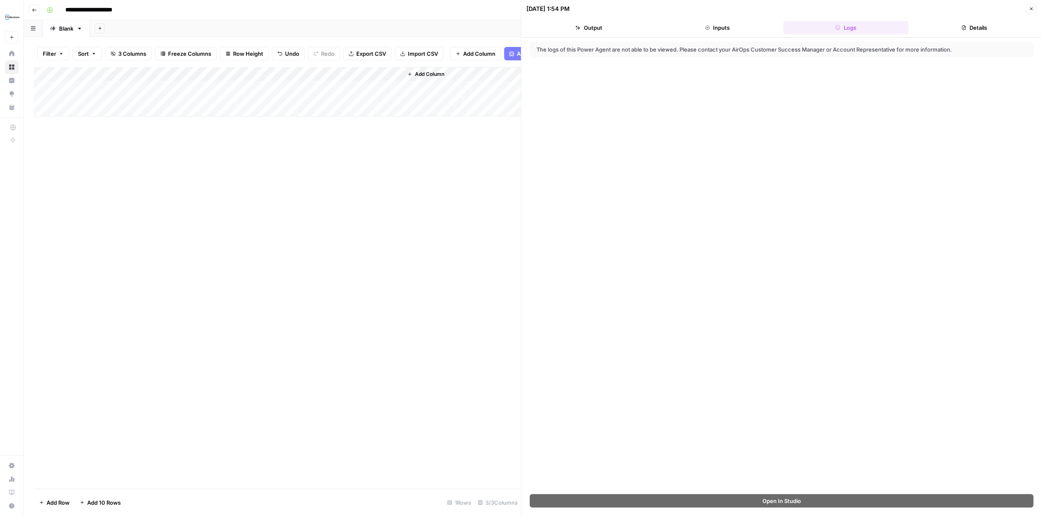
click at [729, 25] on button "Inputs" at bounding box center [717, 27] width 125 height 13
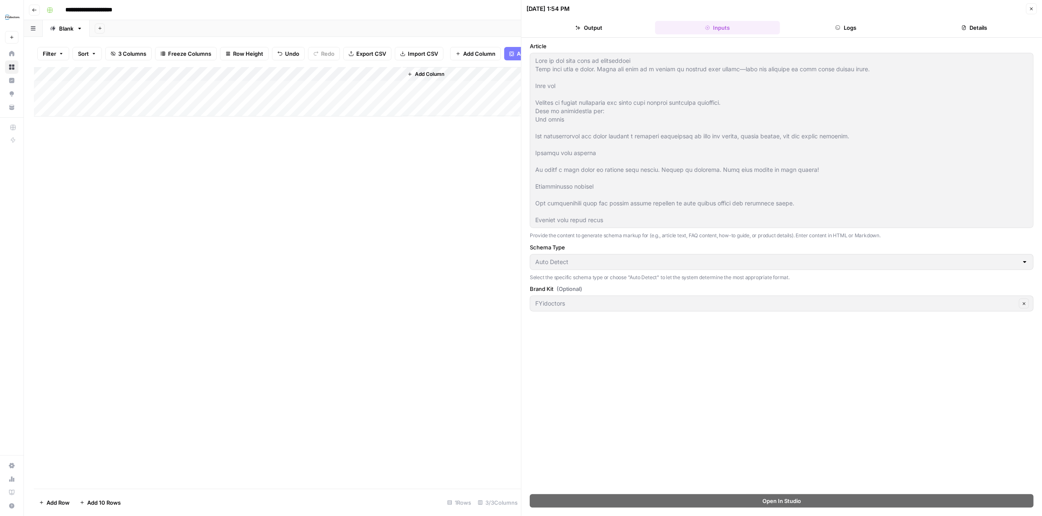
click at [1030, 8] on icon "button" at bounding box center [1031, 8] width 5 height 5
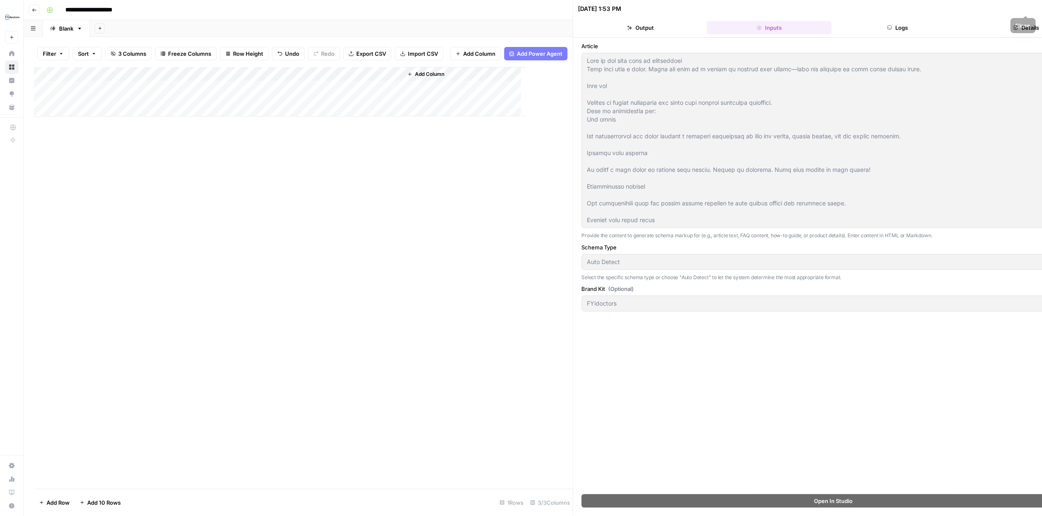
type textarea "[URL][DOMAIN_NAME]"
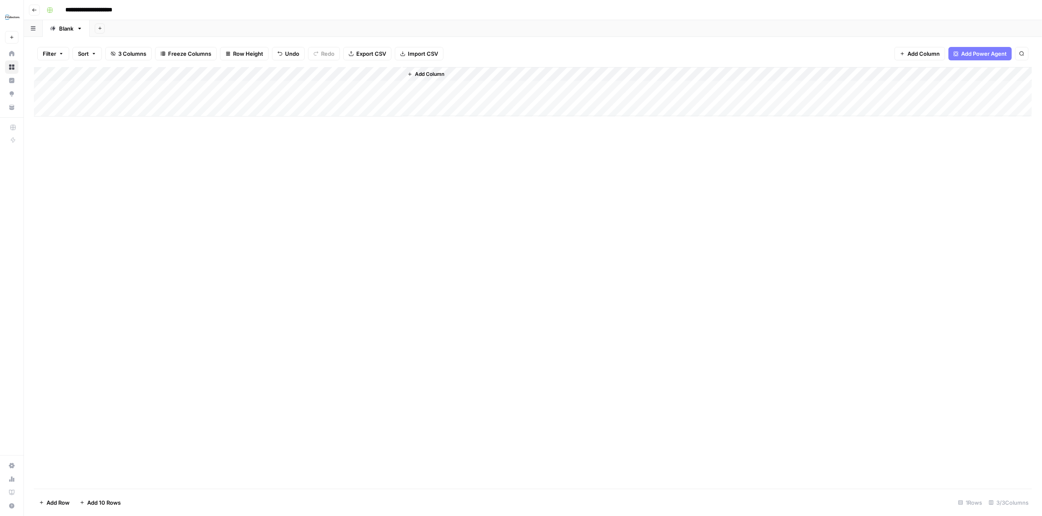
click at [42, 90] on div "Add Column" at bounding box center [533, 91] width 998 height 49
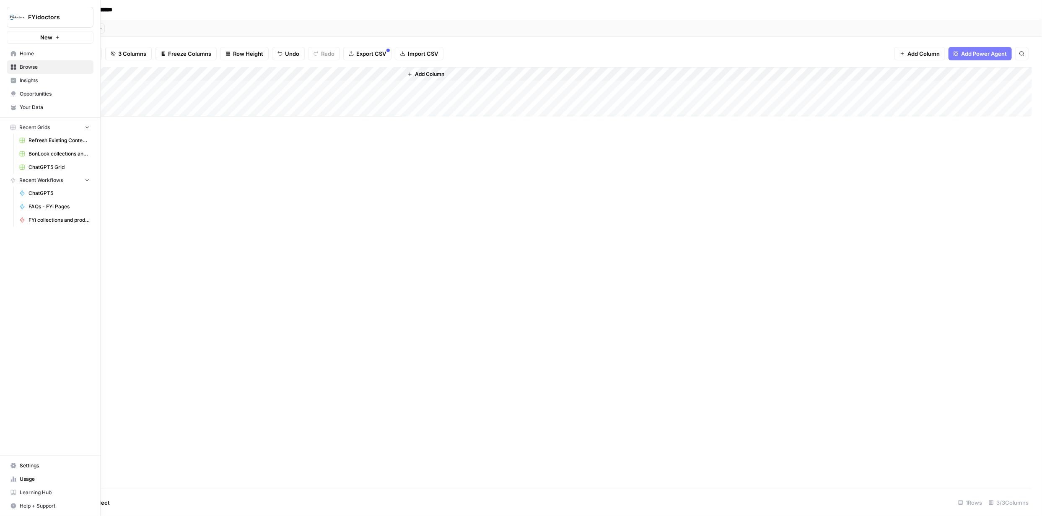
click at [14, 70] on link "Browse" at bounding box center [50, 66] width 87 height 13
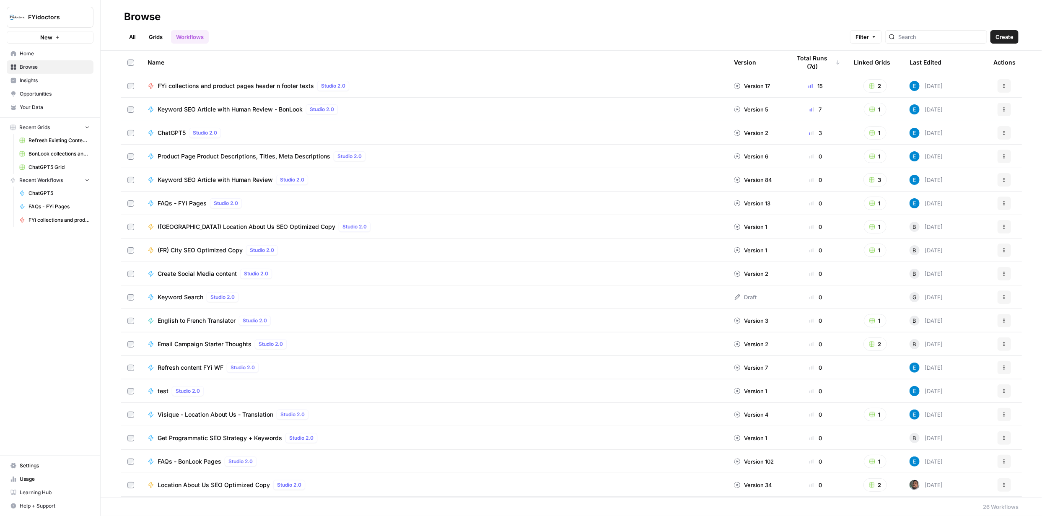
click at [163, 38] on link "Grids" at bounding box center [156, 36] width 24 height 13
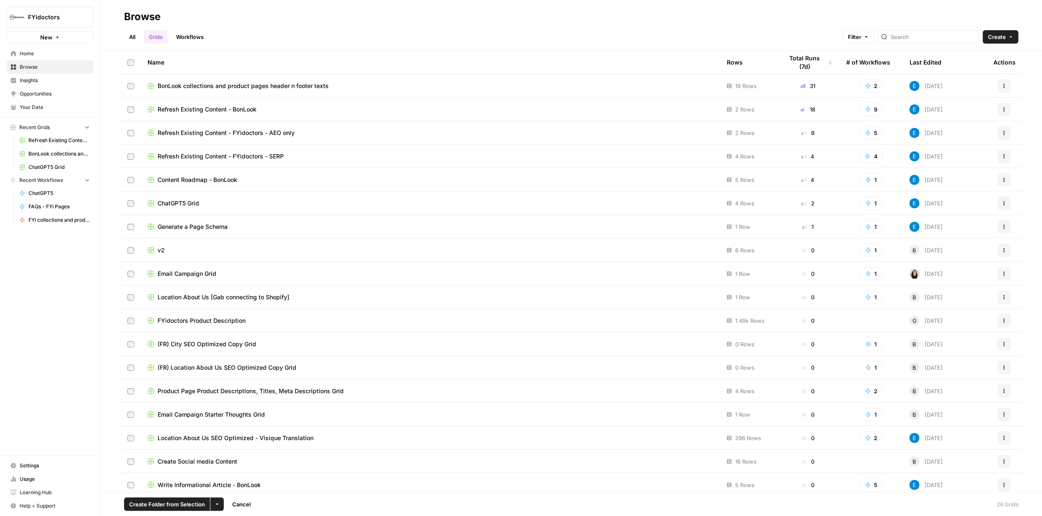
click at [197, 502] on span "Create Folder from Selection" at bounding box center [167, 504] width 76 height 8
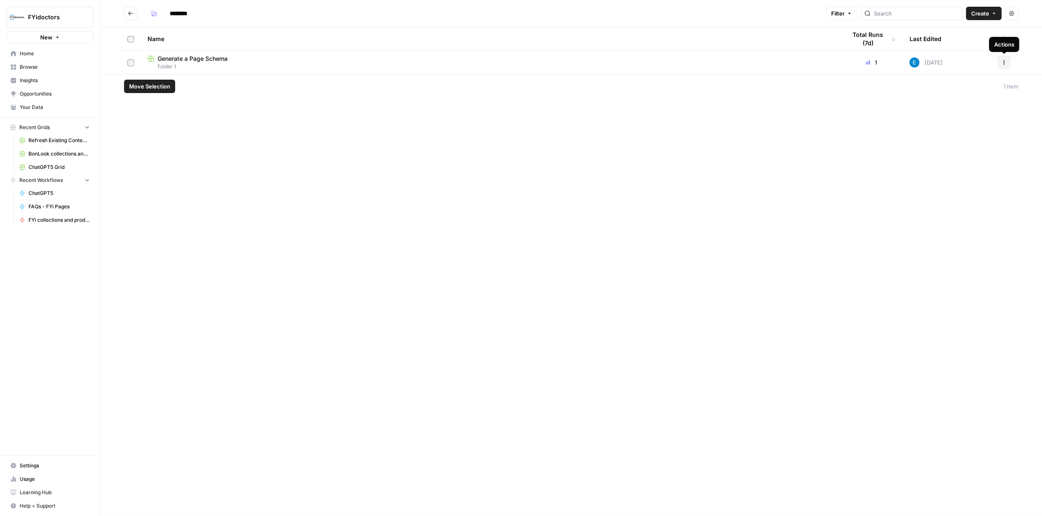
click at [1008, 61] on button "Actions" at bounding box center [1003, 62] width 13 height 13
click at [965, 129] on div "Delete" at bounding box center [964, 131] width 80 height 8
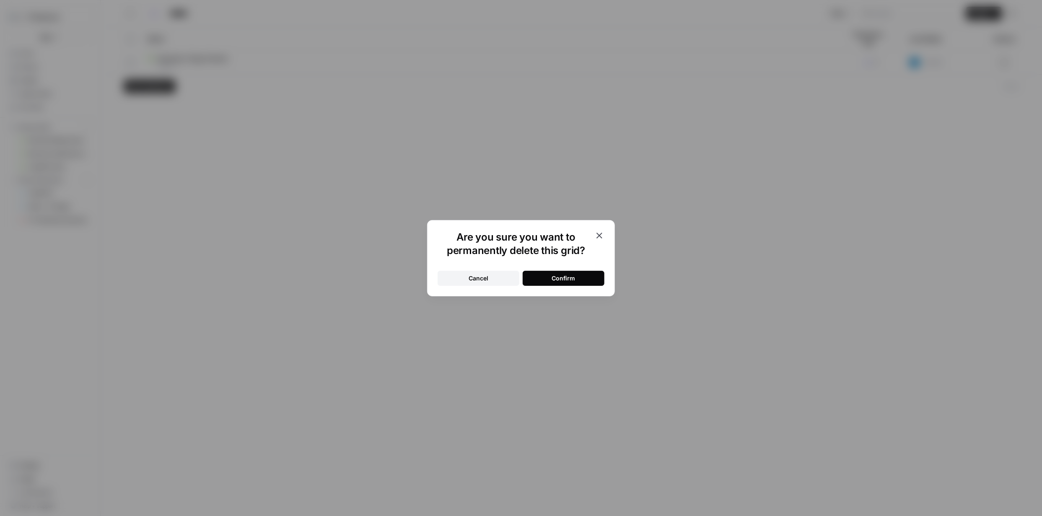
click at [572, 278] on div "Confirm" at bounding box center [563, 278] width 23 height 8
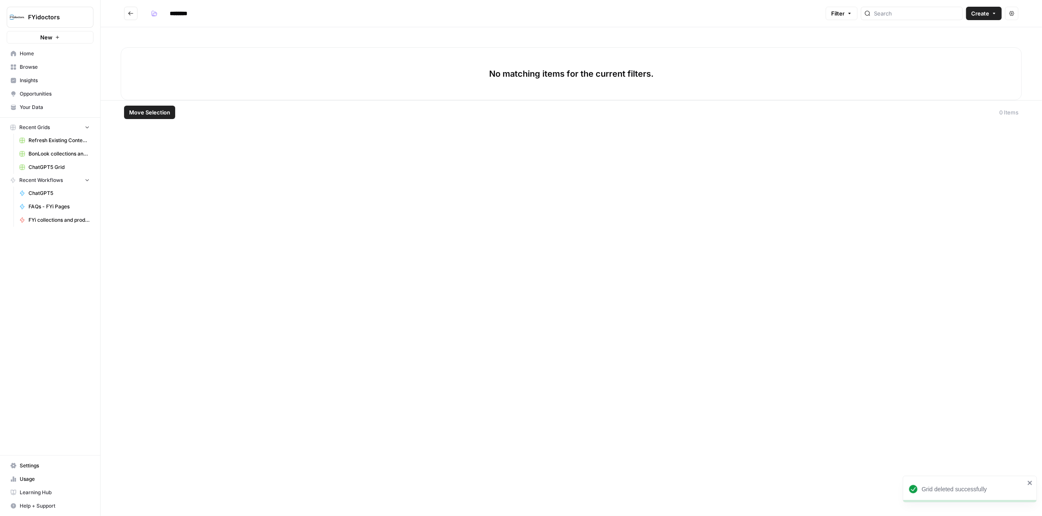
click at [39, 36] on button "New" at bounding box center [50, 37] width 87 height 13
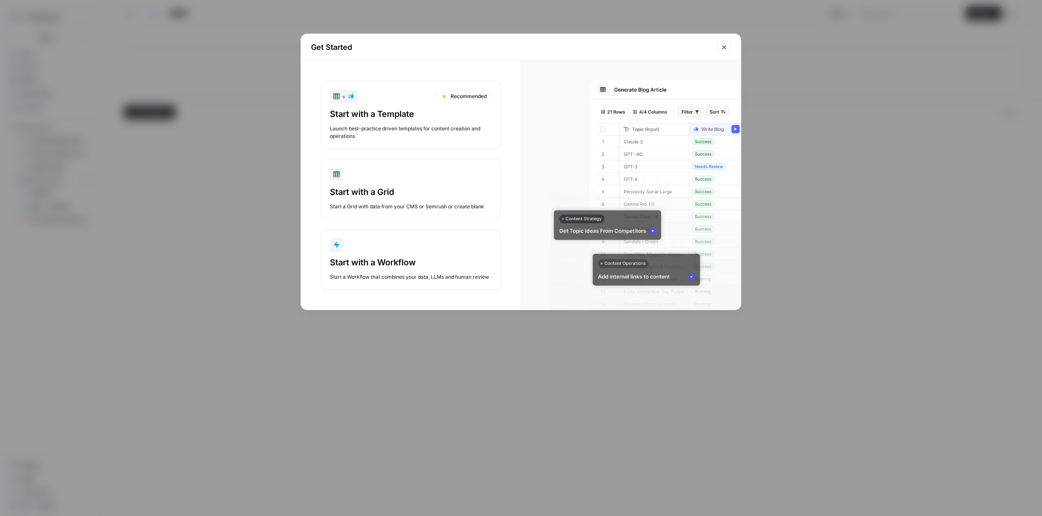
click at [413, 118] on div "Start with a Template" at bounding box center [411, 114] width 162 height 12
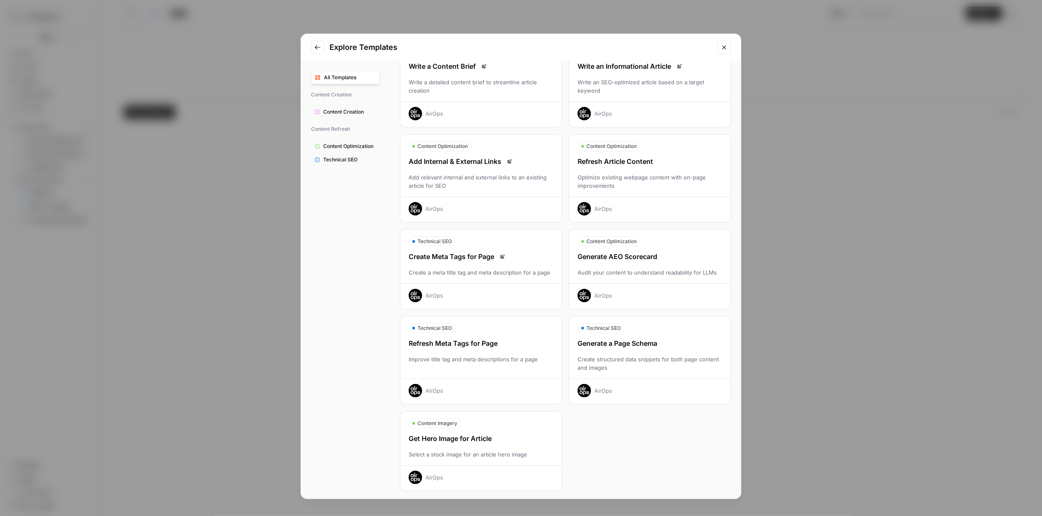
scroll to position [57, 0]
click at [475, 347] on div "Refresh Meta Tags for Page Improve title tag and meta descriptions for a page A…" at bounding box center [480, 366] width 161 height 59
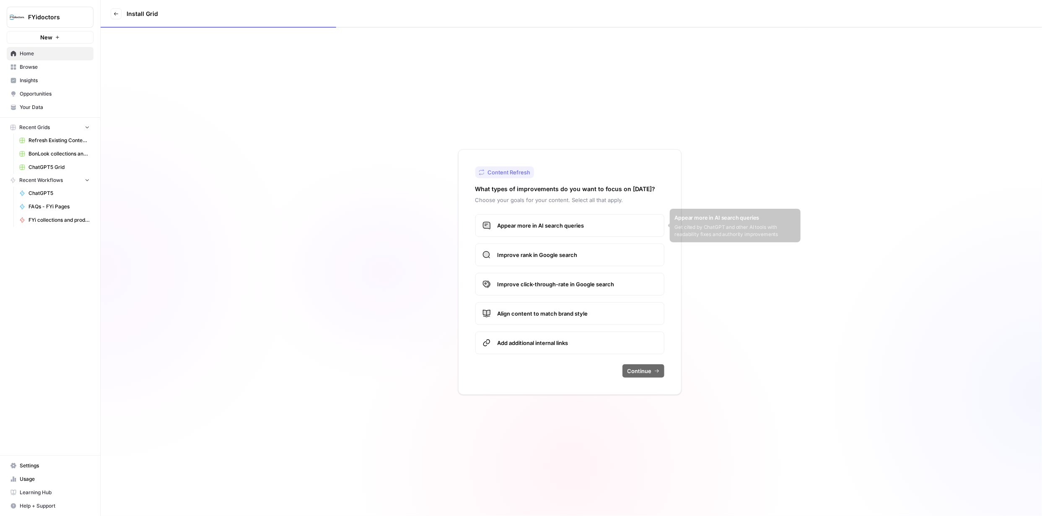
click at [545, 224] on span "Appear more in AI search queries" at bounding box center [577, 225] width 160 height 8
click at [553, 251] on span "Improve rank in Google search" at bounding box center [577, 255] width 160 height 8
click at [544, 285] on span "Improve click-through-rate in Google search" at bounding box center [577, 284] width 160 height 8
click at [538, 311] on span "Align content to match brand style" at bounding box center [577, 313] width 160 height 8
click at [541, 344] on span "Add additional internal links" at bounding box center [577, 343] width 160 height 8
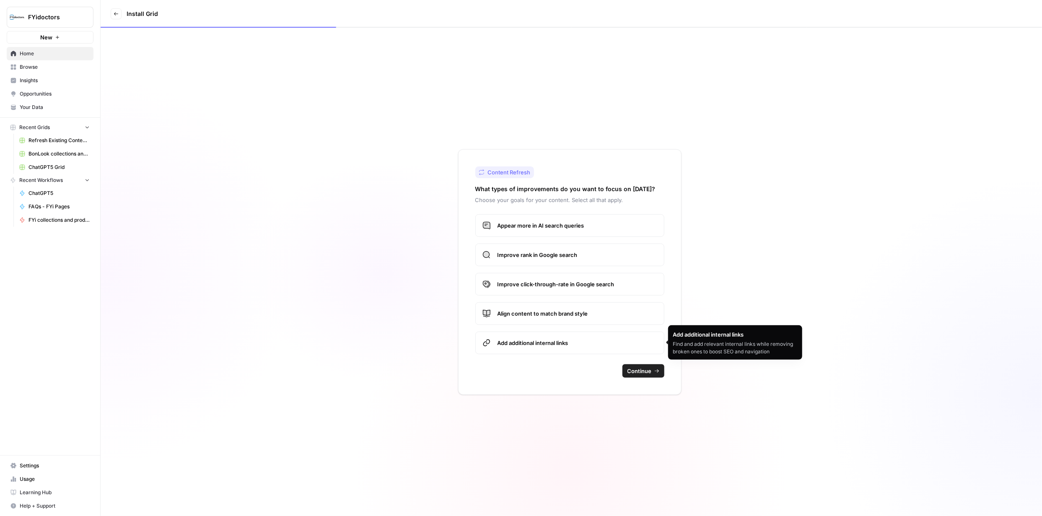
click at [559, 315] on span "Align content to match brand style" at bounding box center [577, 313] width 160 height 8
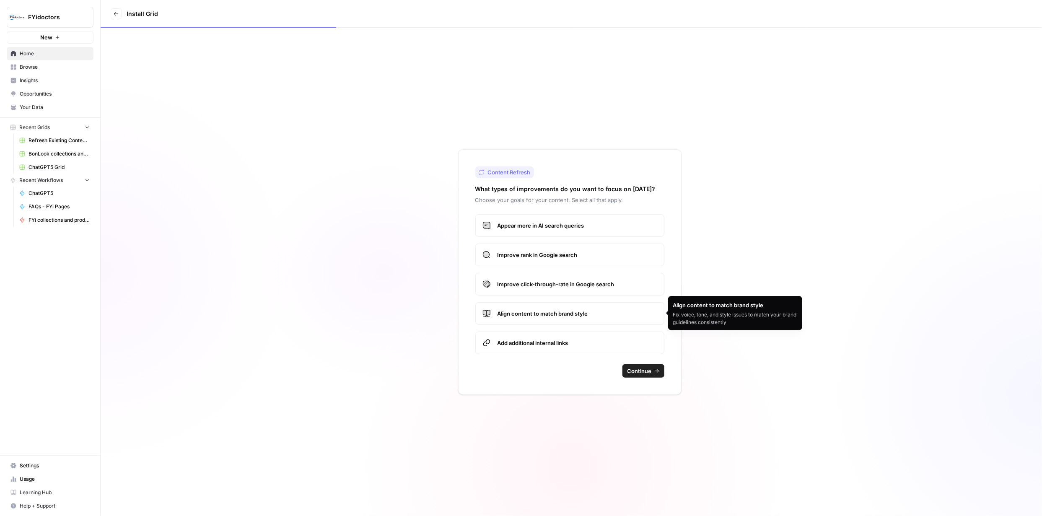
click at [578, 317] on span "Align content to match brand style" at bounding box center [577, 313] width 160 height 8
click at [561, 341] on span "Add additional internal links" at bounding box center [577, 343] width 160 height 8
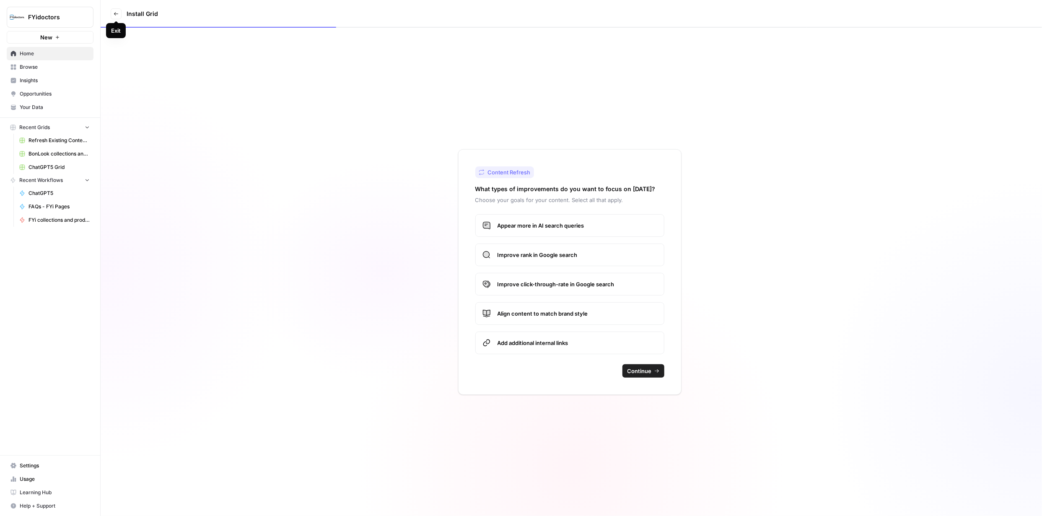
click at [114, 12] on icon at bounding box center [116, 13] width 5 height 5
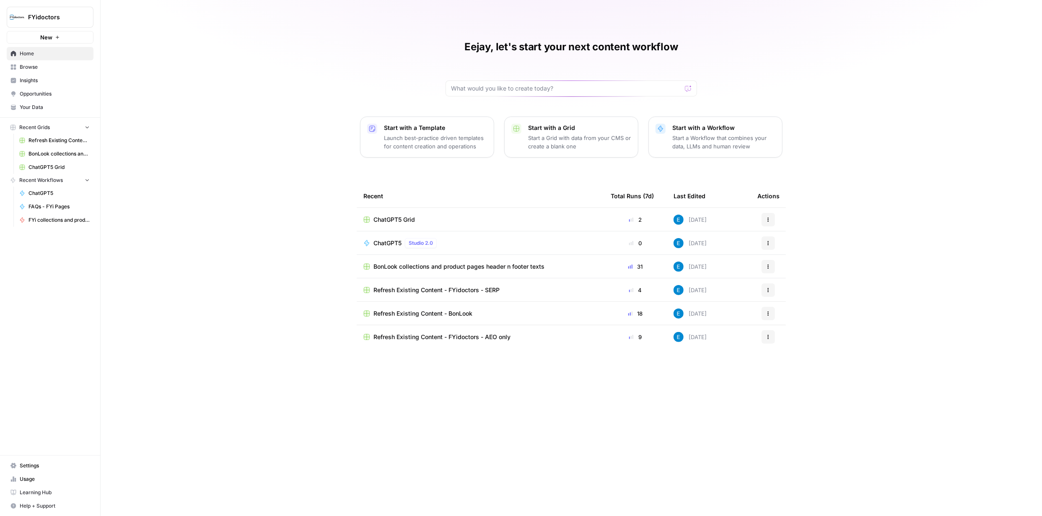
click at [26, 65] on span "Browse" at bounding box center [55, 67] width 70 height 8
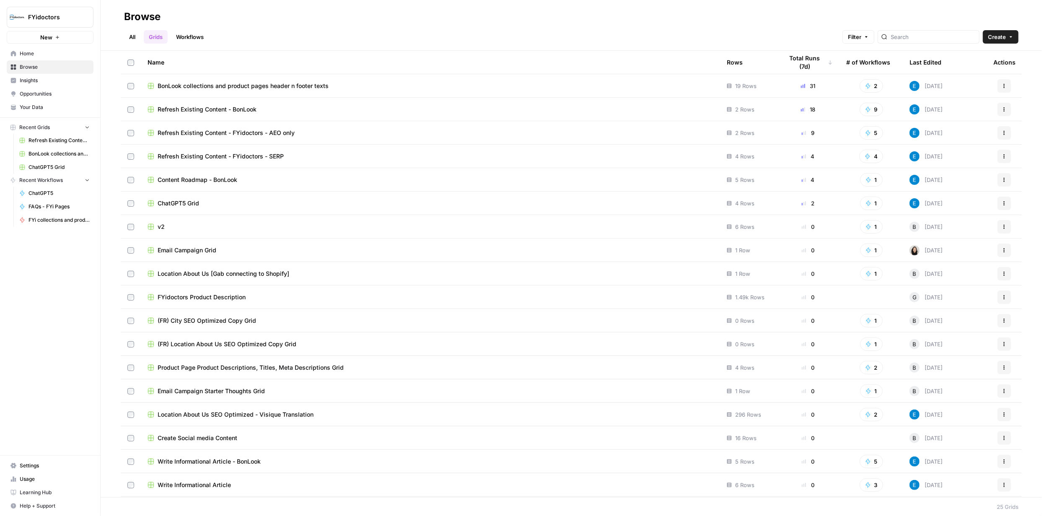
click at [51, 33] on span "New" at bounding box center [46, 37] width 12 height 8
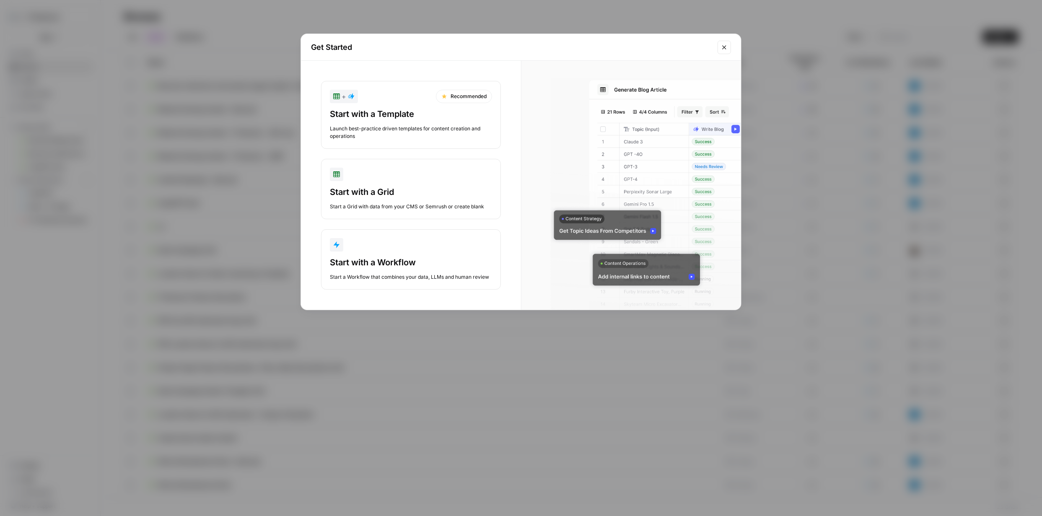
click at [406, 135] on div "Launch best-practice driven templates for content creation and operations" at bounding box center [411, 132] width 162 height 15
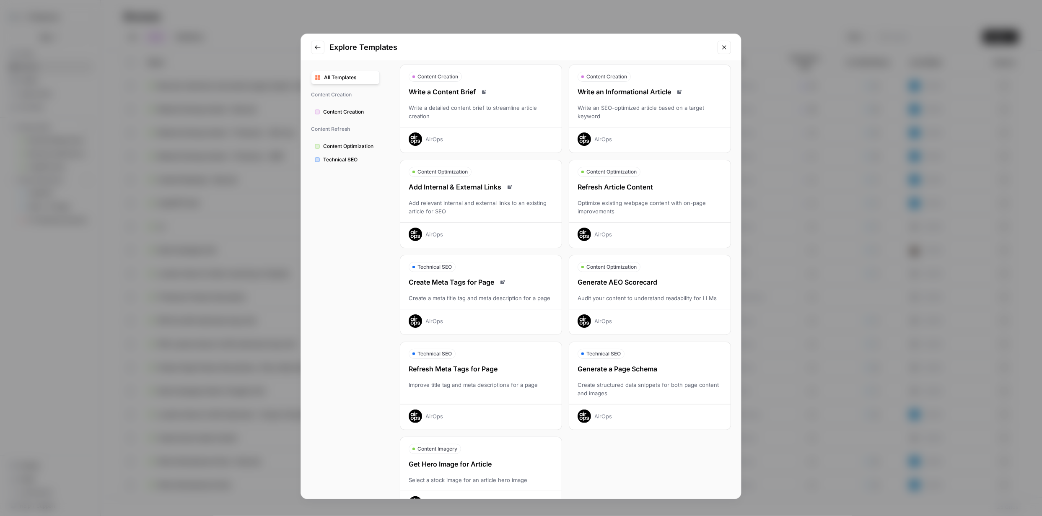
scroll to position [57, 0]
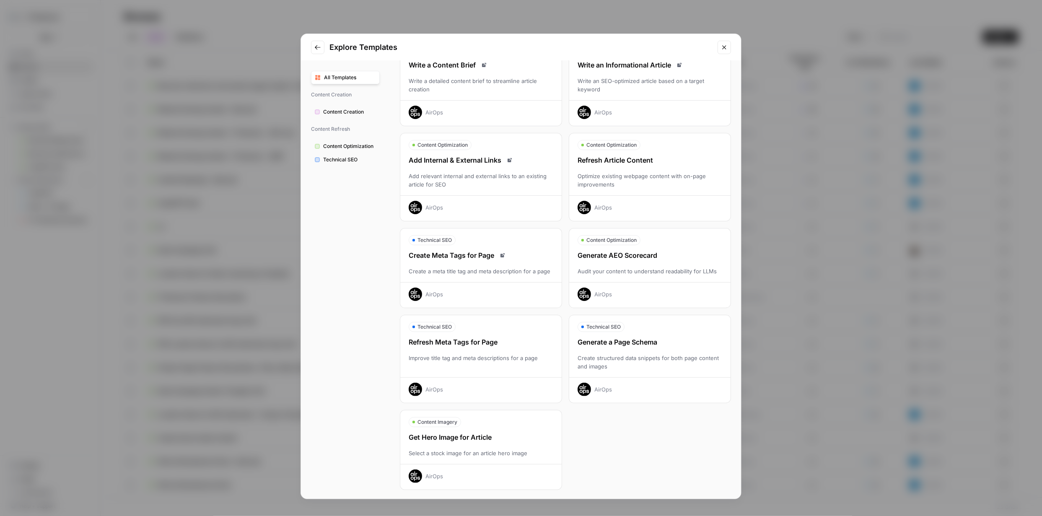
click at [475, 268] on div "Create a meta title tag and meta description for a page" at bounding box center [480, 271] width 161 height 8
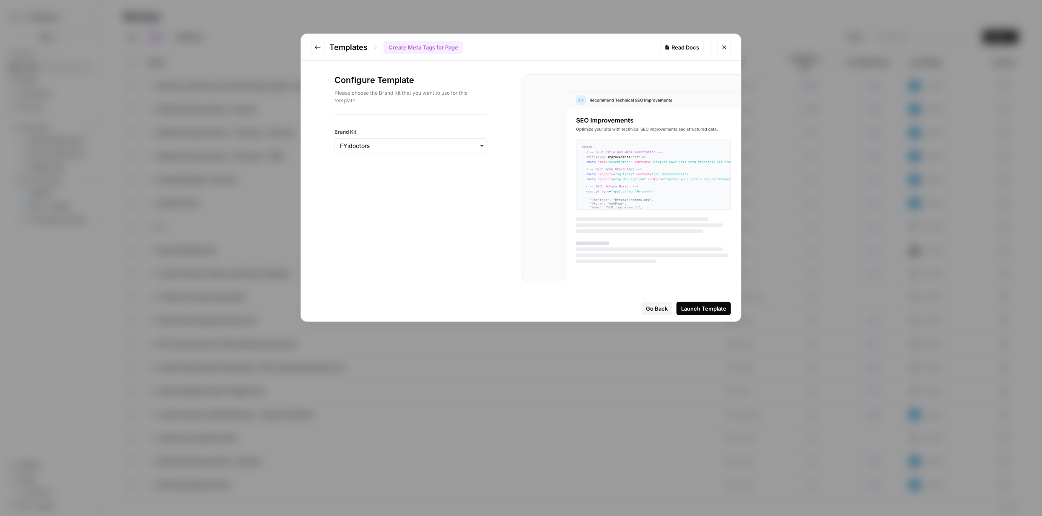
click at [706, 305] on div "Launch Template" at bounding box center [703, 308] width 45 height 8
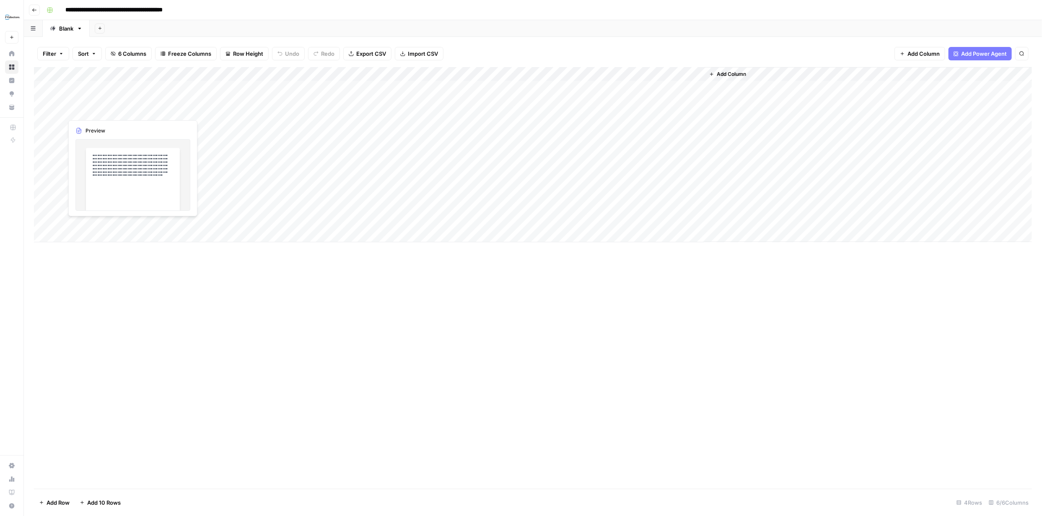
click at [163, 93] on div "Add Column" at bounding box center [533, 154] width 998 height 175
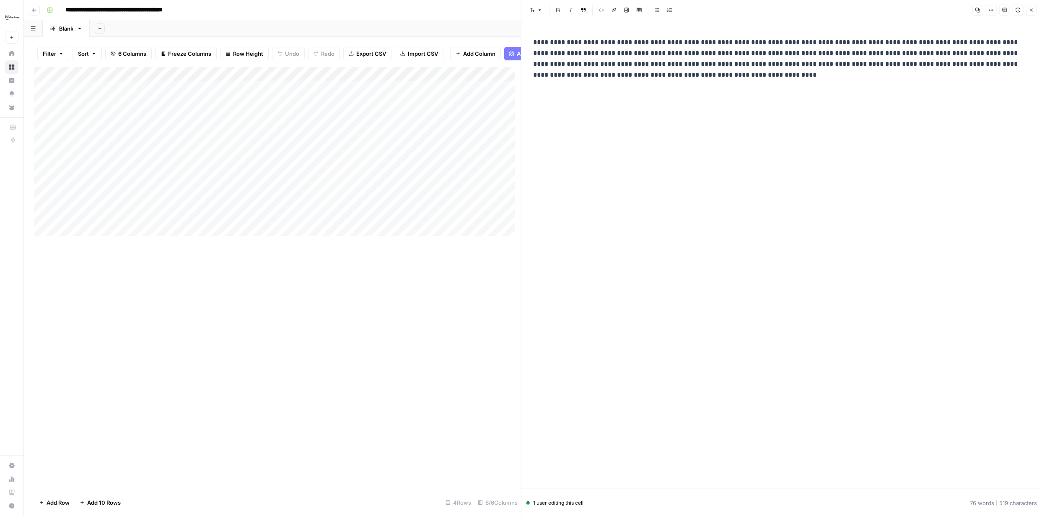
drag, startPoint x: 648, startPoint y: 88, endPoint x: 647, endPoint y: 93, distance: 4.8
click at [648, 88] on div "**********" at bounding box center [781, 254] width 507 height 469
drag, startPoint x: 631, startPoint y: 75, endPoint x: 532, endPoint y: 42, distance: 104.3
click at [533, 43] on p "**********" at bounding box center [781, 59] width 497 height 44
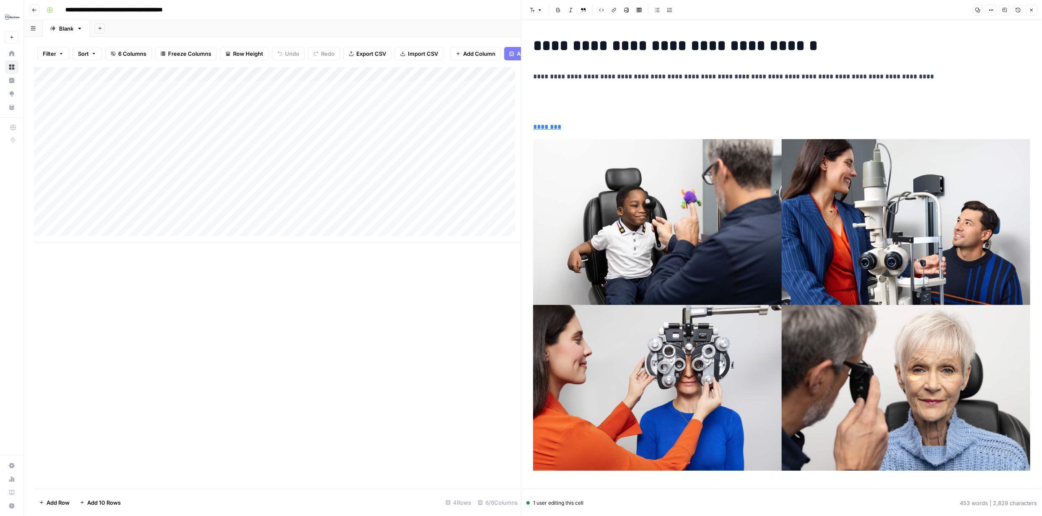
scroll to position [855, 0]
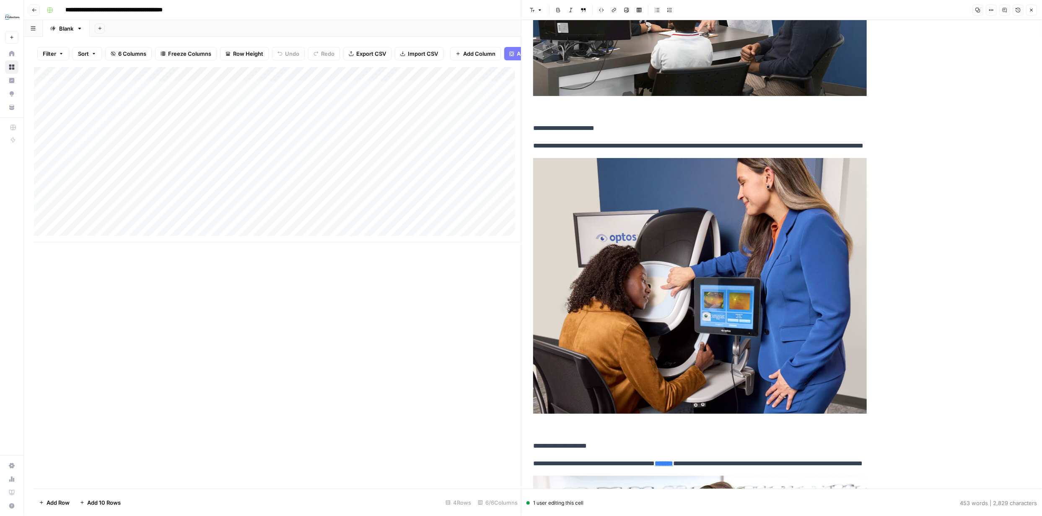
click at [668, 236] on img at bounding box center [700, 286] width 334 height 256
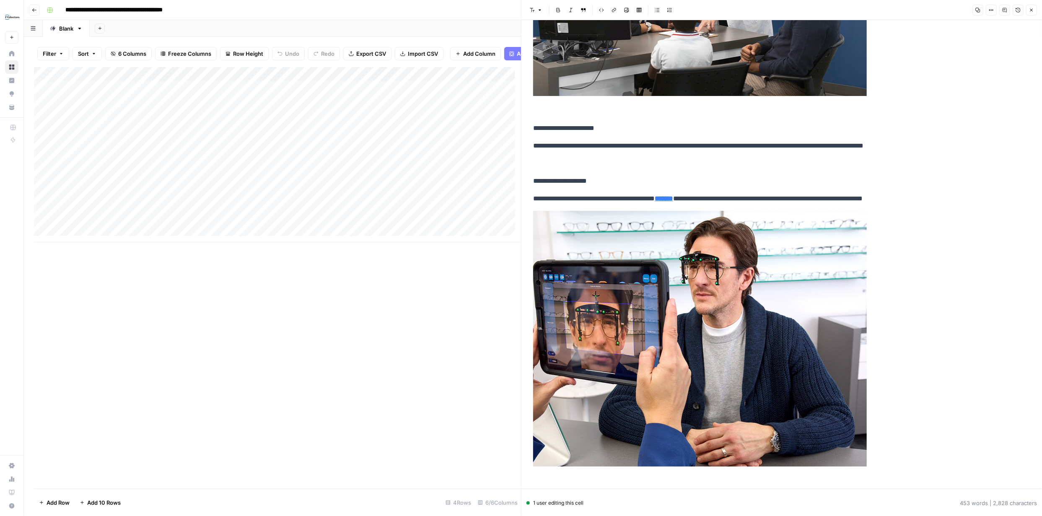
click at [791, 285] on img at bounding box center [700, 339] width 334 height 256
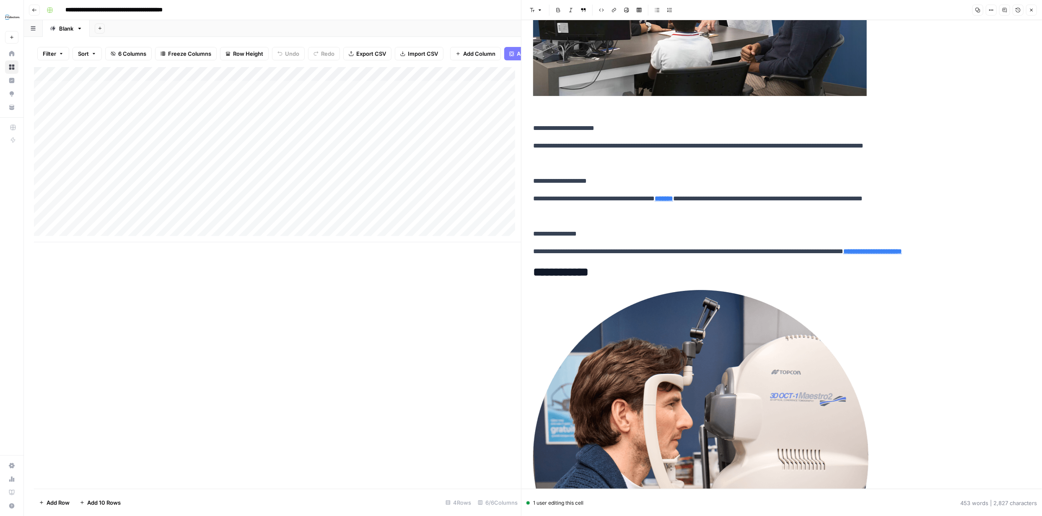
click at [767, 333] on img at bounding box center [700, 457] width 335 height 335
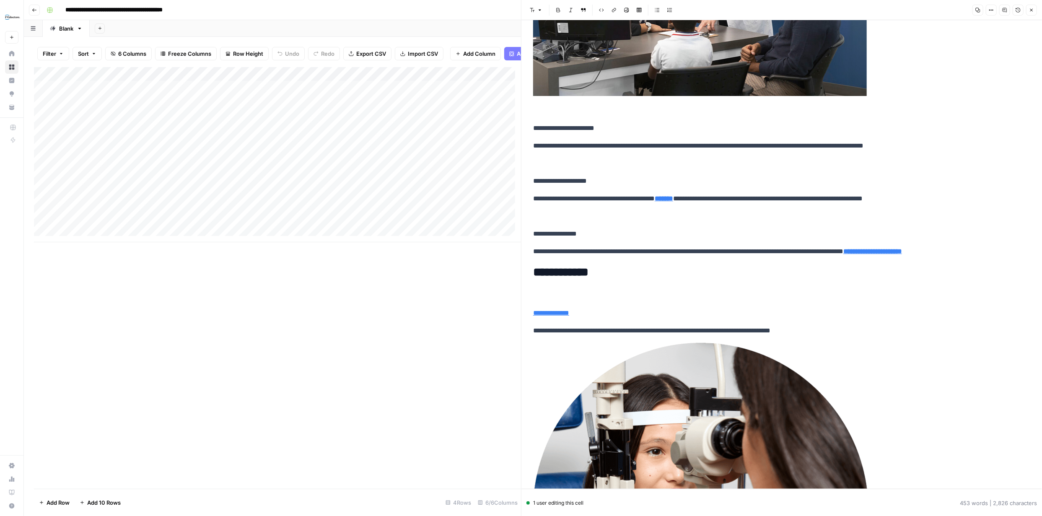
click at [706, 372] on img at bounding box center [700, 510] width 335 height 335
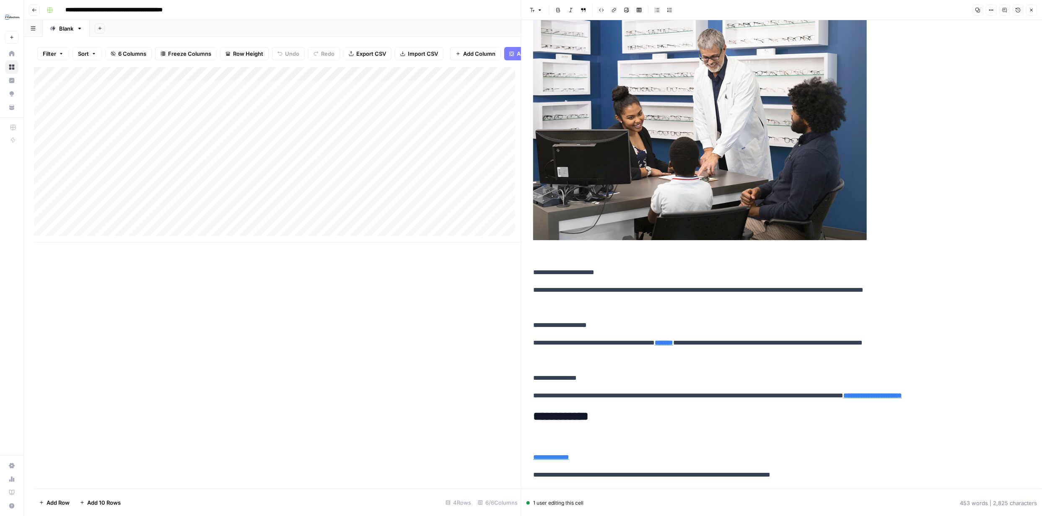
scroll to position [645, 0]
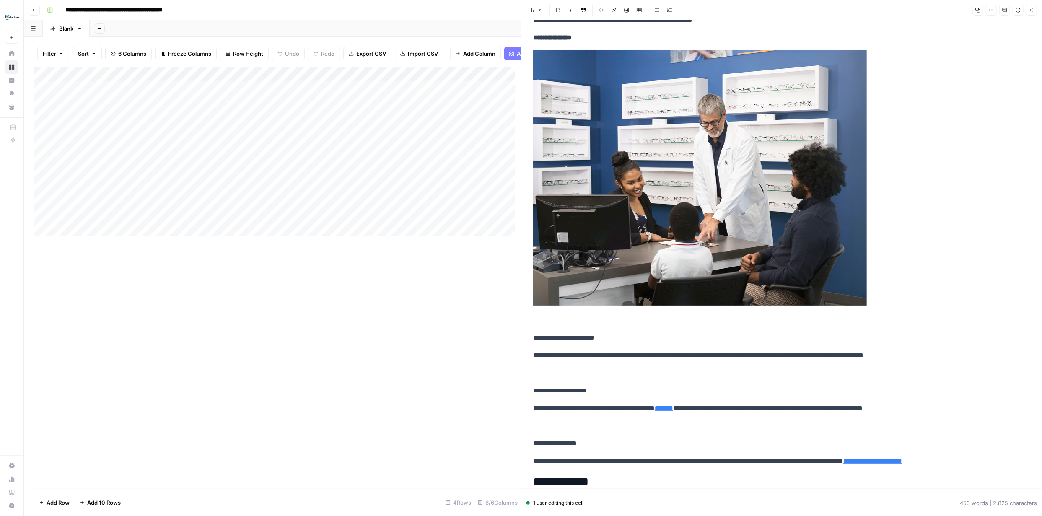
click at [753, 223] on img at bounding box center [700, 178] width 334 height 256
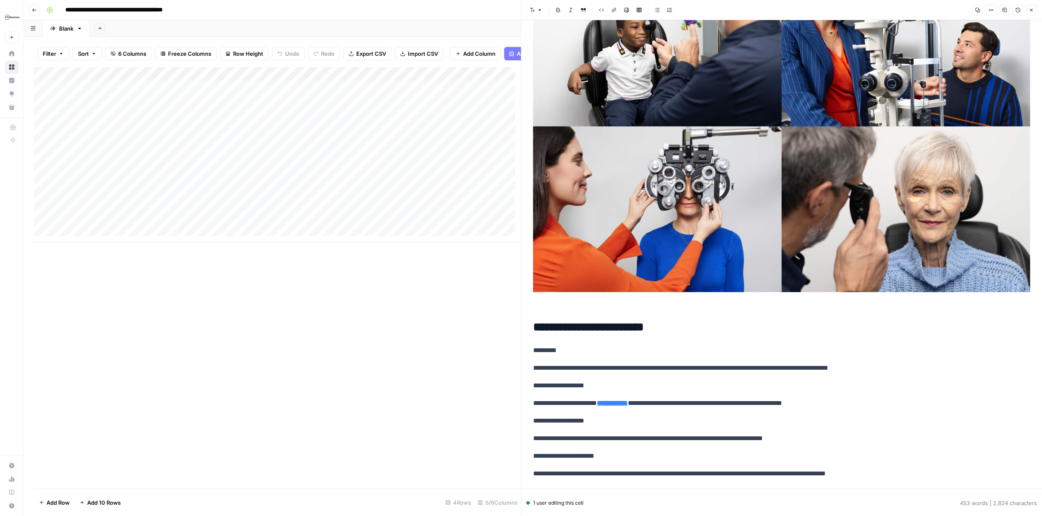
scroll to position [142, 0]
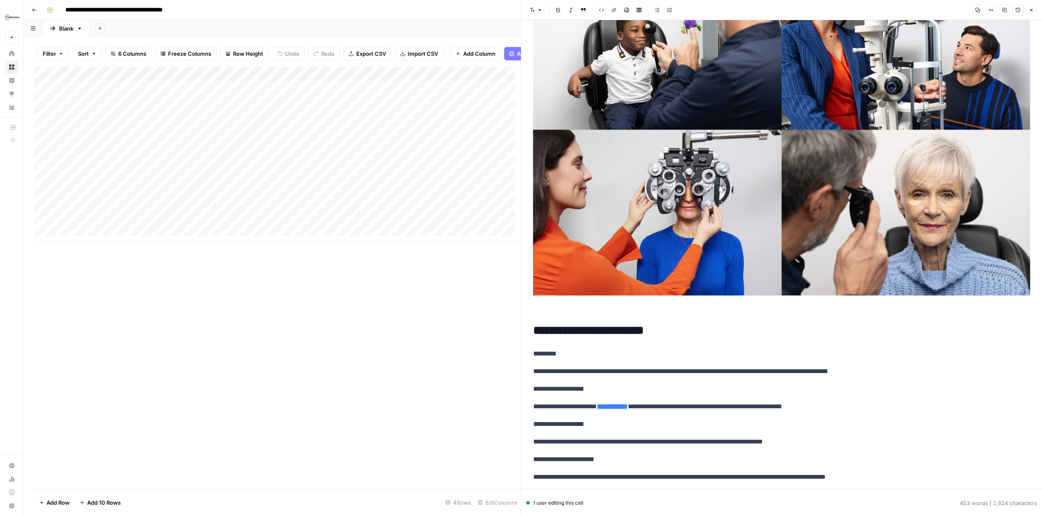
click at [782, 218] on img at bounding box center [781, 130] width 497 height 332
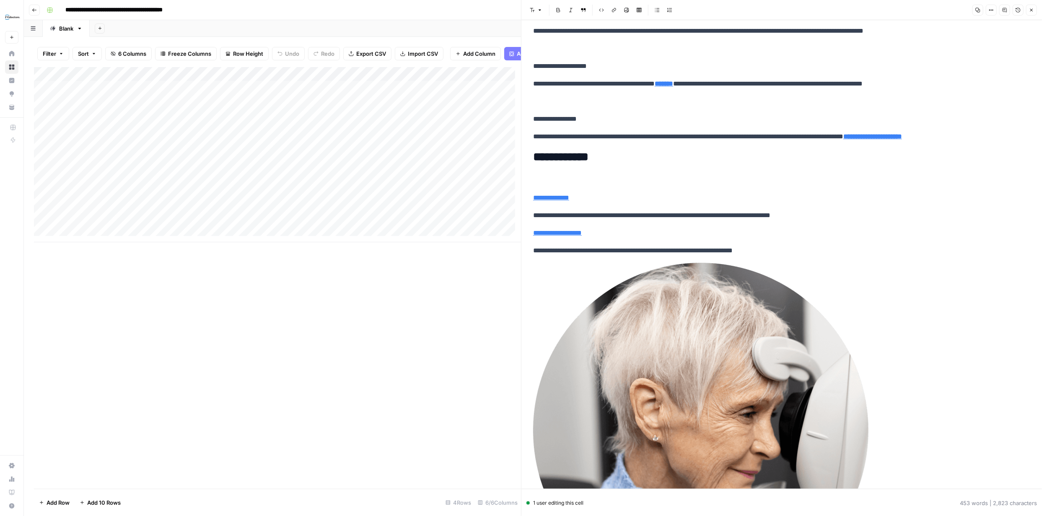
scroll to position [462, 0]
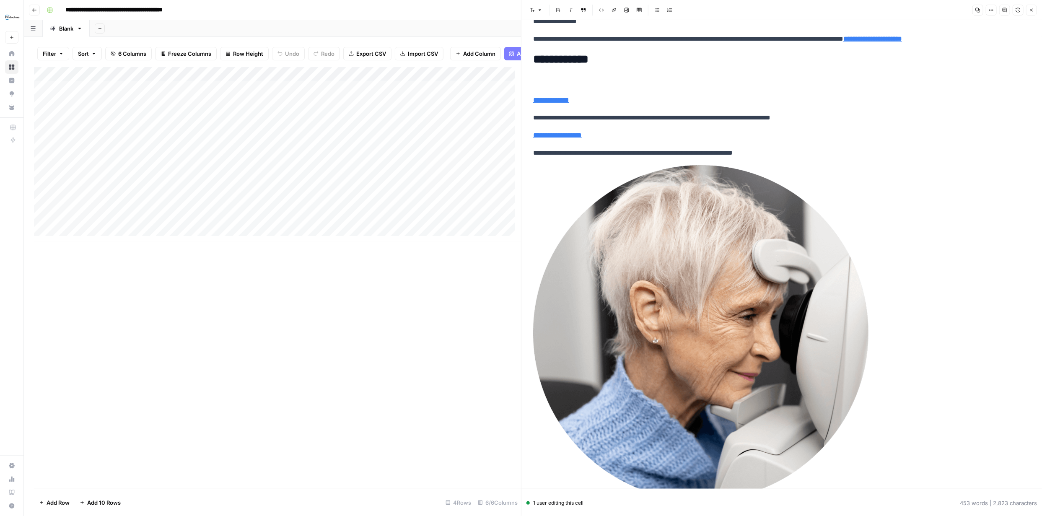
click at [668, 331] on img at bounding box center [700, 332] width 335 height 335
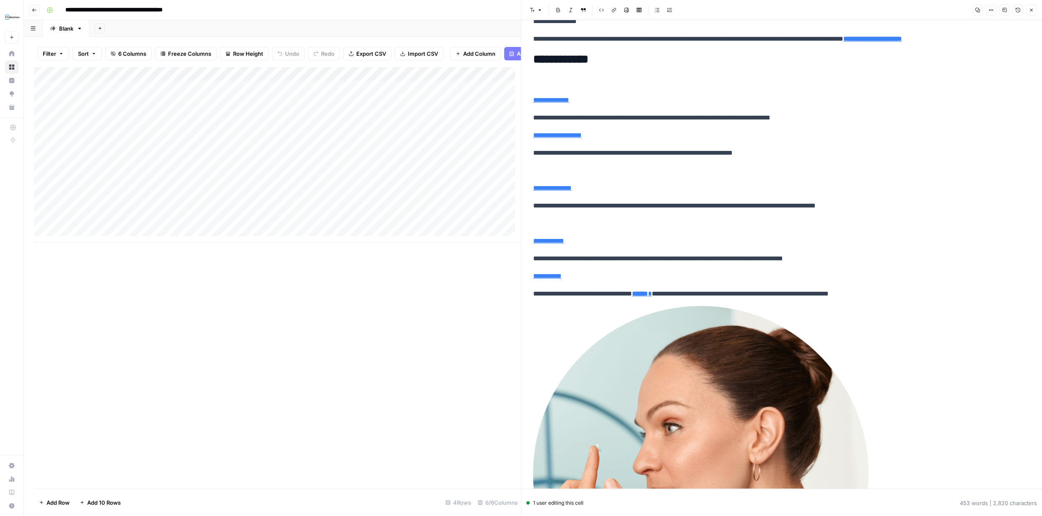
click at [715, 376] on img at bounding box center [700, 473] width 335 height 335
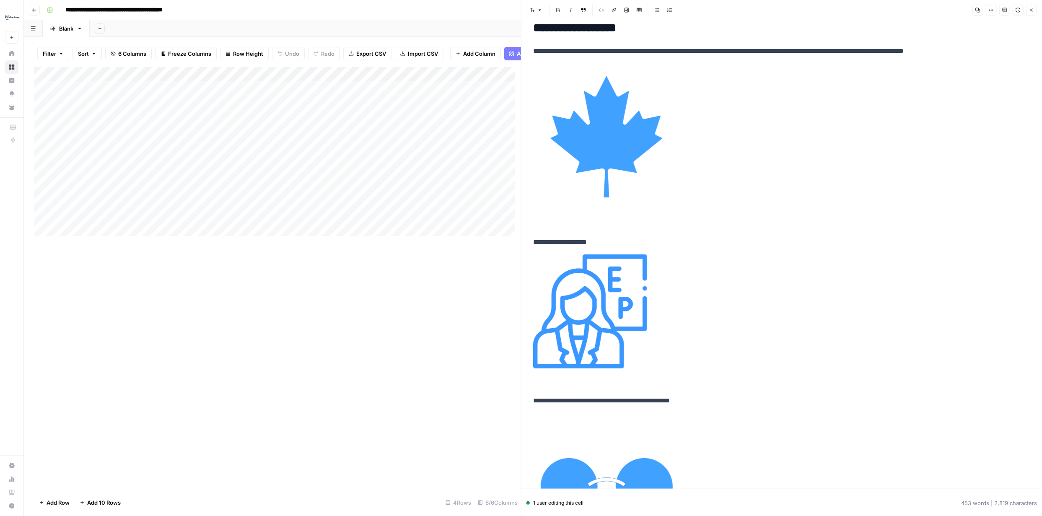
scroll to position [965, 0]
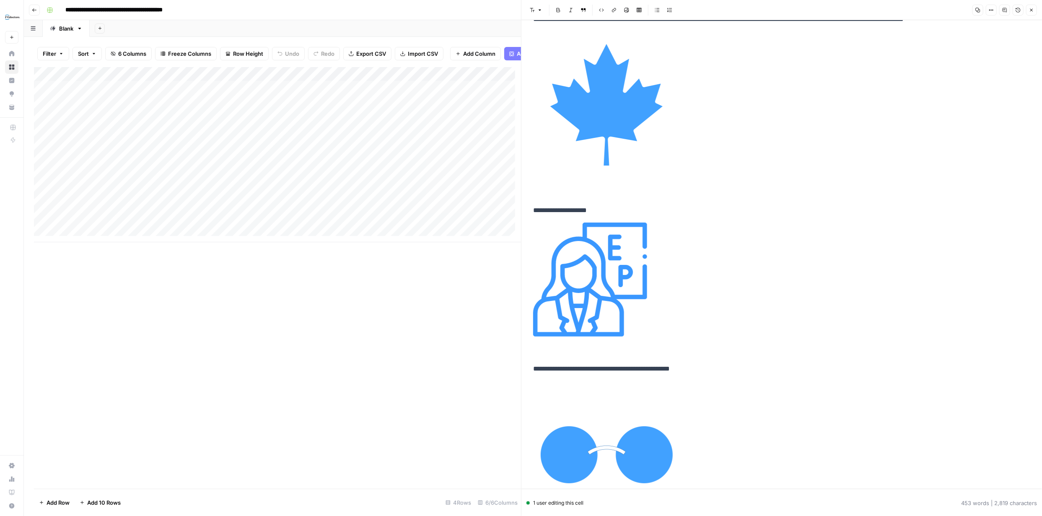
click at [585, 91] on img at bounding box center [606, 104] width 147 height 147
click at [596, 127] on img at bounding box center [606, 104] width 147 height 147
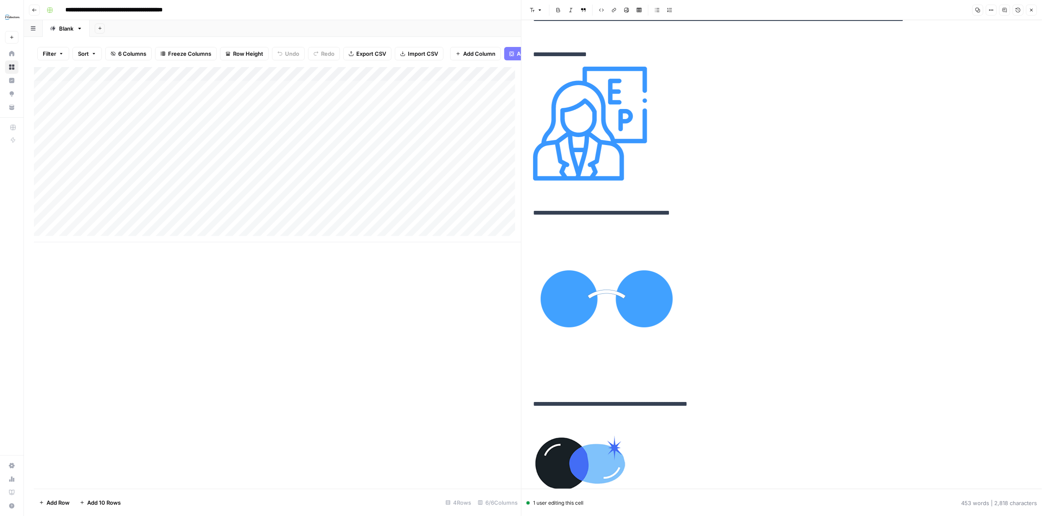
click at [616, 163] on img at bounding box center [590, 124] width 114 height 114
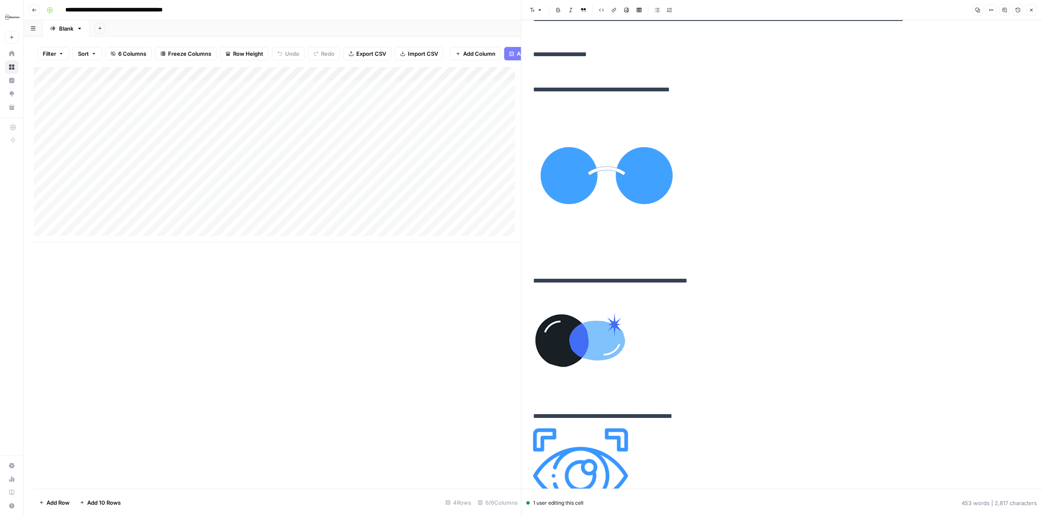
click at [560, 192] on img at bounding box center [606, 175] width 147 height 147
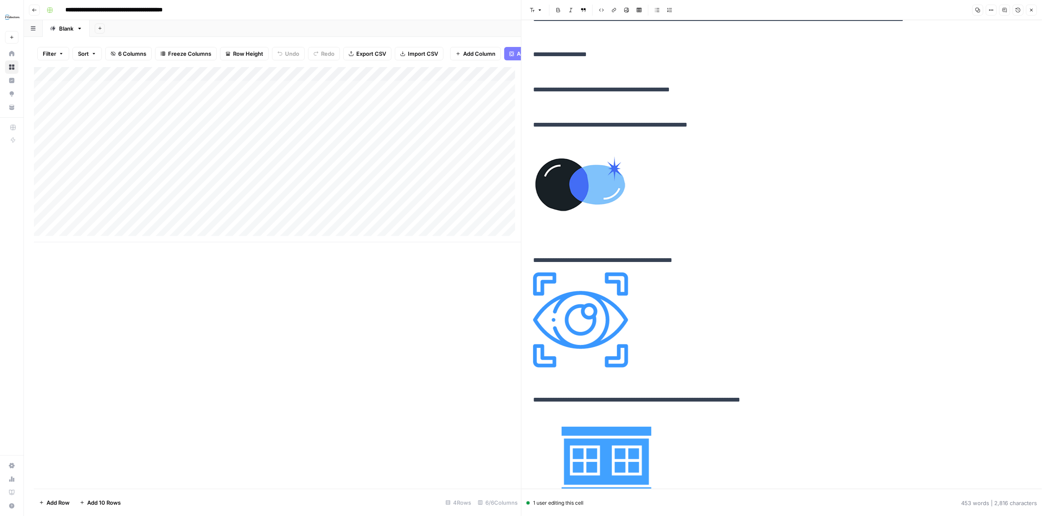
drag, startPoint x: 589, startPoint y: 210, endPoint x: 476, endPoint y: 190, distance: 115.3
click at [588, 210] on img at bounding box center [580, 182] width 94 height 91
click at [582, 200] on img at bounding box center [580, 182] width 94 height 91
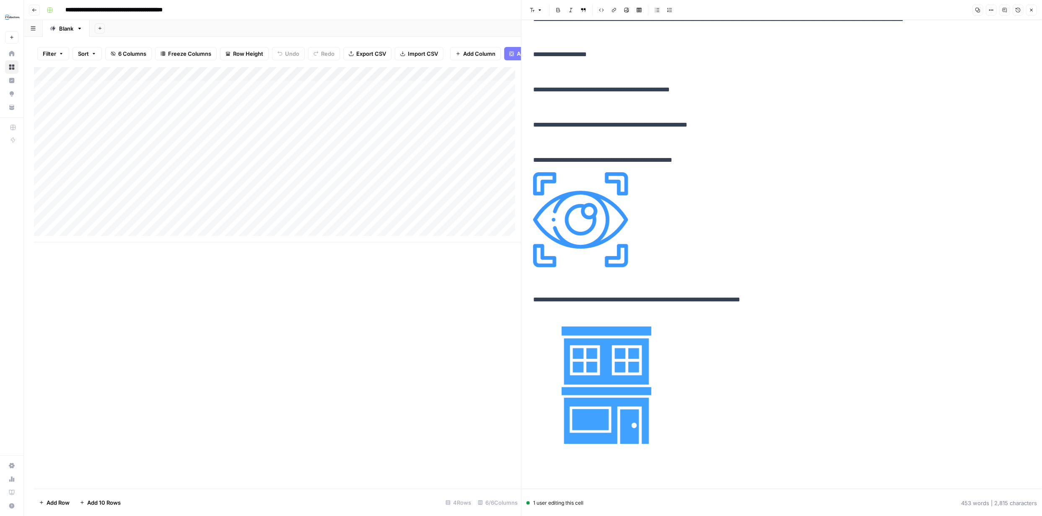
click at [597, 215] on img at bounding box center [580, 219] width 95 height 95
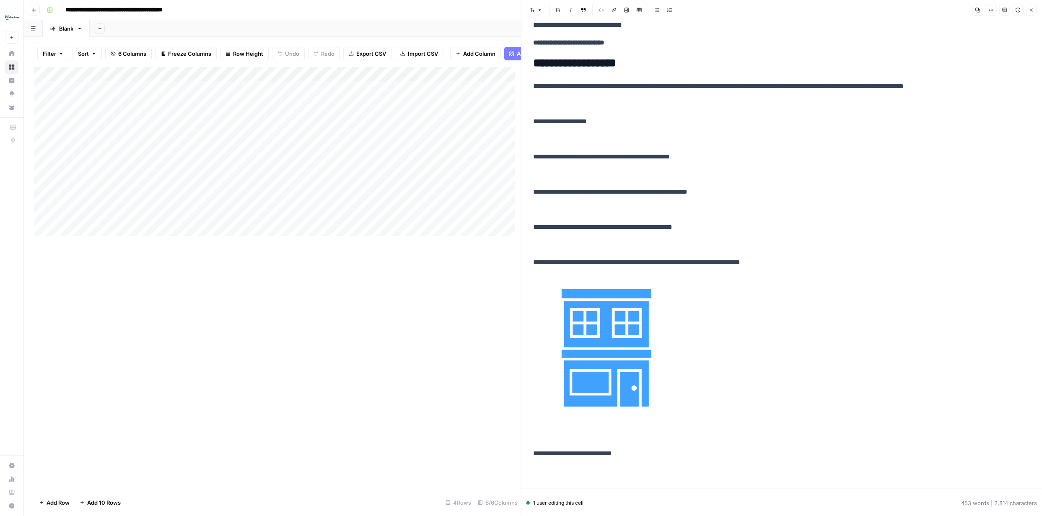
click at [630, 348] on img at bounding box center [606, 348] width 147 height 147
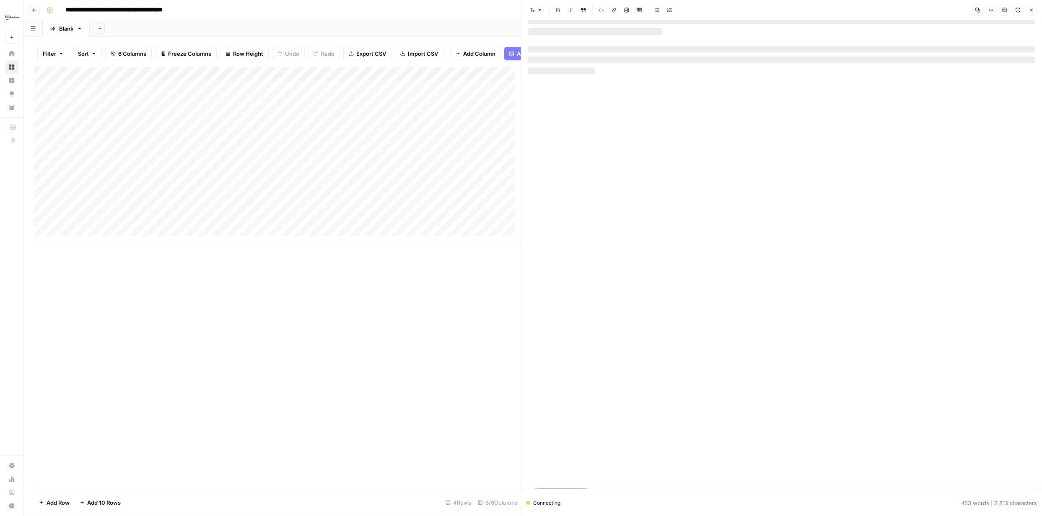
scroll to position [0, 0]
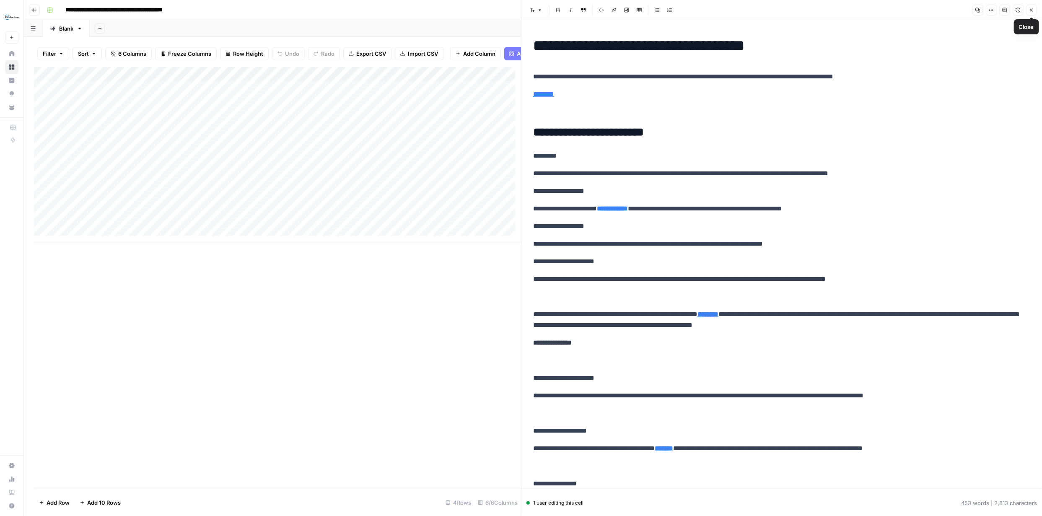
drag, startPoint x: 1032, startPoint y: 10, endPoint x: 1033, endPoint y: 17, distance: 6.8
click at [1032, 10] on icon "button" at bounding box center [1031, 10] width 3 height 3
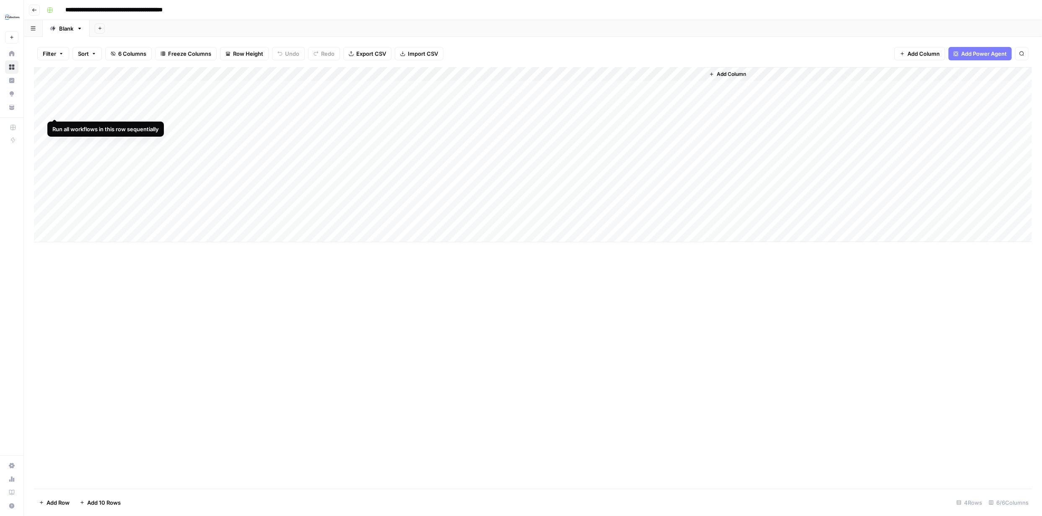
click at [54, 89] on div "Add Column" at bounding box center [533, 154] width 998 height 175
click at [44, 136] on div "Add Column" at bounding box center [533, 154] width 998 height 175
click at [45, 170] on div "Add Column" at bounding box center [533, 154] width 998 height 175
click at [46, 208] on div "Add Column" at bounding box center [533, 154] width 998 height 175
click at [63, 499] on span "Delete 3 Rows" at bounding box center [57, 502] width 37 height 8
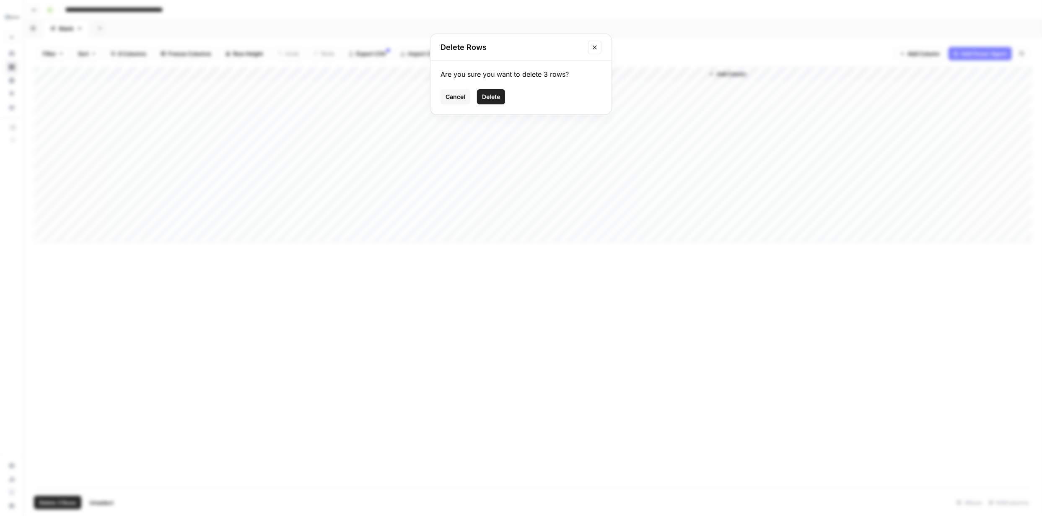
click at [503, 93] on button "Delete" at bounding box center [491, 96] width 28 height 15
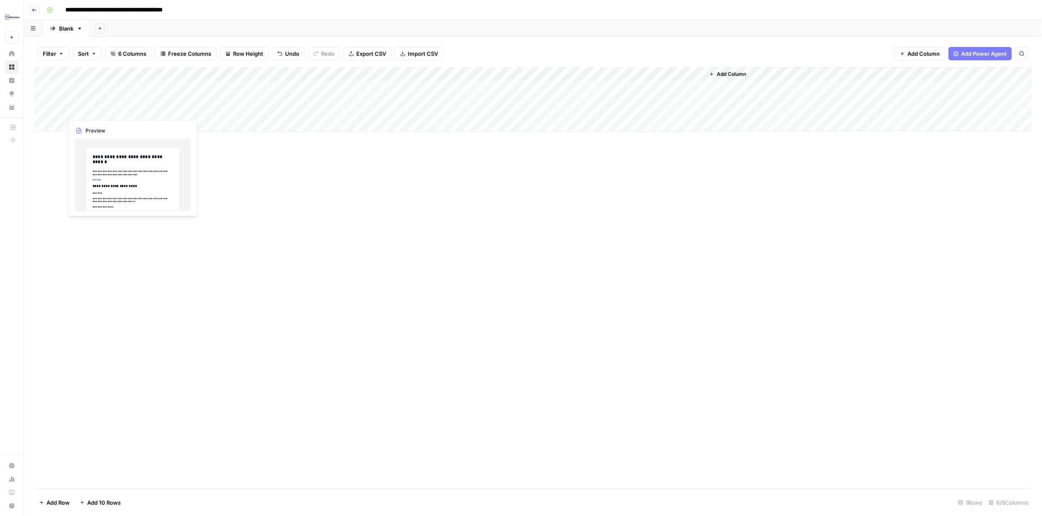
click at [166, 101] on div "Add Column" at bounding box center [533, 99] width 998 height 65
click at [315, 88] on div "Add Column" at bounding box center [533, 99] width 998 height 65
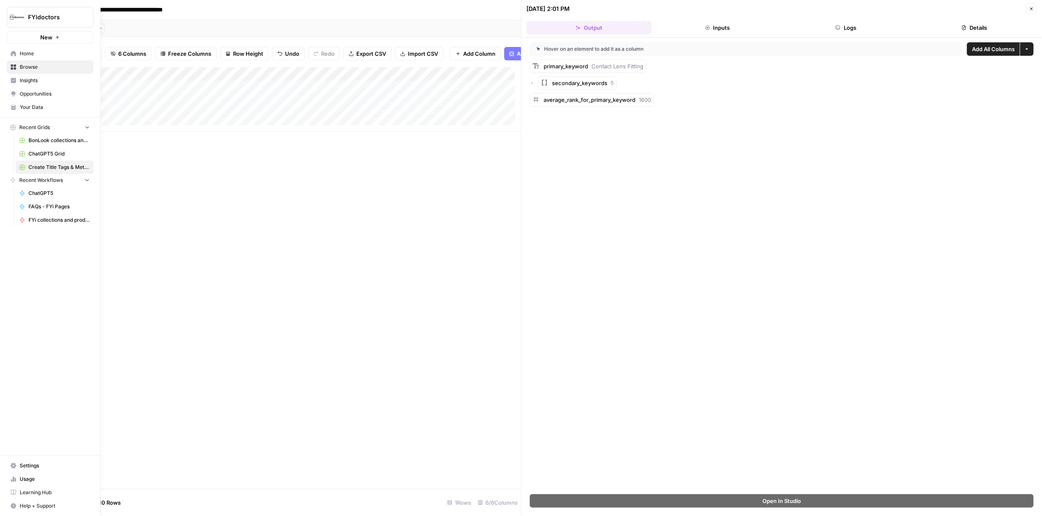
click at [11, 64] on icon at bounding box center [13, 67] width 6 height 6
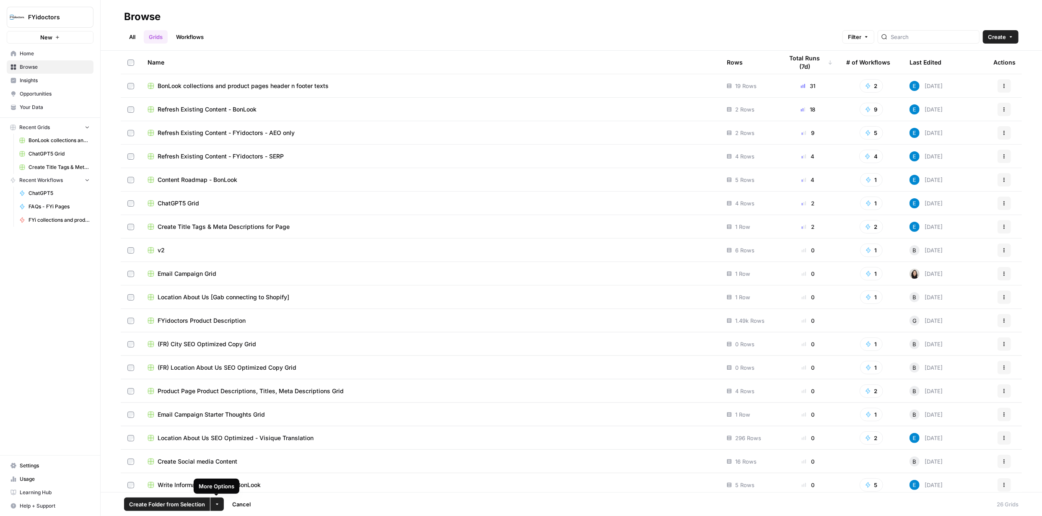
click at [220, 503] on button "More Options" at bounding box center [216, 503] width 13 height 13
click at [246, 486] on div "Delete" at bounding box center [234, 484] width 34 height 8
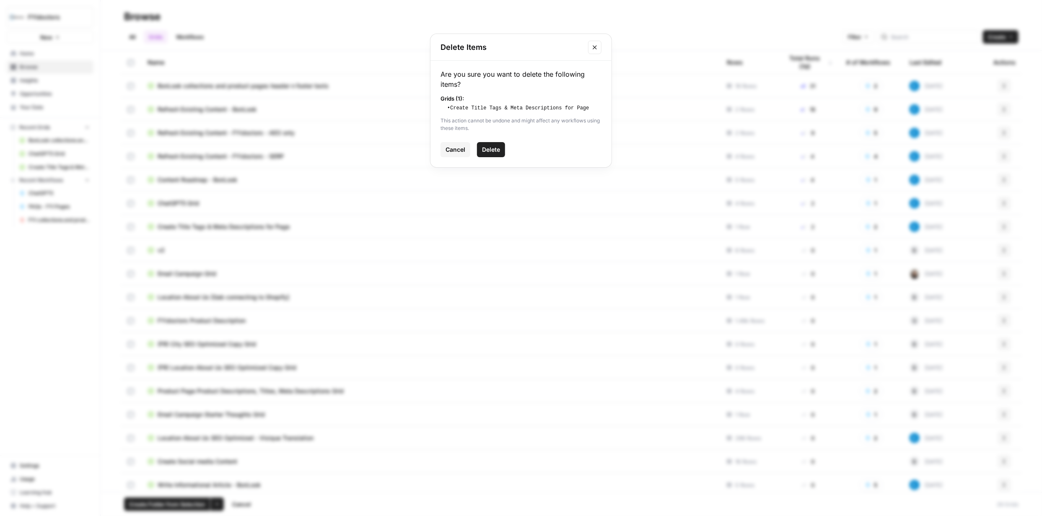
click at [490, 151] on span "Delete" at bounding box center [491, 149] width 18 height 8
